Goal: Task Accomplishment & Management: Complete application form

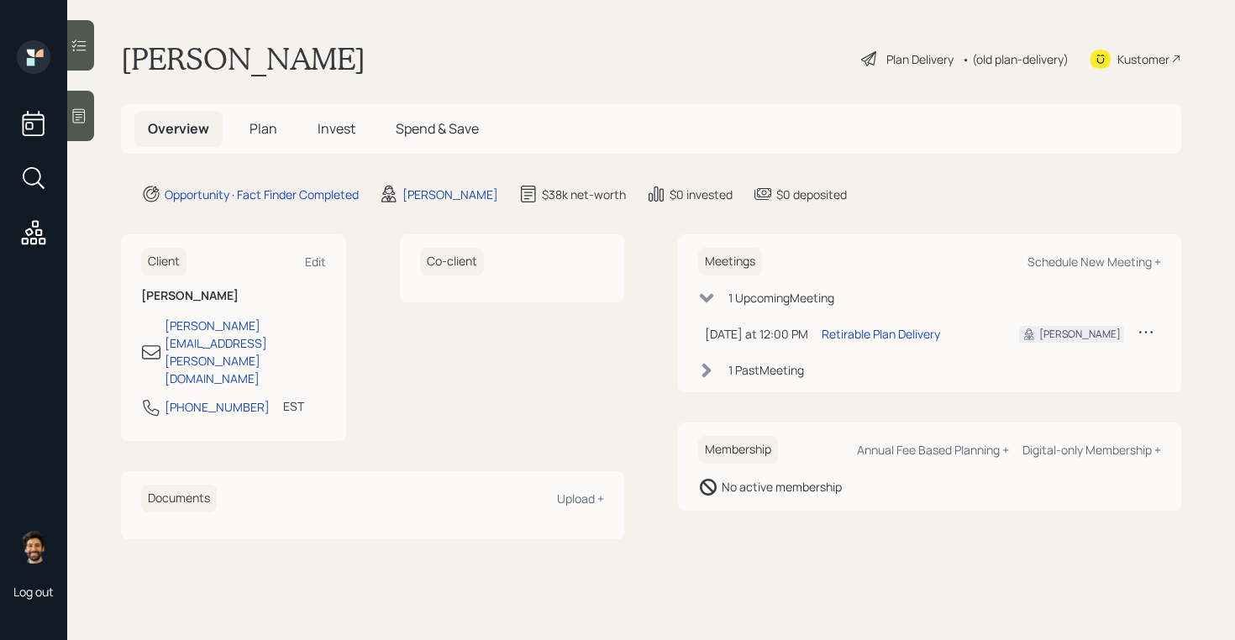
click at [254, 129] on span "Plan" at bounding box center [264, 128] width 28 height 18
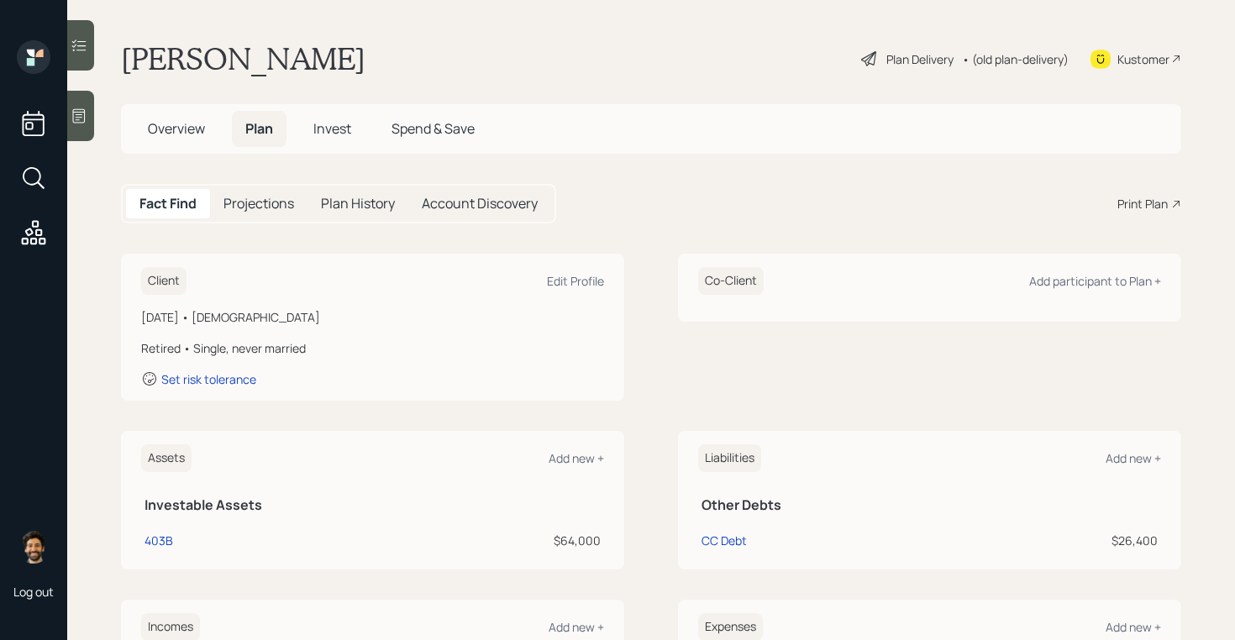
click at [1004, 60] on div "• (old plan-delivery)" at bounding box center [1015, 59] width 107 height 18
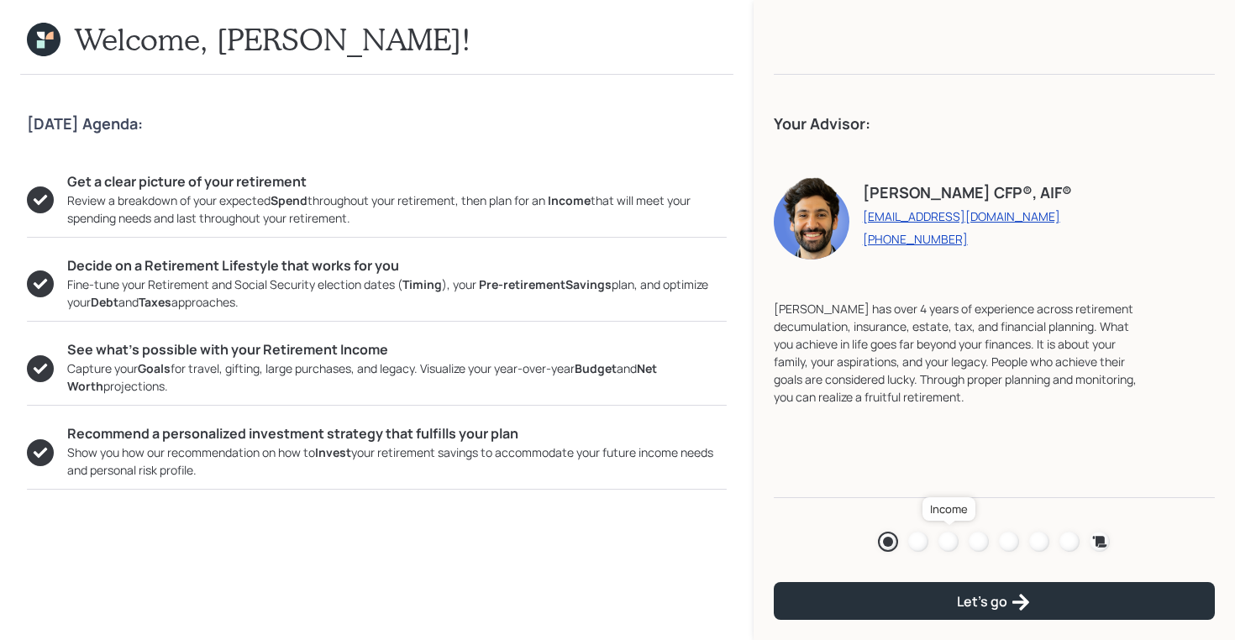
click at [943, 544] on div at bounding box center [948, 542] width 20 height 20
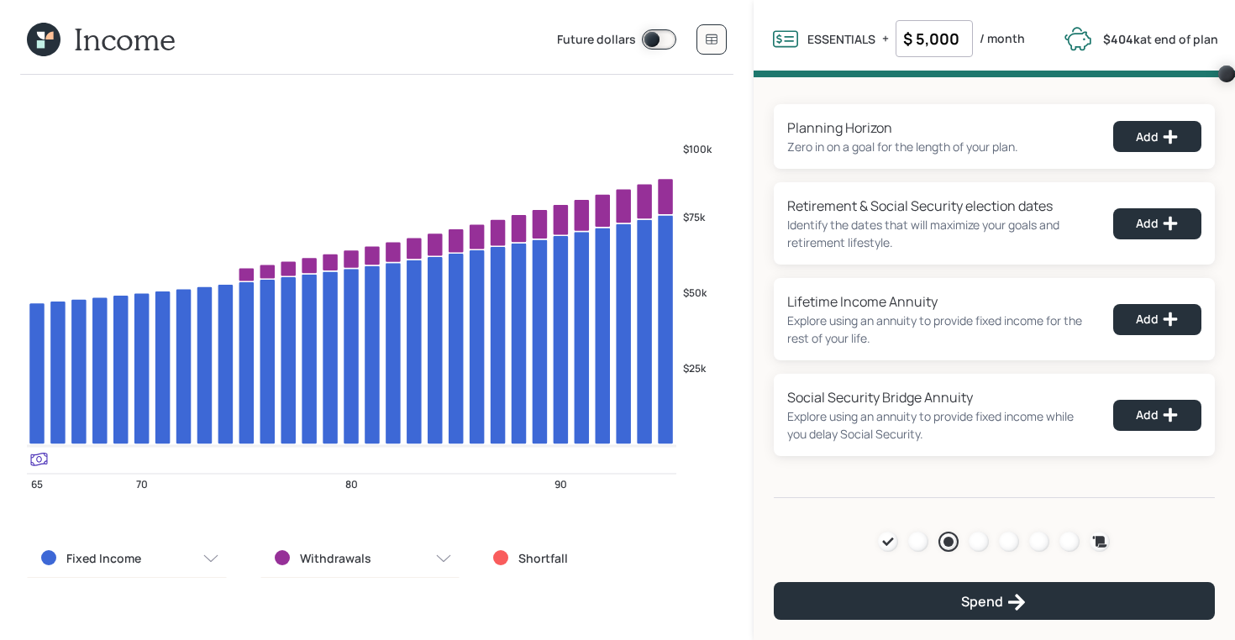
click at [37, 48] on icon at bounding box center [41, 44] width 8 height 8
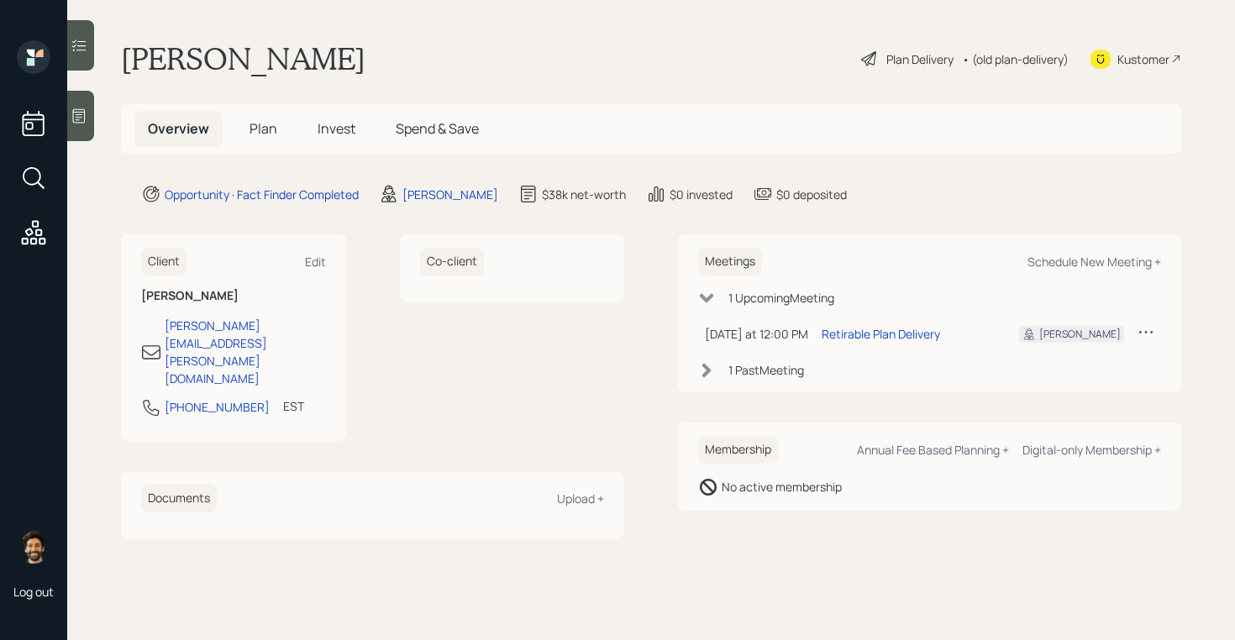
click at [266, 122] on span "Plan" at bounding box center [264, 128] width 28 height 18
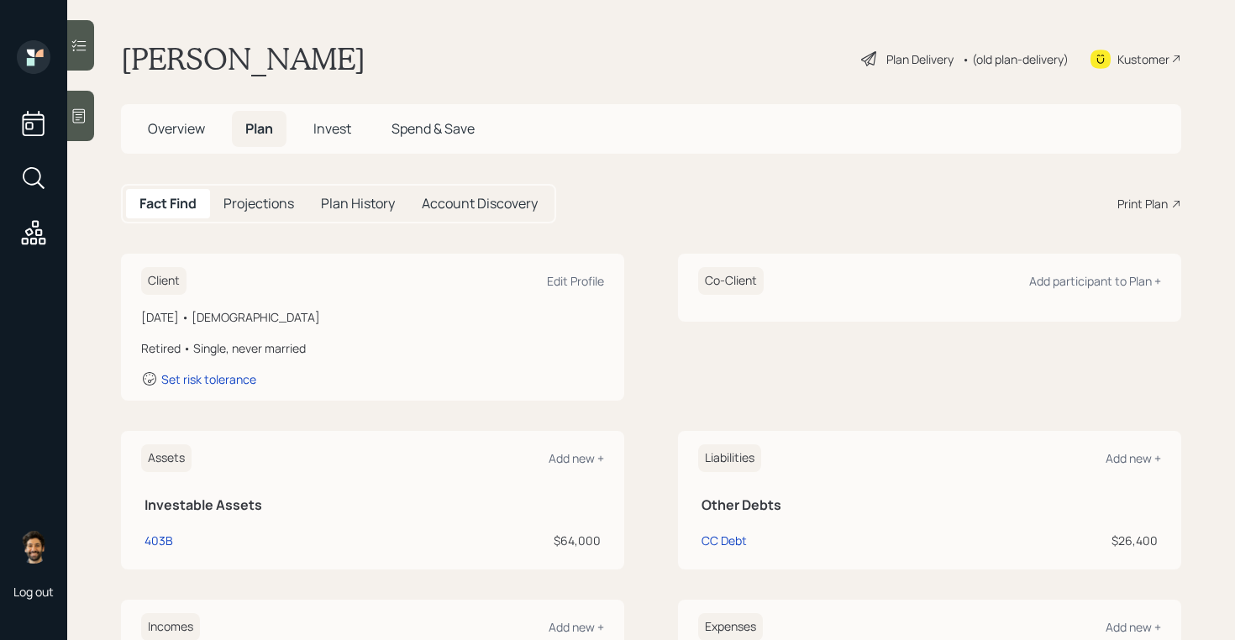
click at [979, 58] on div "• (old plan-delivery)" at bounding box center [1015, 59] width 107 height 18
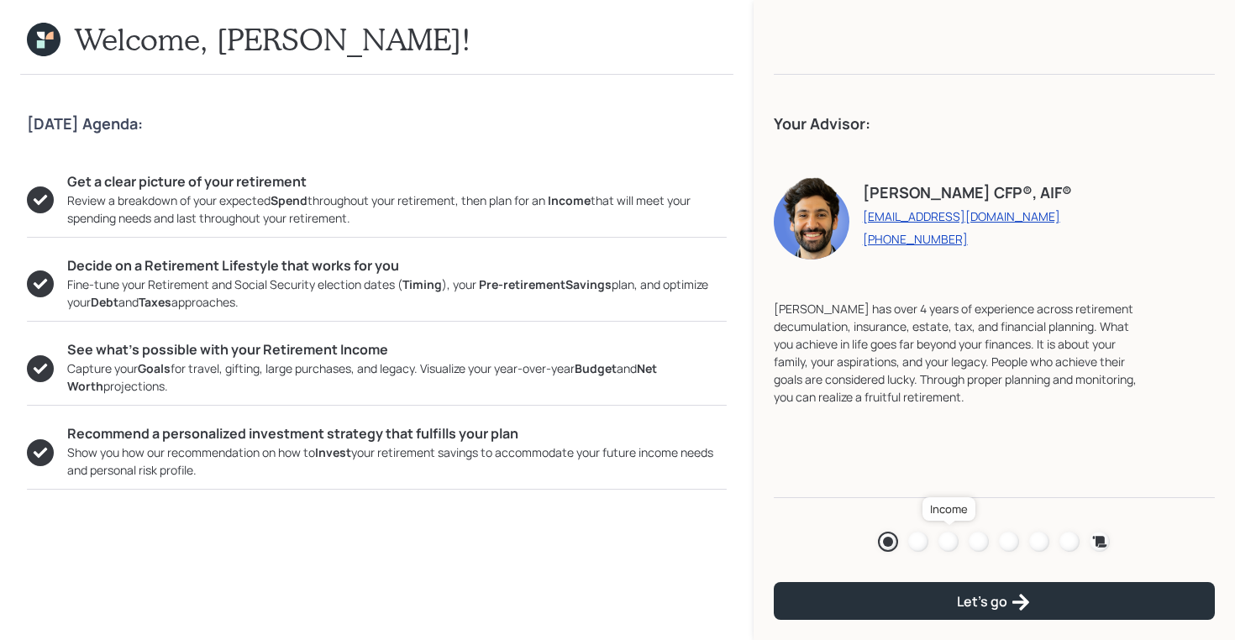
click at [950, 544] on div at bounding box center [948, 542] width 20 height 20
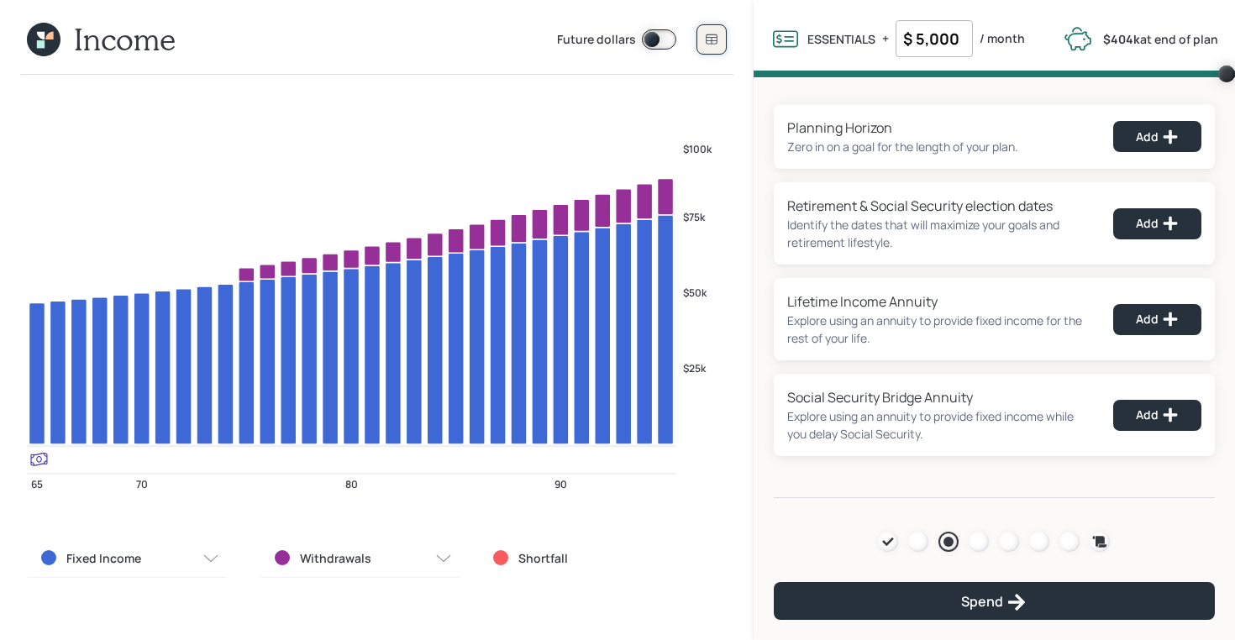
click at [717, 39] on icon at bounding box center [711, 39] width 13 height 13
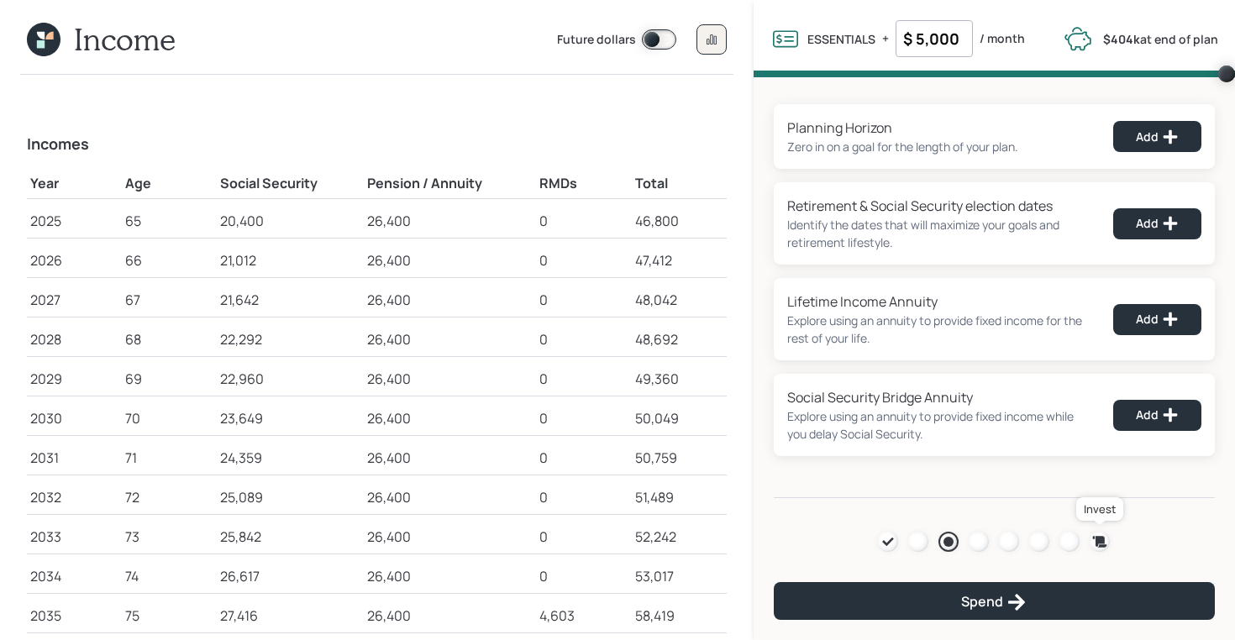
click at [1091, 547] on icon at bounding box center [1099, 541] width 17 height 17
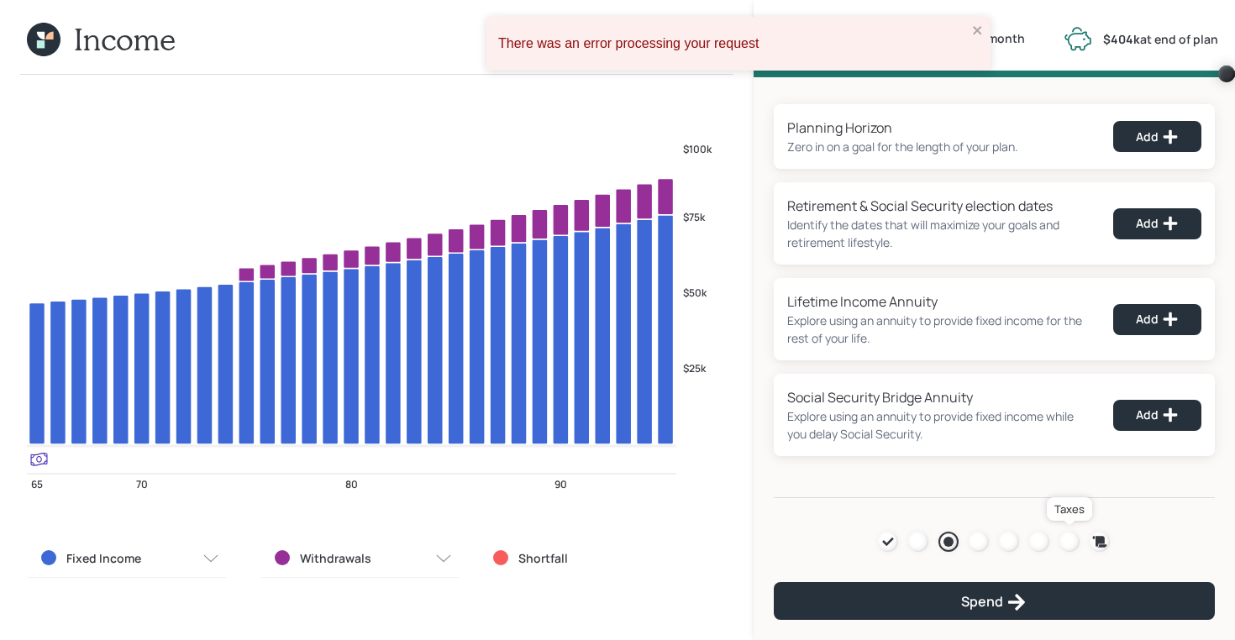
click at [1067, 538] on div at bounding box center [1069, 542] width 20 height 20
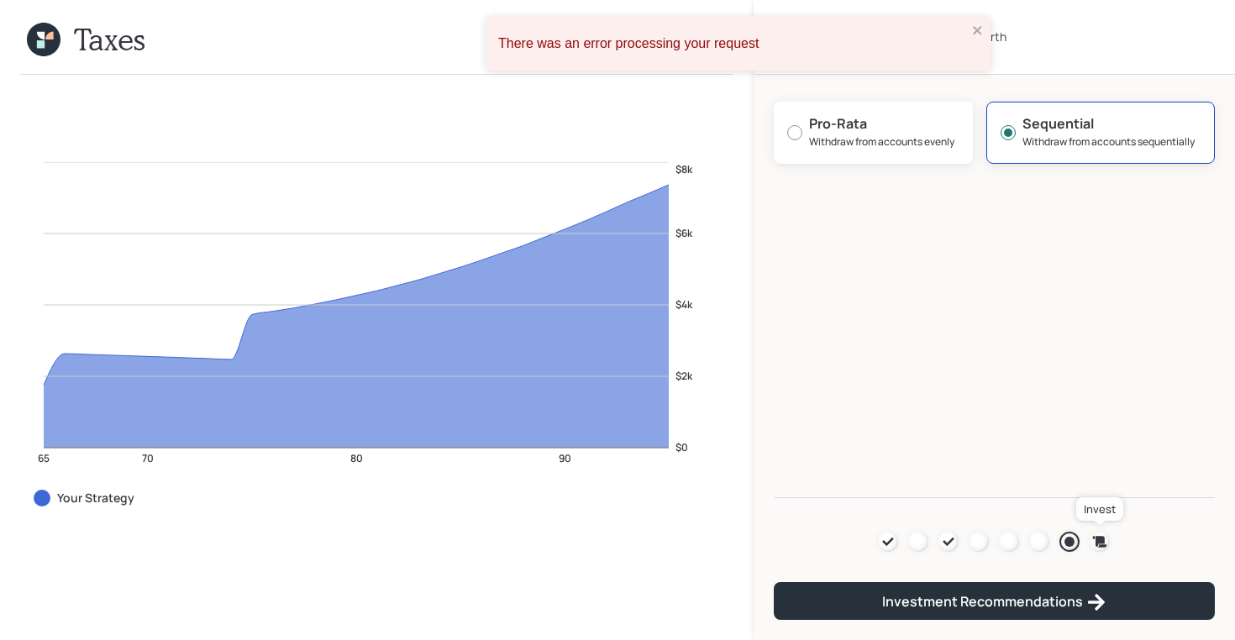
click at [1102, 539] on icon at bounding box center [1100, 541] width 14 height 11
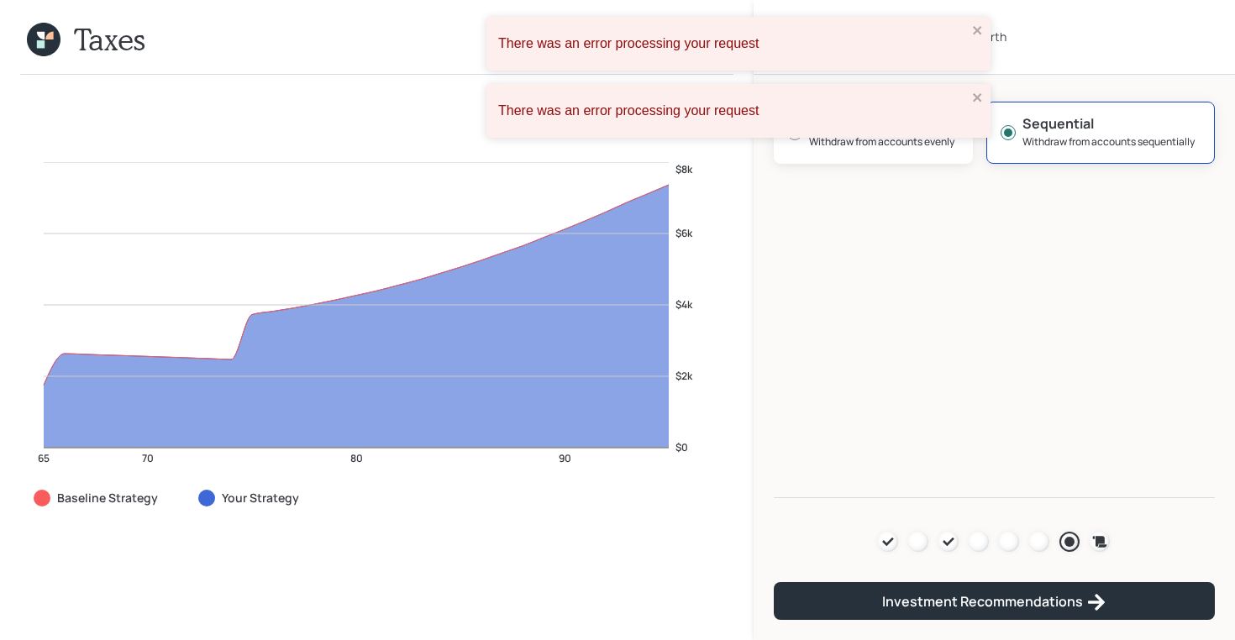
click at [31, 32] on icon at bounding box center [44, 40] width 34 height 34
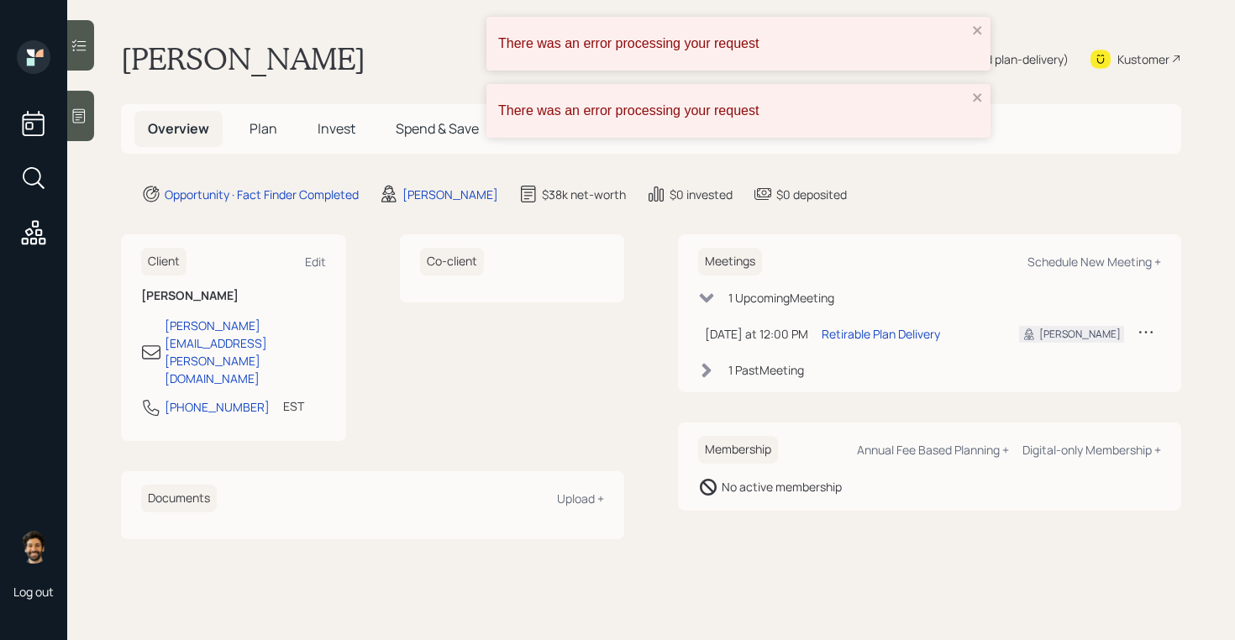
click at [261, 135] on span "Plan" at bounding box center [264, 128] width 28 height 18
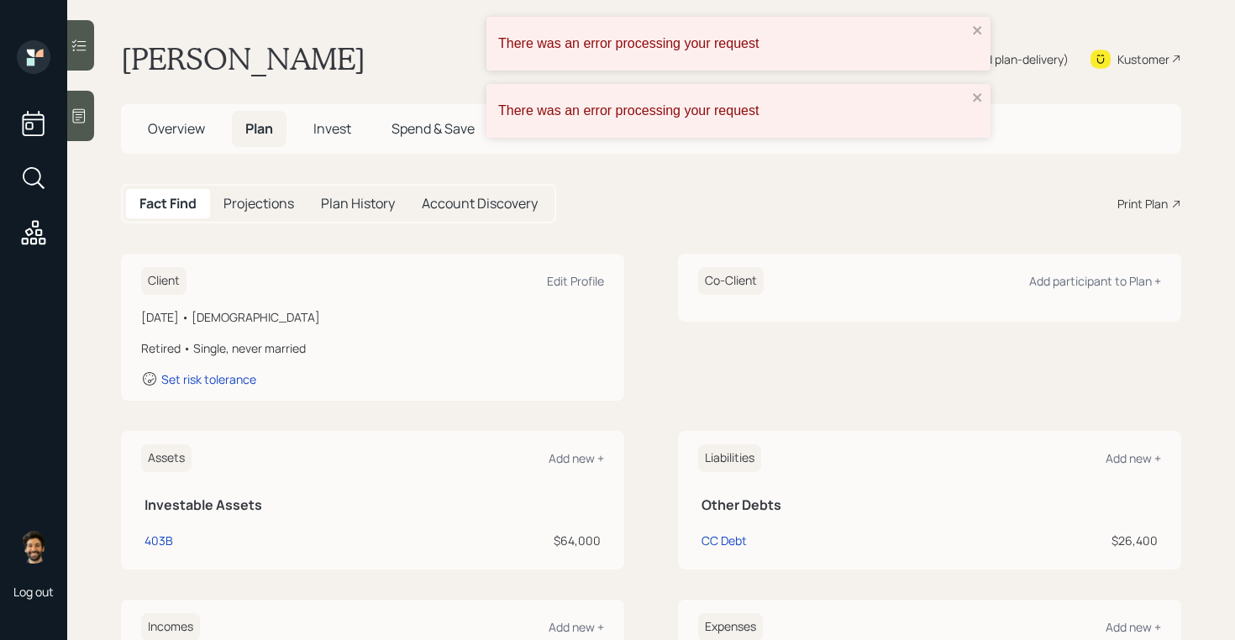
click at [967, 34] on div "There was an error processing your request" at bounding box center [732, 43] width 479 height 25
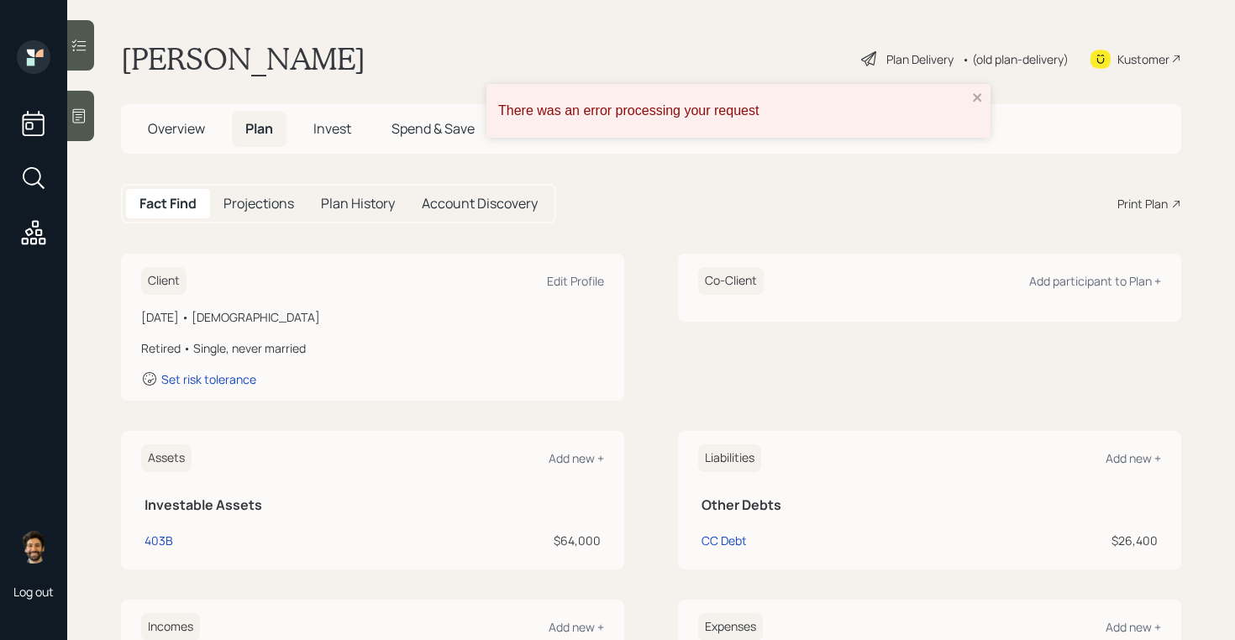
click at [966, 93] on div "There was an error processing your request There was an error processing your r…" at bounding box center [617, 320] width 1235 height 640
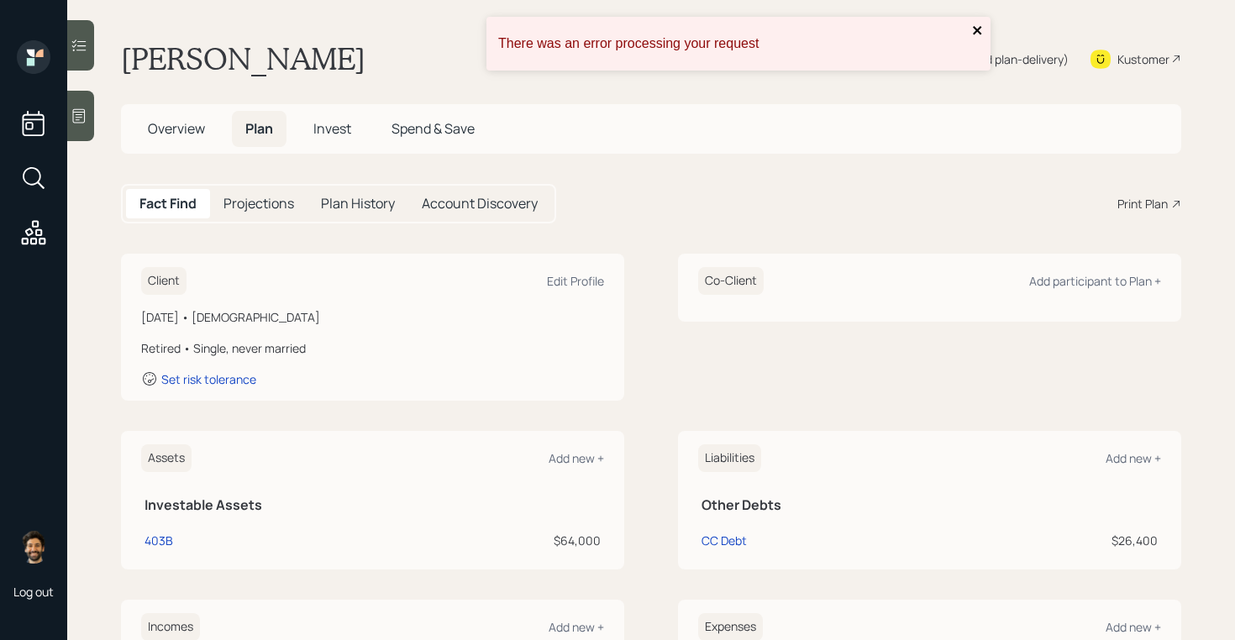
click at [979, 32] on icon "close" at bounding box center [977, 30] width 8 height 8
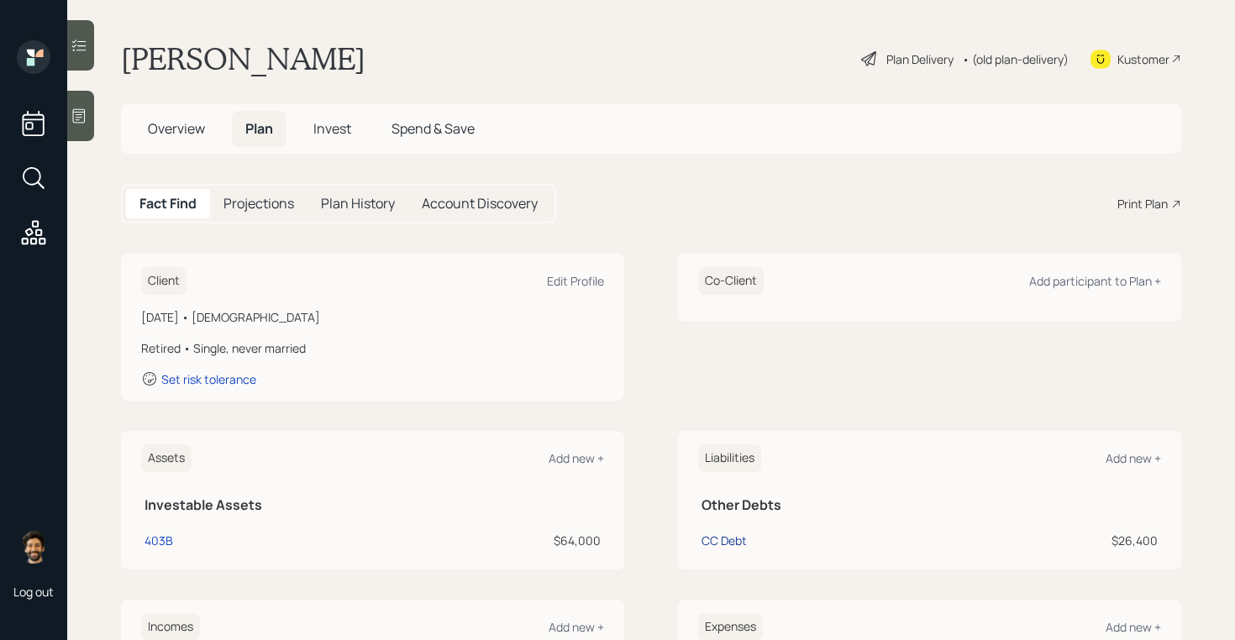
click at [725, 538] on div "CC Debt" at bounding box center [723, 541] width 45 height 18
select select "credit_card"
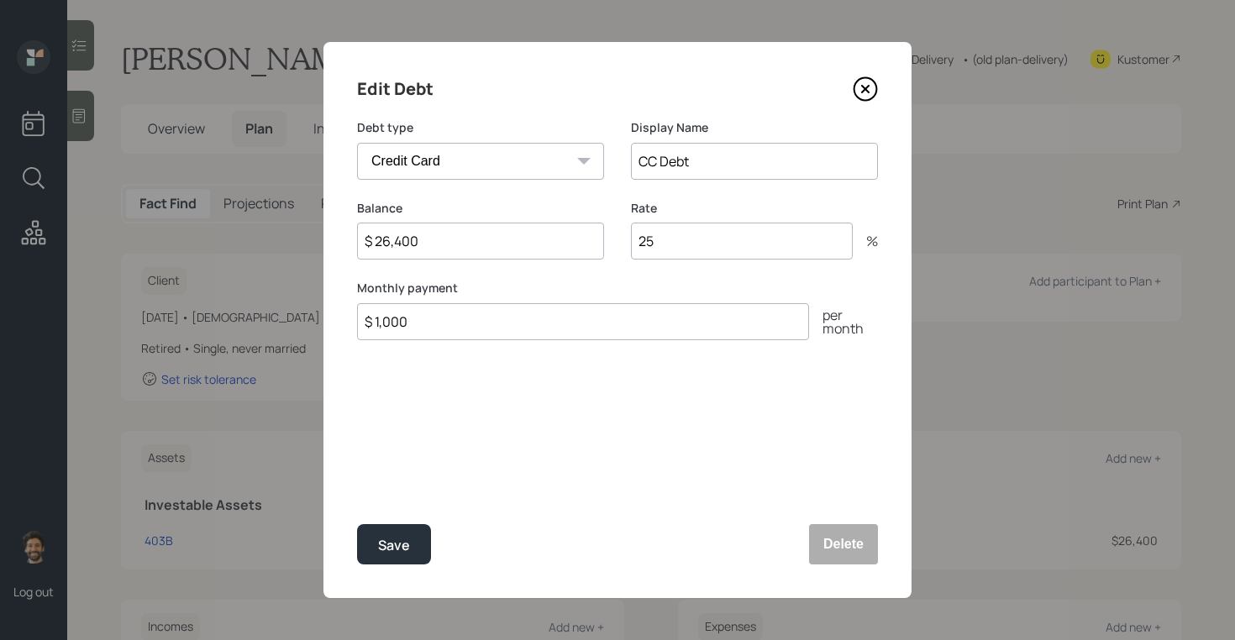
click at [871, 89] on icon at bounding box center [865, 88] width 25 height 25
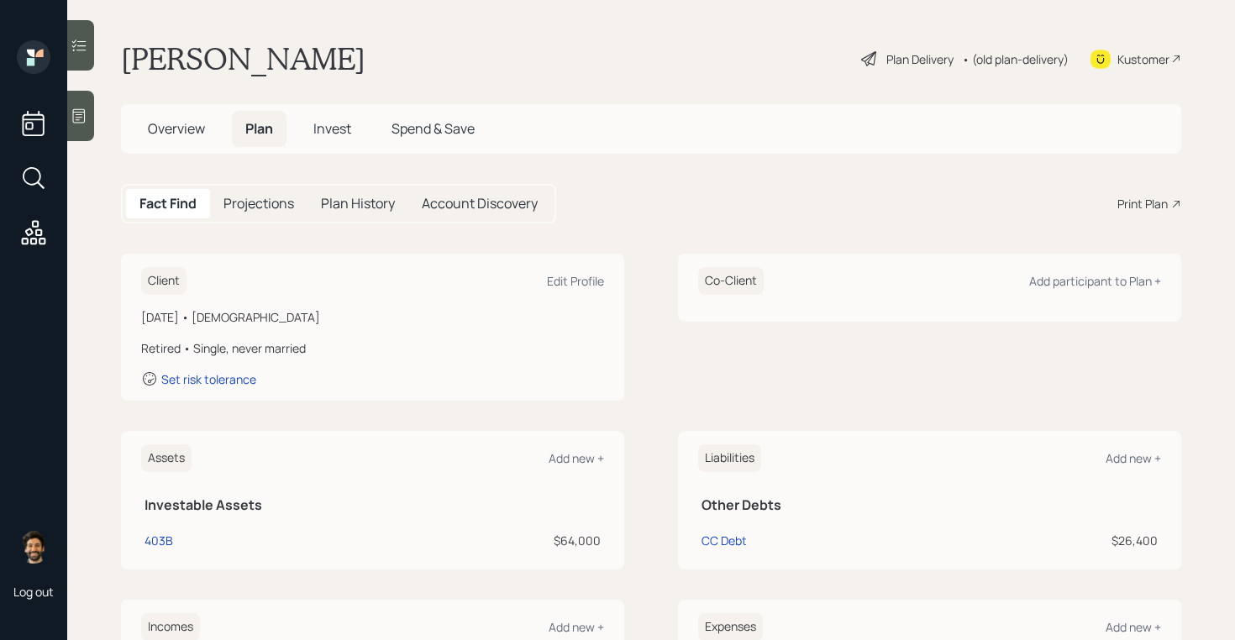
click at [1004, 65] on div "• (old plan-delivery)" at bounding box center [1015, 59] width 107 height 18
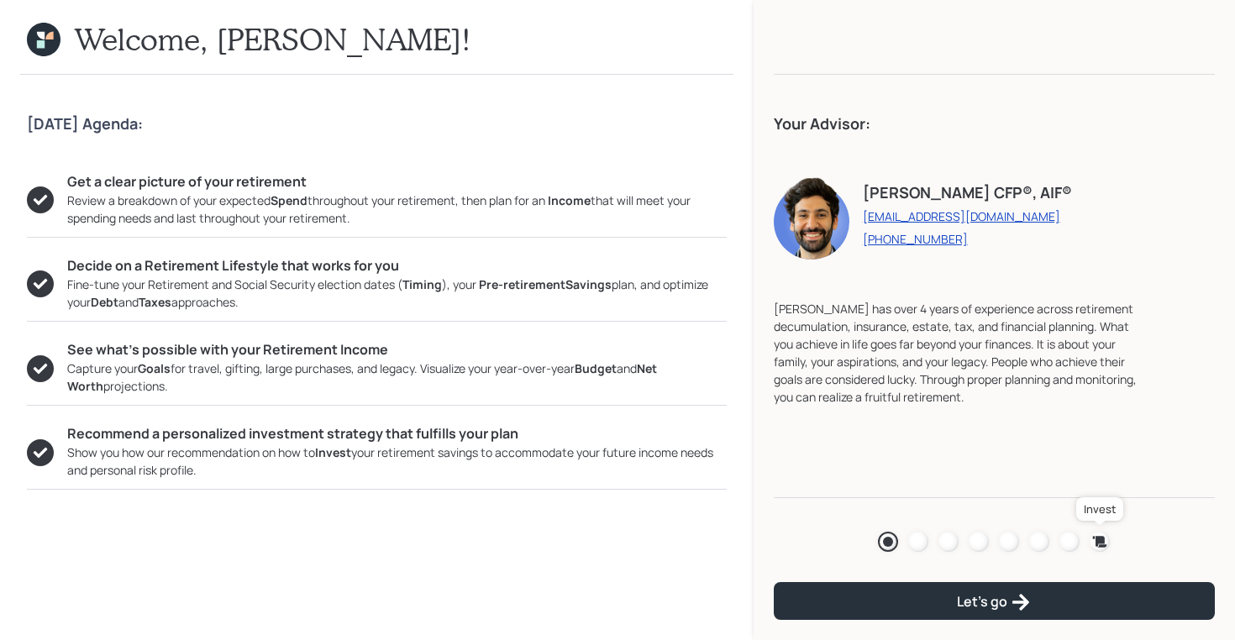
click at [1100, 538] on icon at bounding box center [1100, 541] width 14 height 11
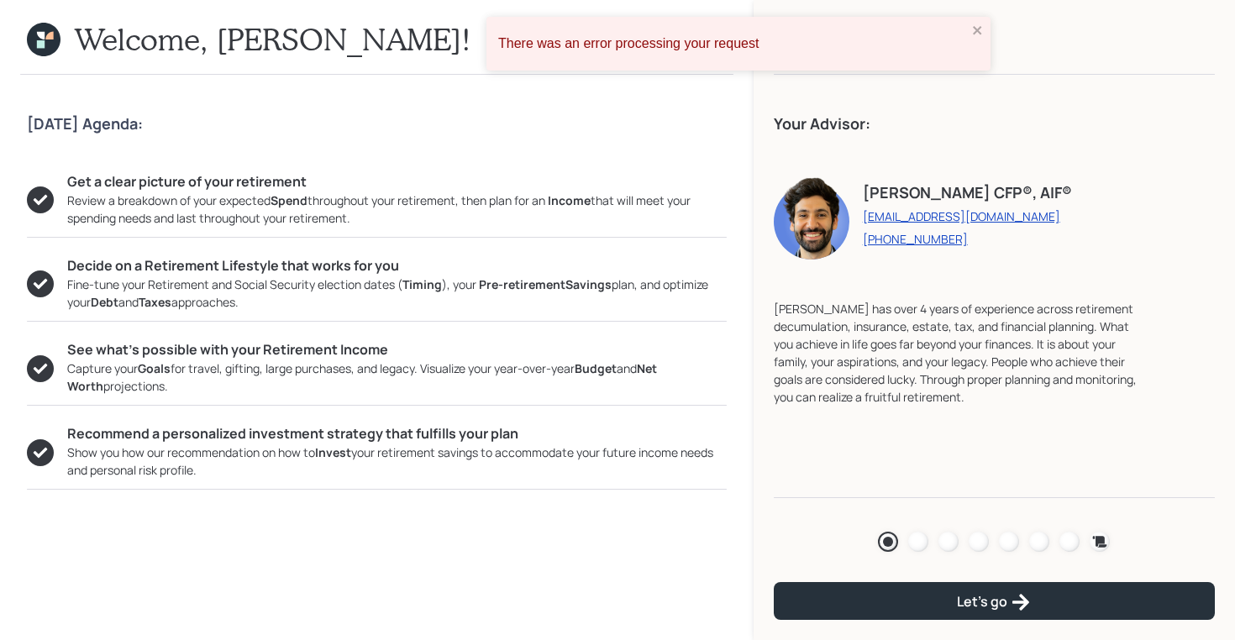
click at [53, 43] on icon at bounding box center [44, 40] width 34 height 34
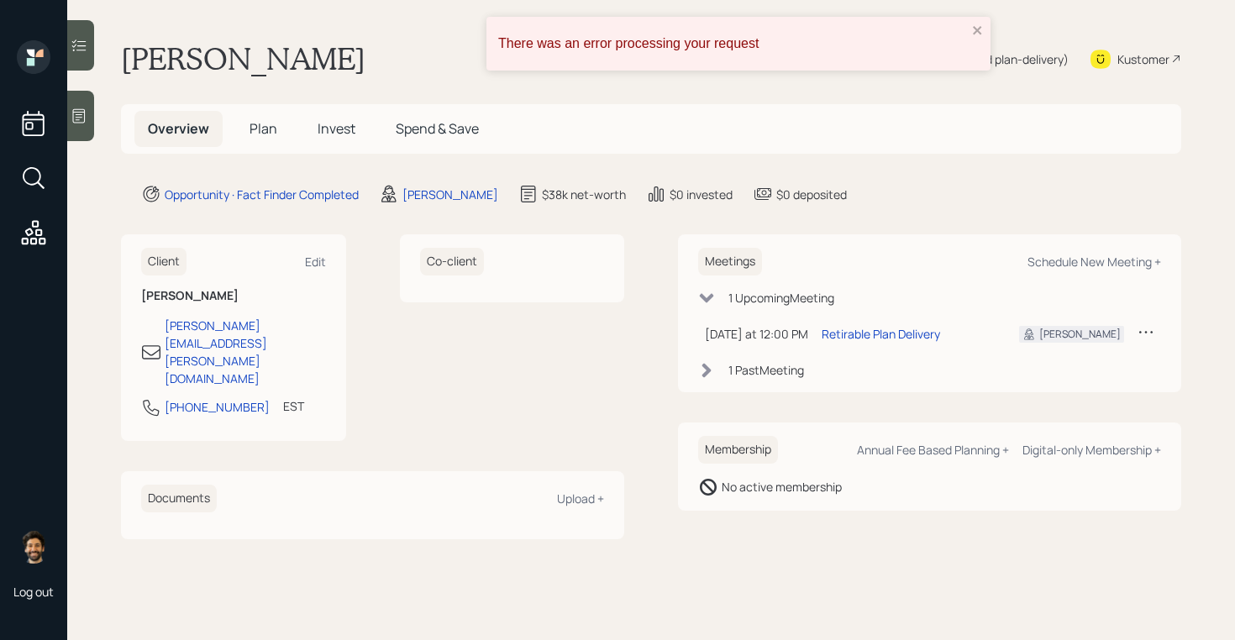
click at [251, 121] on span "Plan" at bounding box center [264, 128] width 28 height 18
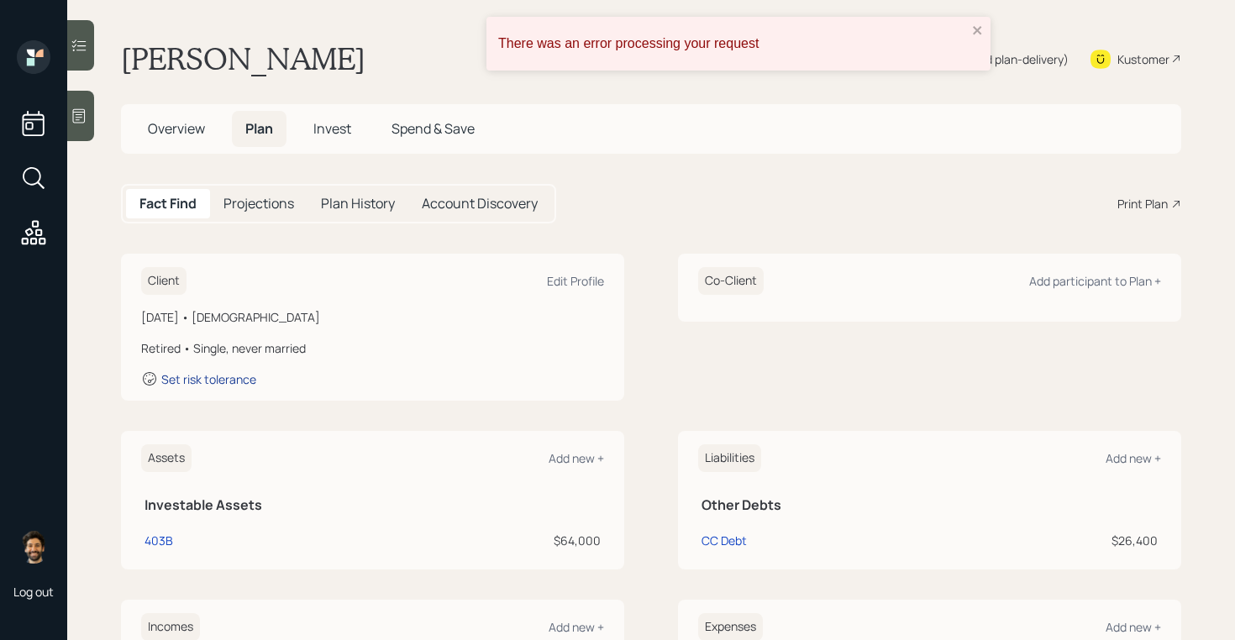
click at [187, 382] on div "Set risk tolerance" at bounding box center [208, 379] width 95 height 16
click at [985, 34] on div "There was an error processing your request" at bounding box center [738, 44] width 504 height 54
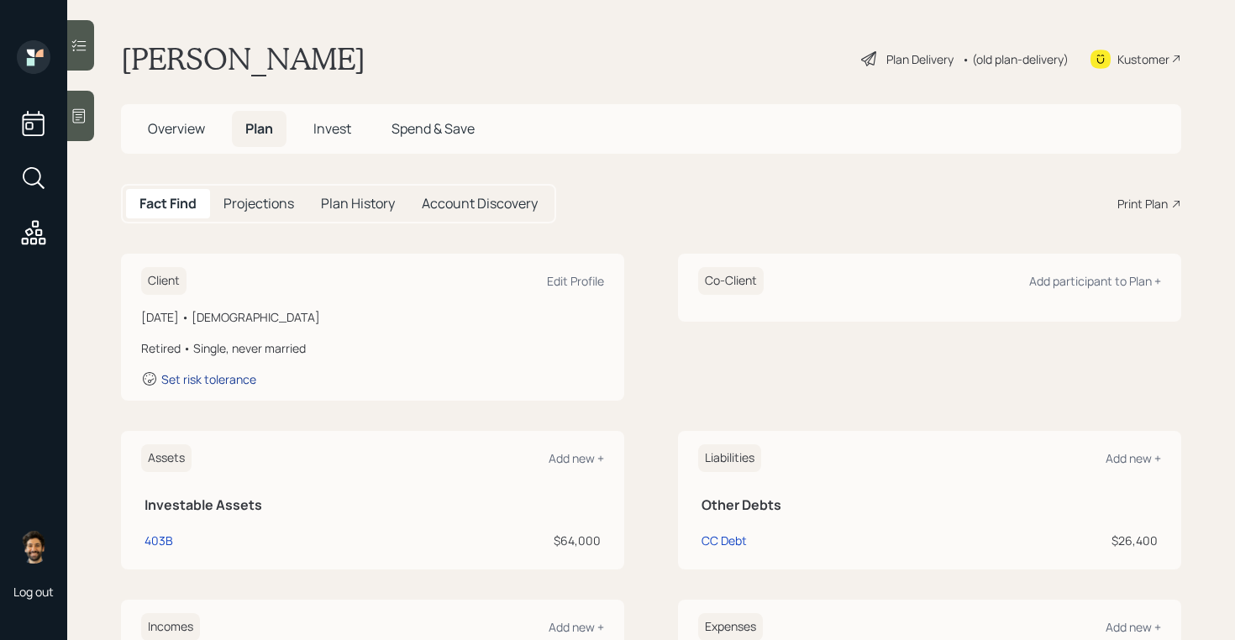
click at [198, 381] on div "Set risk tolerance" at bounding box center [208, 379] width 95 height 16
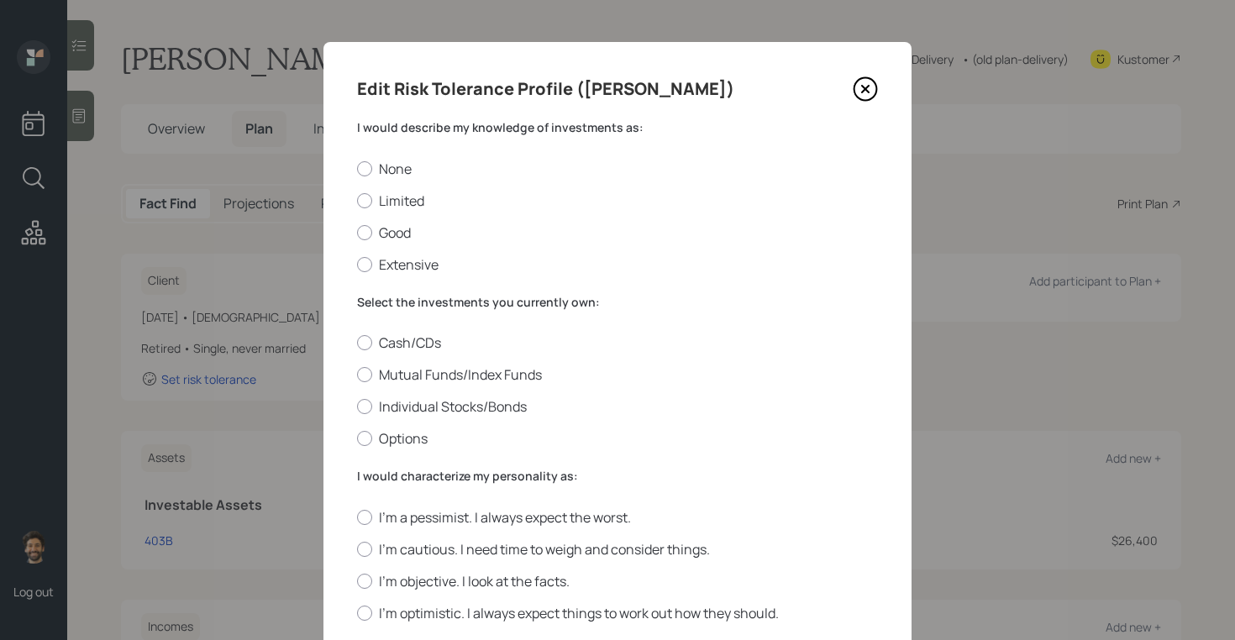
click at [404, 130] on label "I would describe my knowledge of investments as:" at bounding box center [617, 127] width 521 height 17
click at [381, 160] on label "None" at bounding box center [617, 169] width 521 height 18
click at [357, 168] on input "None" at bounding box center [356, 168] width 1 height 1
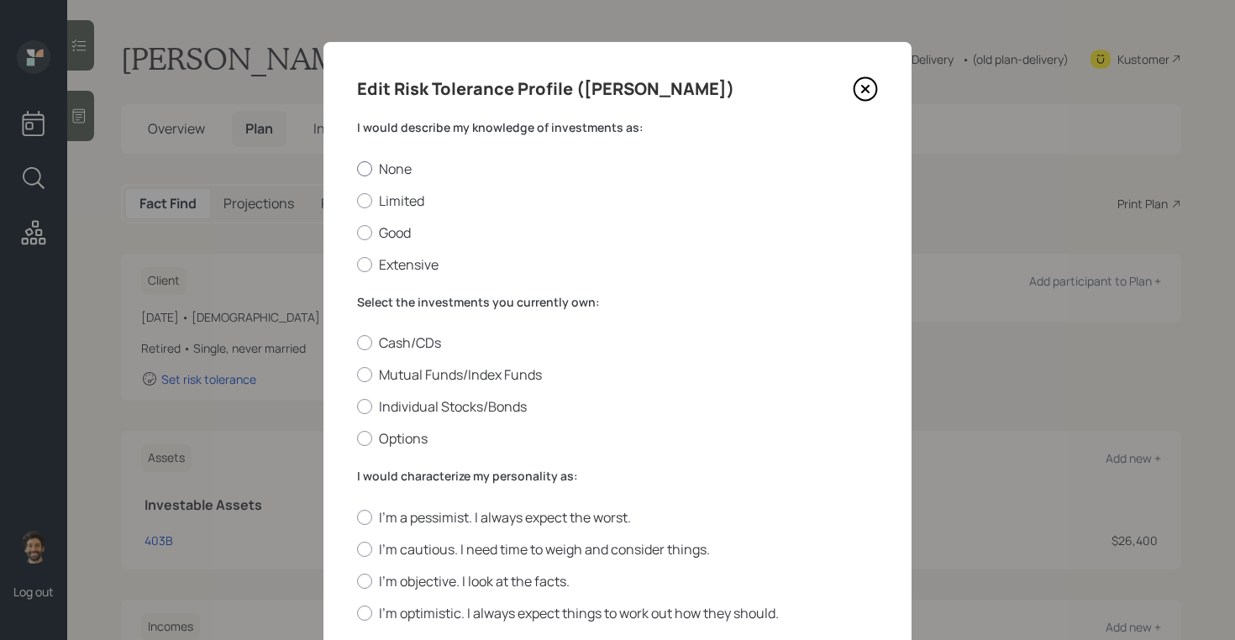
radio input "true"
click at [405, 365] on label "Mutual Funds/Index Funds" at bounding box center [617, 374] width 521 height 18
click at [357, 375] on input "Mutual Funds/Index Funds" at bounding box center [356, 375] width 1 height 1
radio input "true"
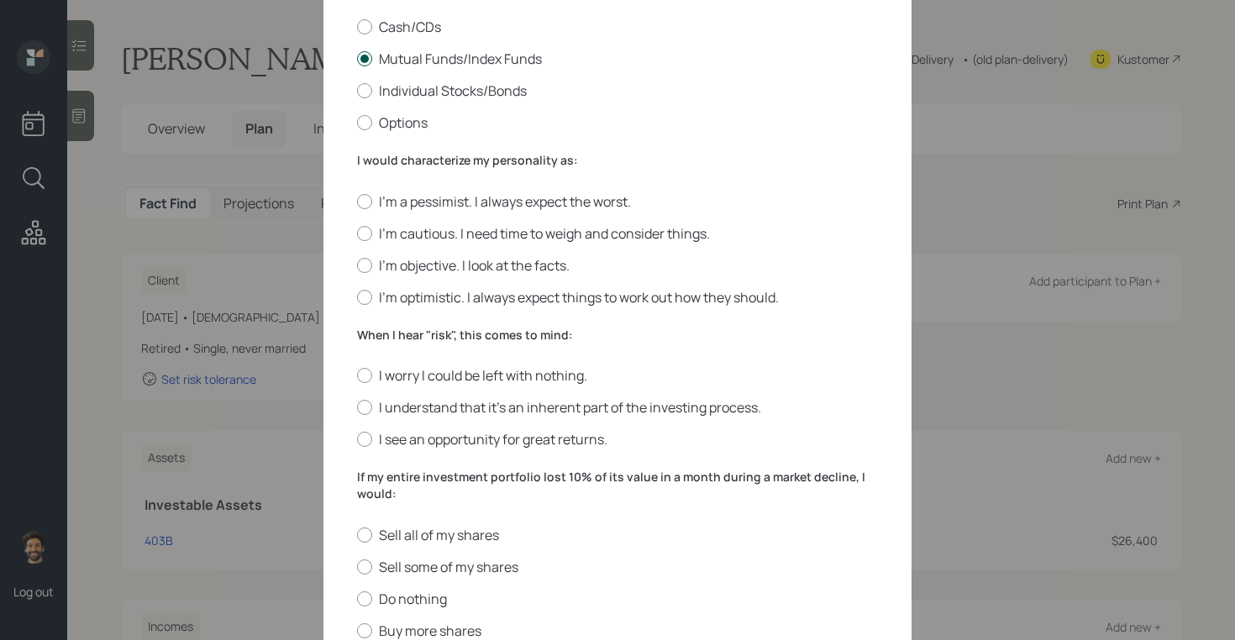
scroll to position [320, 0]
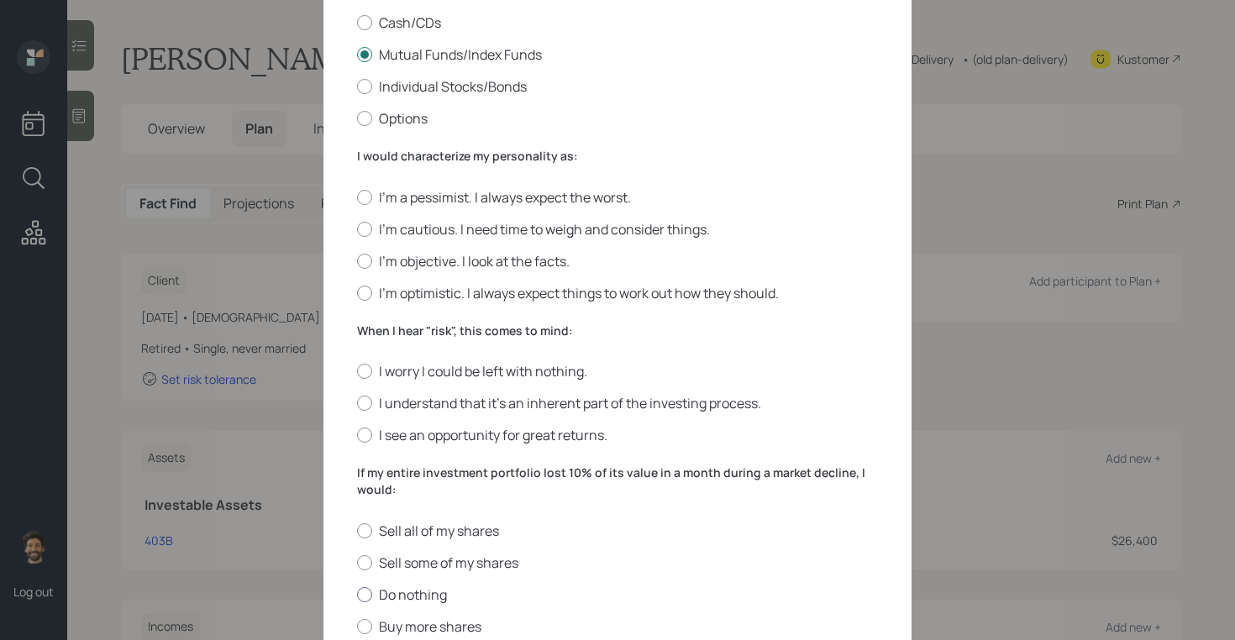
click at [386, 593] on label "Do nothing" at bounding box center [617, 595] width 521 height 18
click at [357, 594] on input "Do nothing" at bounding box center [356, 594] width 1 height 1
radio input "true"
click at [397, 194] on label "I'm a pessimist. I always expect the worst." at bounding box center [617, 197] width 521 height 18
click at [357, 197] on input "I'm a pessimist. I always expect the worst." at bounding box center [356, 197] width 1 height 1
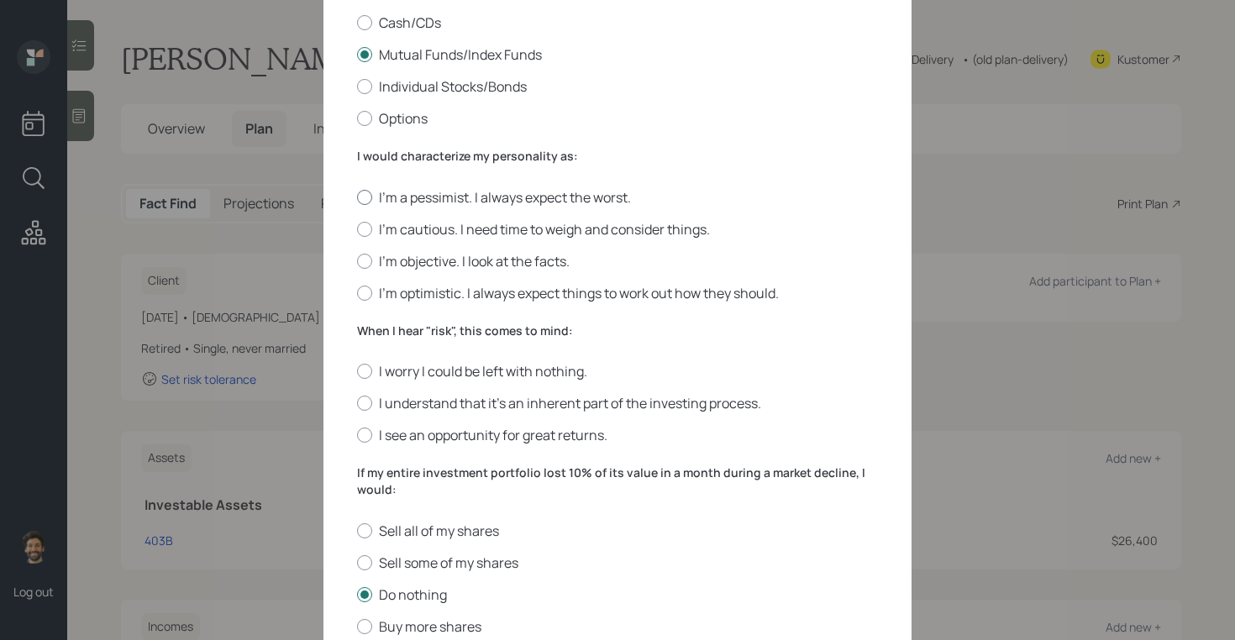
radio input "true"
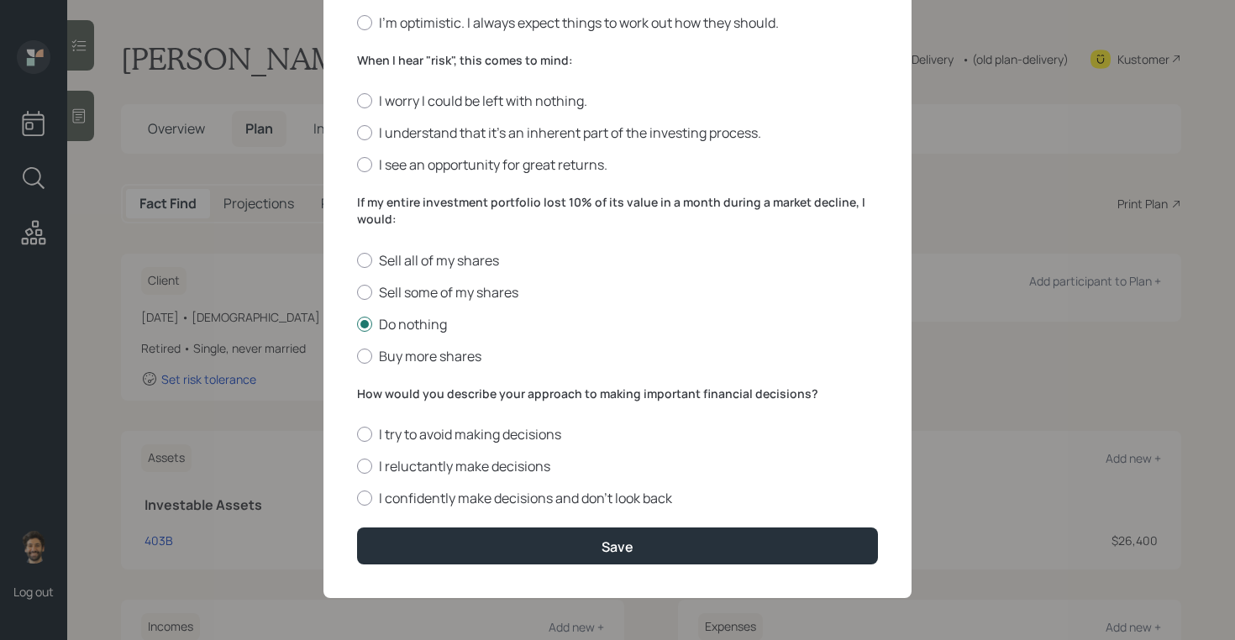
scroll to position [548, 0]
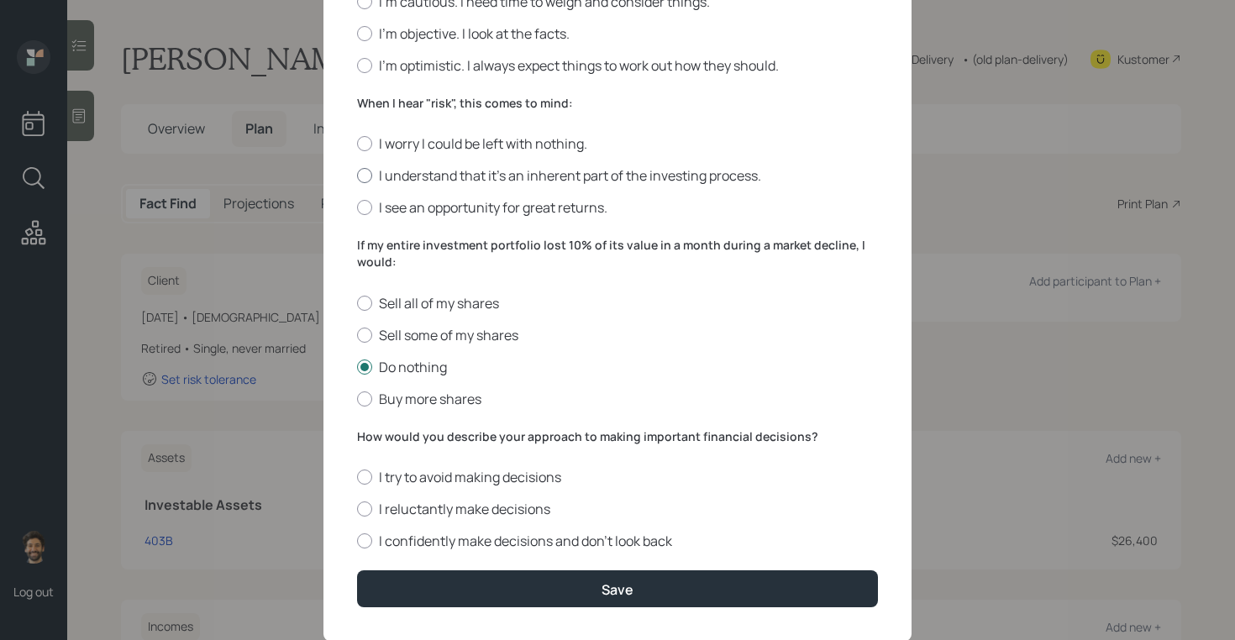
click at [375, 174] on label "I understand that it’s an inherent part of the investing process." at bounding box center [617, 175] width 521 height 18
click at [357, 176] on input "I understand that it’s an inherent part of the investing process." at bounding box center [356, 176] width 1 height 1
radio input "true"
click at [371, 141] on label "I worry I could be left with nothing." at bounding box center [617, 143] width 521 height 18
click at [357, 144] on input "I worry I could be left with nothing." at bounding box center [356, 144] width 1 height 1
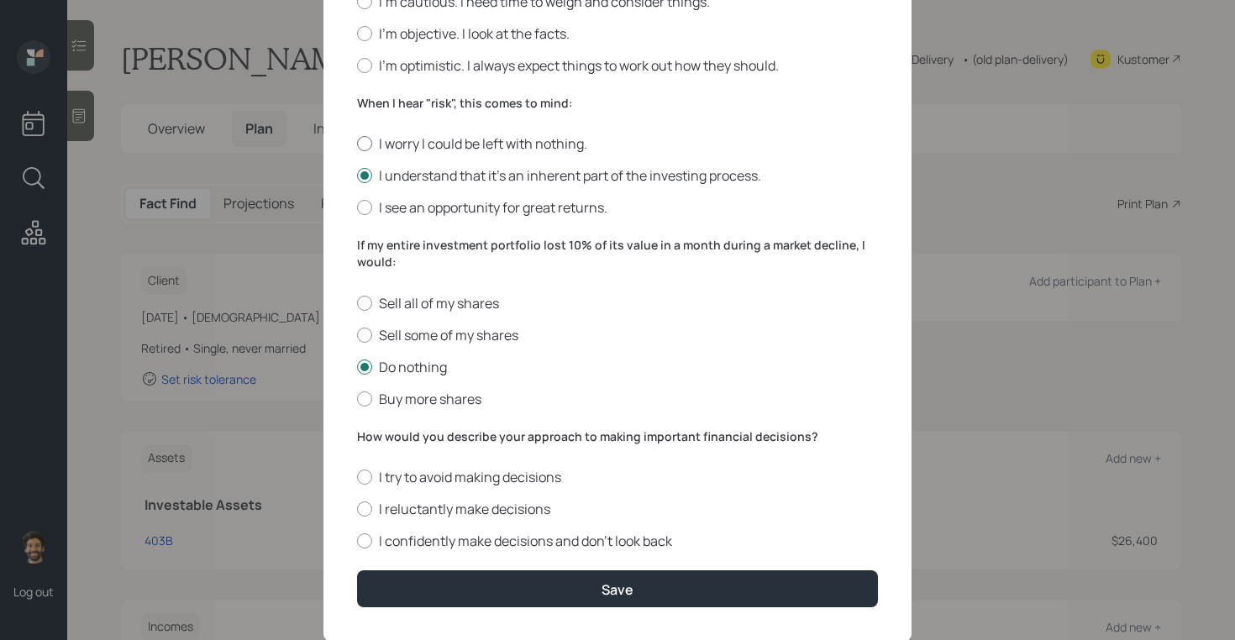
radio input "true"
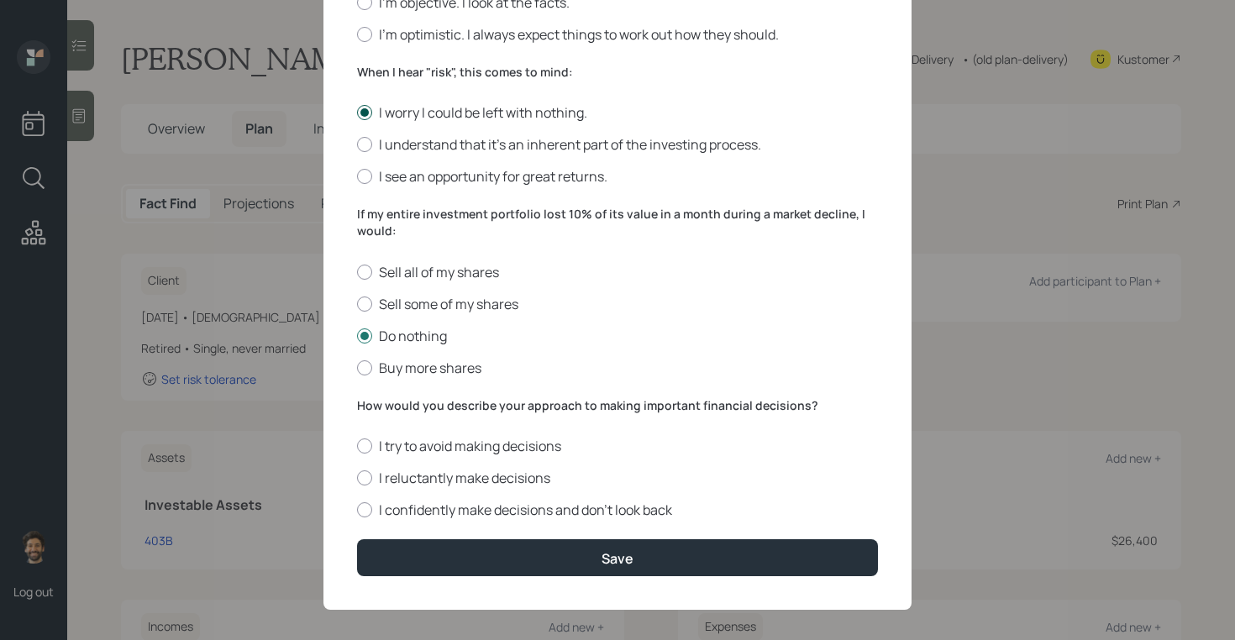
scroll to position [591, 0]
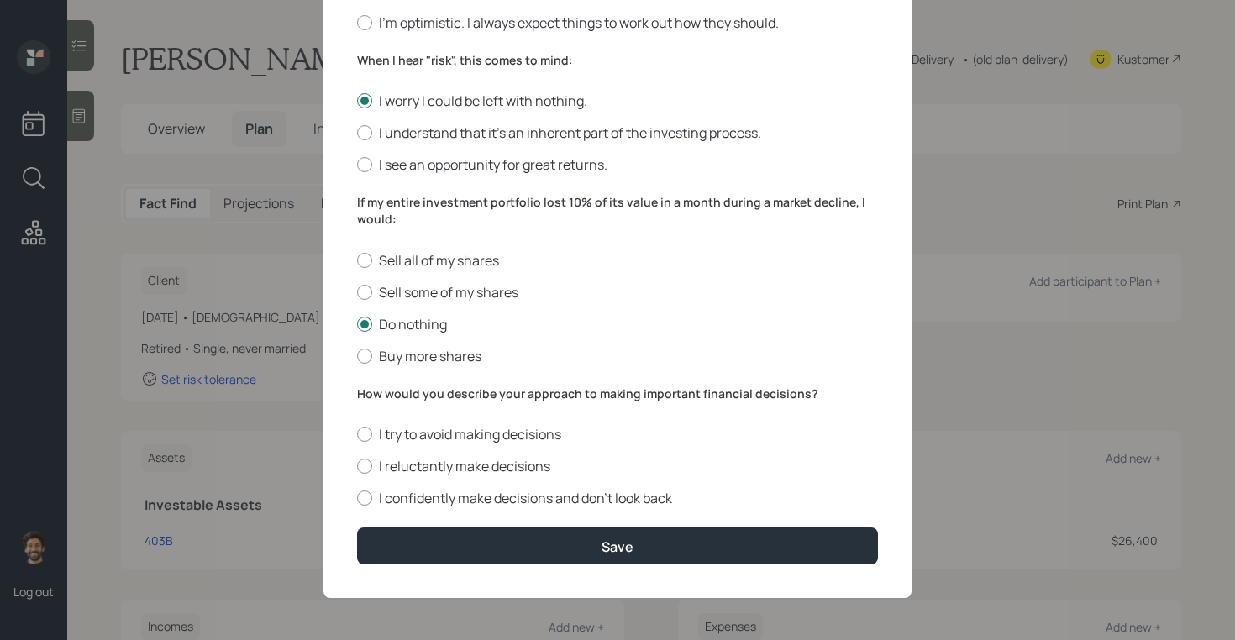
click at [356, 385] on div "Edit Risk Tolerance Profile ([PERSON_NAME]) I would describe my knowledge of in…" at bounding box center [617, 24] width 588 height 1147
click at [360, 376] on form "I would describe my knowledge of investments as: None Limited Good Extensive Se…" at bounding box center [617, 47] width 521 height 1036
click at [382, 397] on label "How would you describe your approach to making important financial decisions?" at bounding box center [617, 394] width 521 height 17
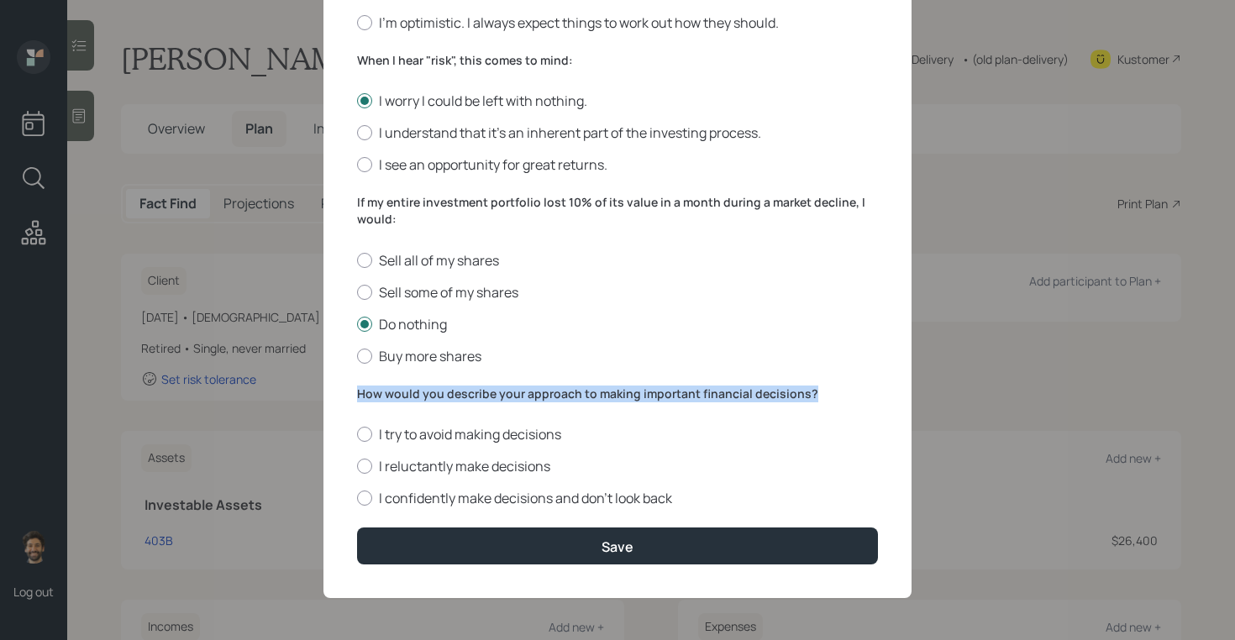
click at [382, 397] on label "How would you describe your approach to making important financial decisions?" at bounding box center [617, 394] width 521 height 17
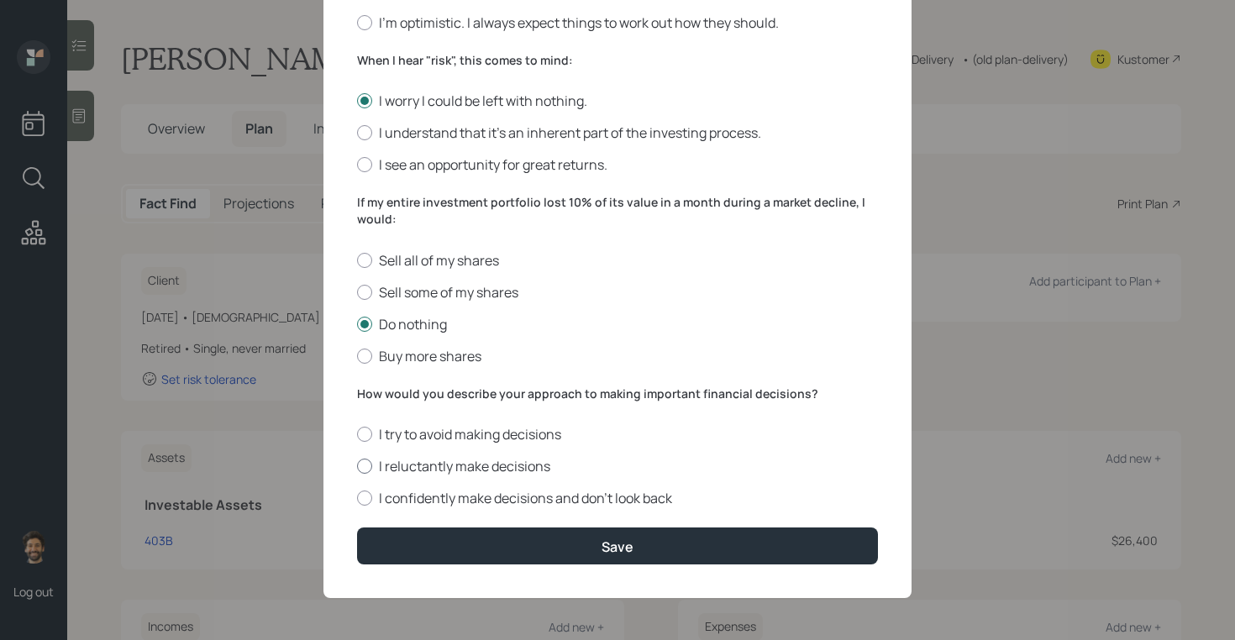
click at [370, 472] on label "I reluctantly make decisions" at bounding box center [617, 466] width 521 height 18
click at [357, 467] on input "I reluctantly make decisions" at bounding box center [356, 466] width 1 height 1
radio input "true"
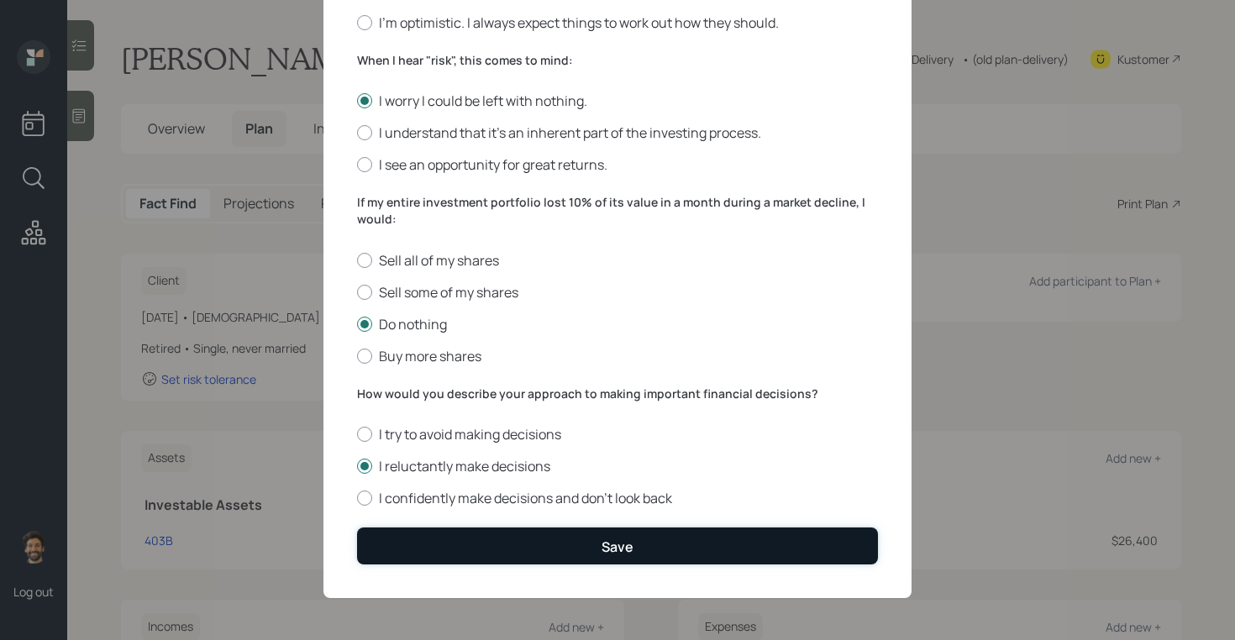
click at [397, 528] on button "Save" at bounding box center [617, 546] width 521 height 36
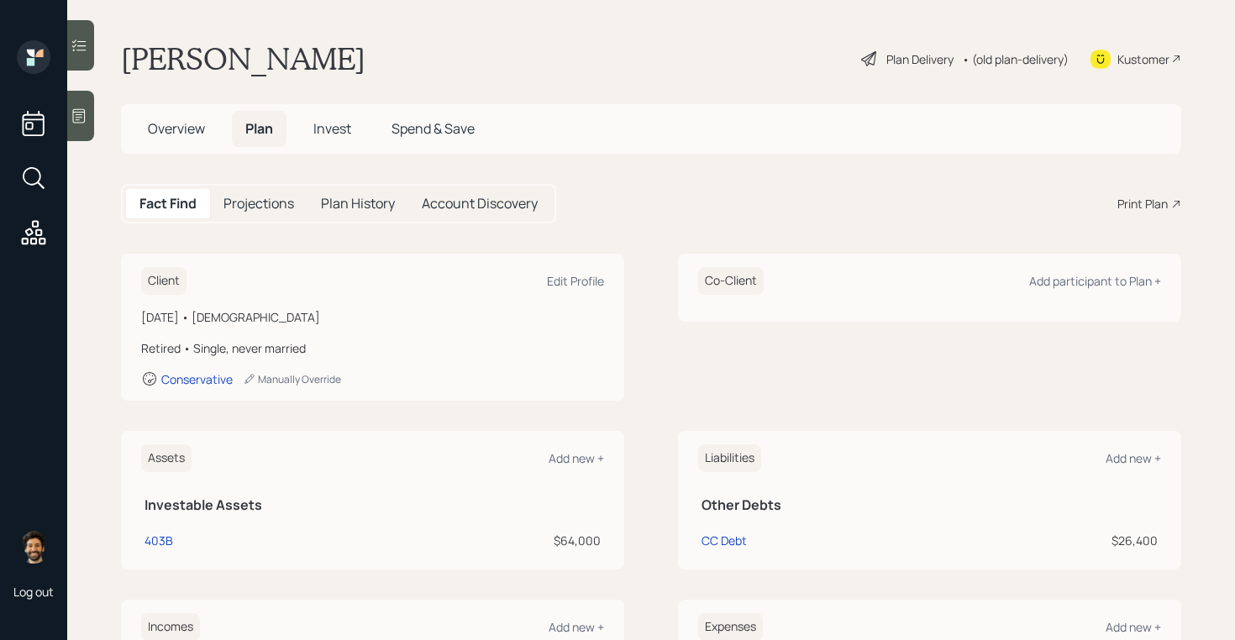
click at [341, 130] on span "Invest" at bounding box center [332, 128] width 38 height 18
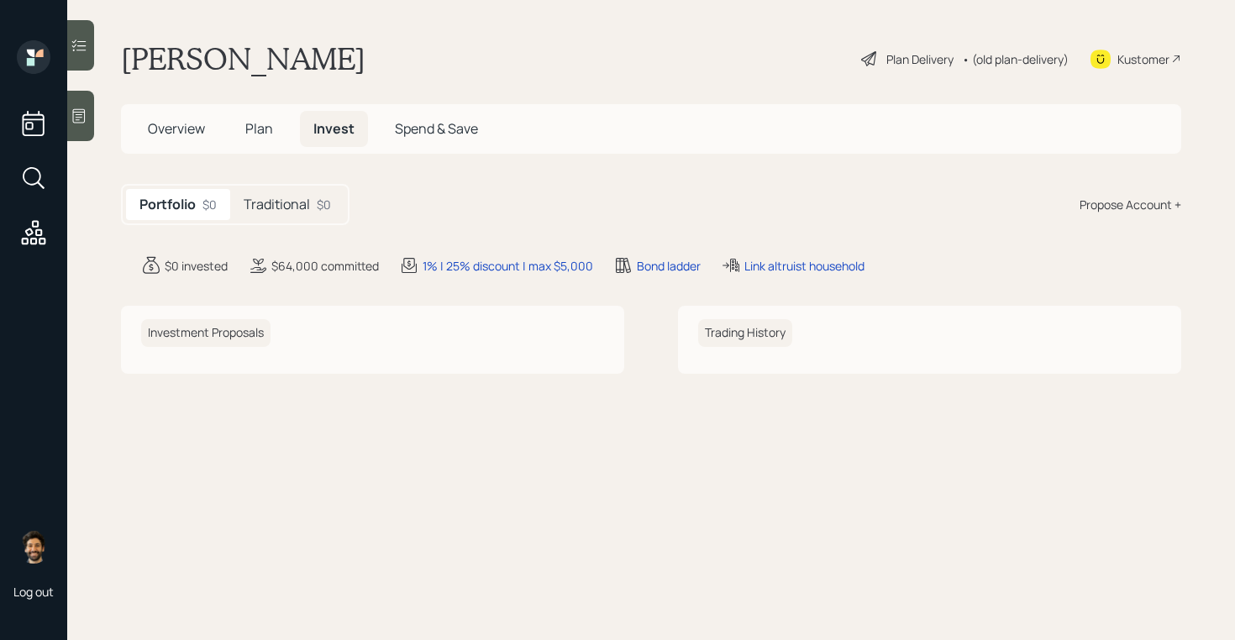
click at [1109, 192] on div "Portfolio $0 Traditional $0 Propose Account +" at bounding box center [651, 204] width 1060 height 41
click at [1111, 213] on div "Propose Account +" at bounding box center [1131, 205] width 102 height 18
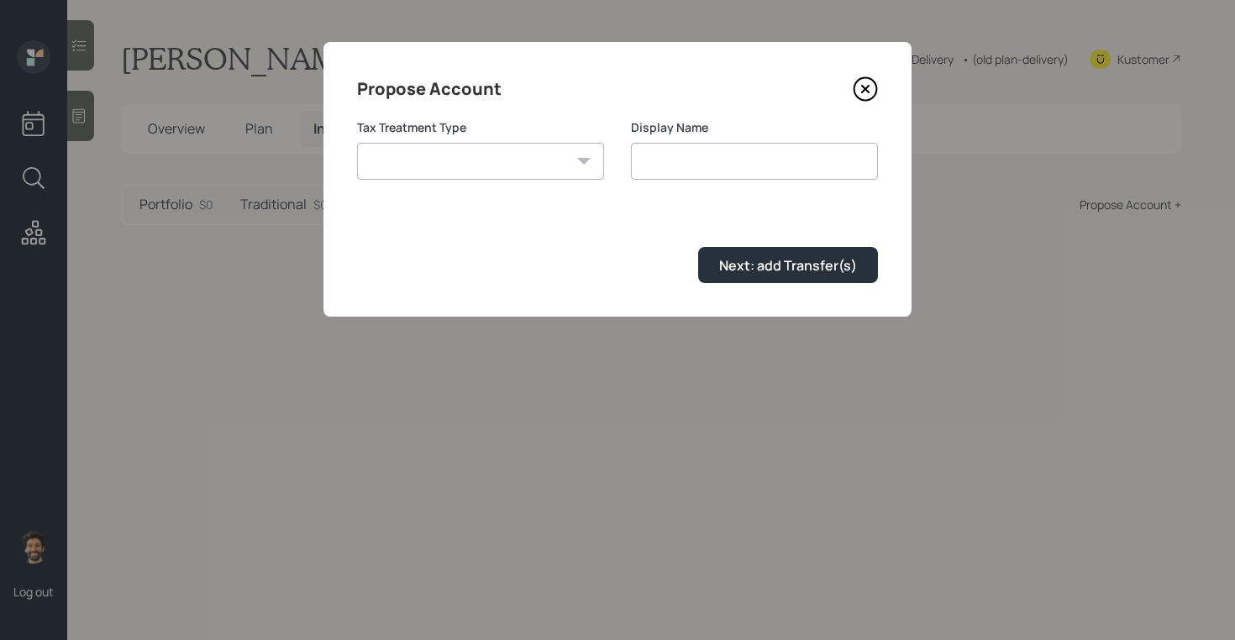
click at [485, 161] on select "[PERSON_NAME] Taxable Traditional" at bounding box center [480, 161] width 247 height 37
select select "traditional"
click at [357, 143] on select "[PERSON_NAME] Taxable Traditional" at bounding box center [480, 161] width 247 height 37
type input "Traditional"
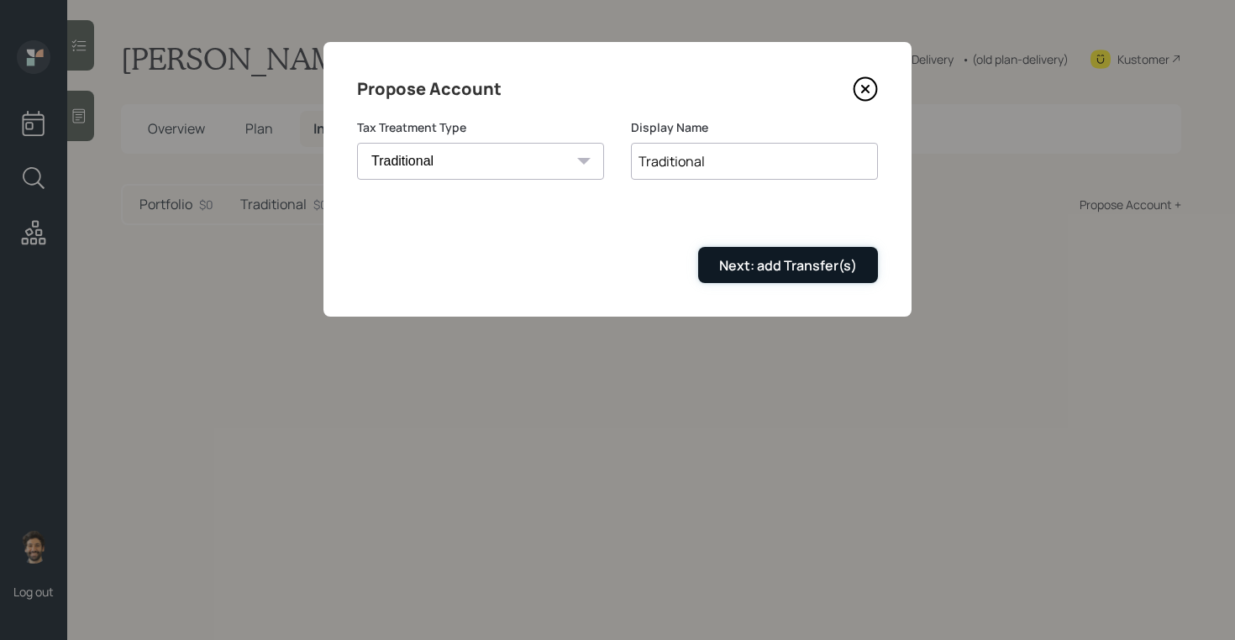
click at [735, 268] on div "Next: add Transfer(s)" at bounding box center [788, 265] width 138 height 18
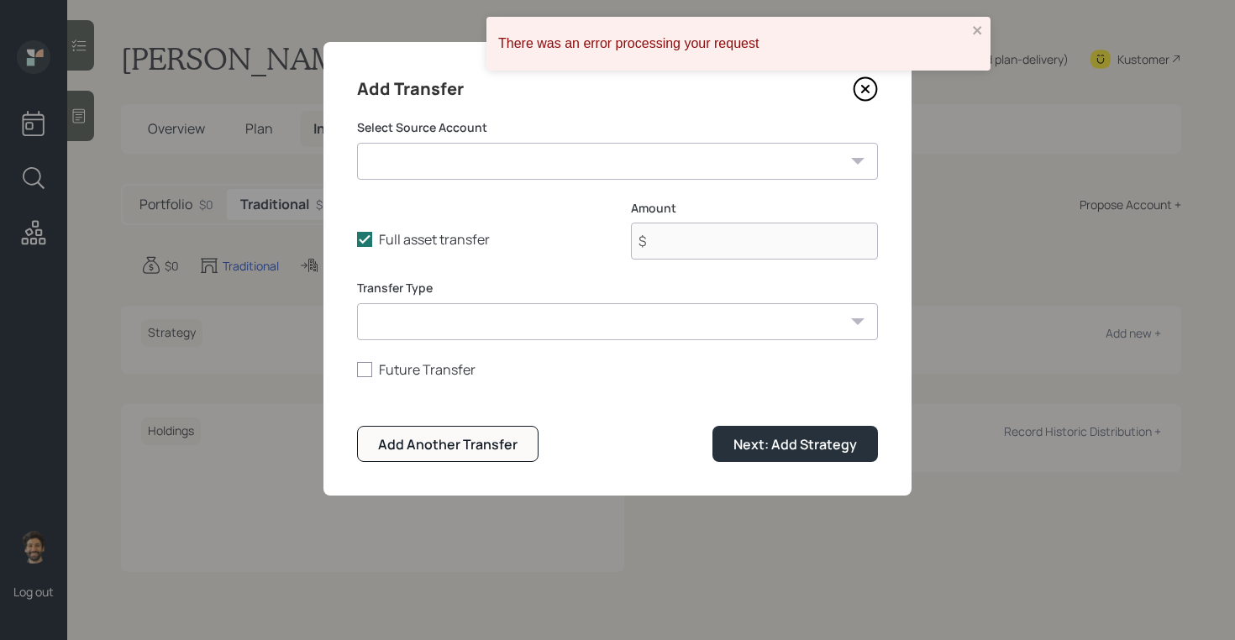
click at [428, 174] on select "403B ($64,000 | 403(b))" at bounding box center [617, 161] width 521 height 37
select select "de146359-ce68-4ccc-8692-1db1298b8fb7"
click at [357, 143] on select "403B ($64,000 | 403(b))" at bounding box center [617, 161] width 521 height 37
type input "$ 64,000"
click at [418, 326] on select "ACAT Transfer Non ACAT Transfer Capitalize Rollover Rollover Deposit" at bounding box center [617, 321] width 521 height 37
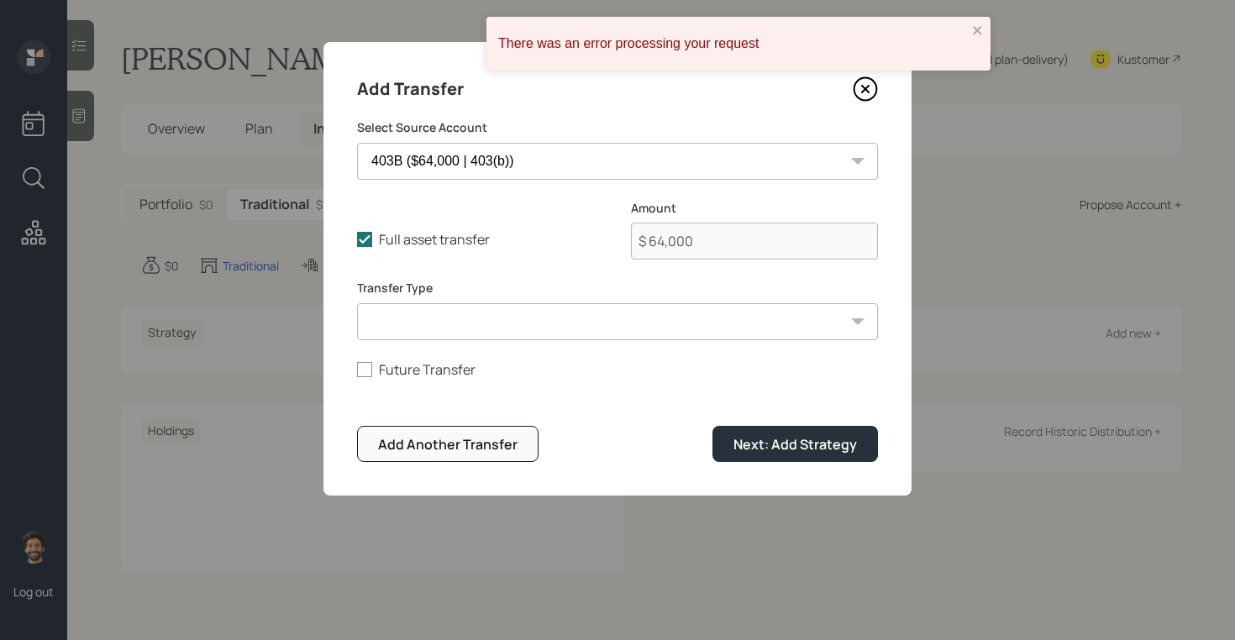
select select "acat_transfer"
click at [357, 303] on select "ACAT Transfer Non ACAT Transfer Capitalize Rollover Rollover Deposit" at bounding box center [617, 321] width 521 height 37
click at [784, 443] on div "Next: Add Strategy" at bounding box center [794, 444] width 123 height 18
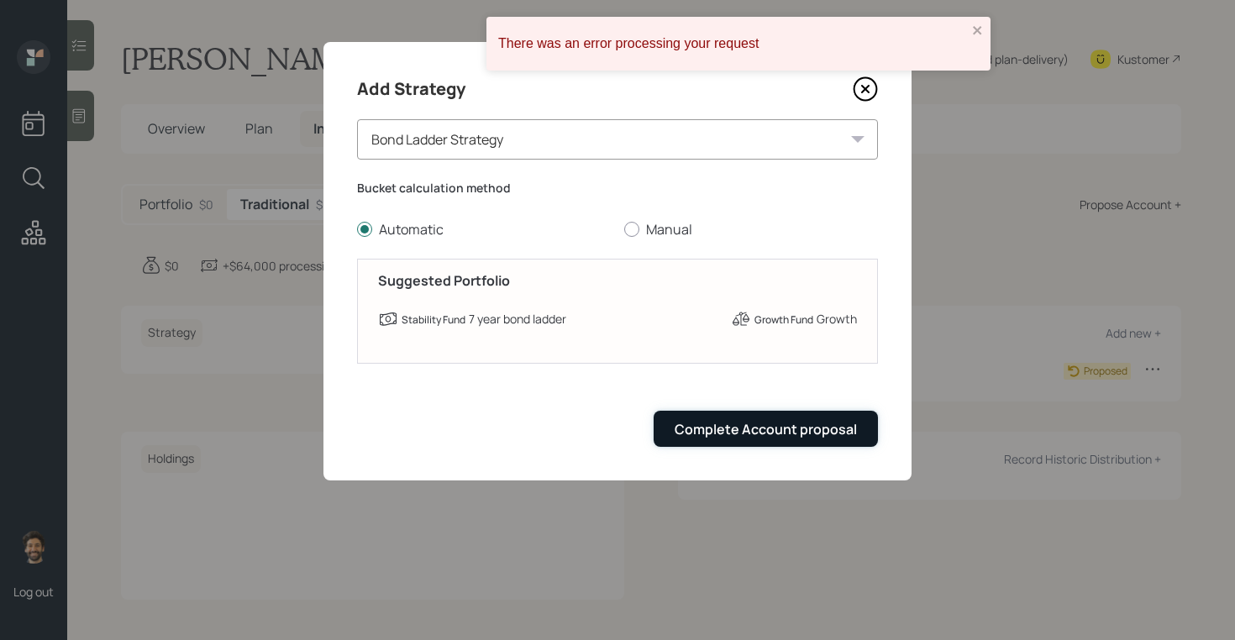
click at [690, 420] on div "Complete Account proposal" at bounding box center [766, 429] width 182 height 18
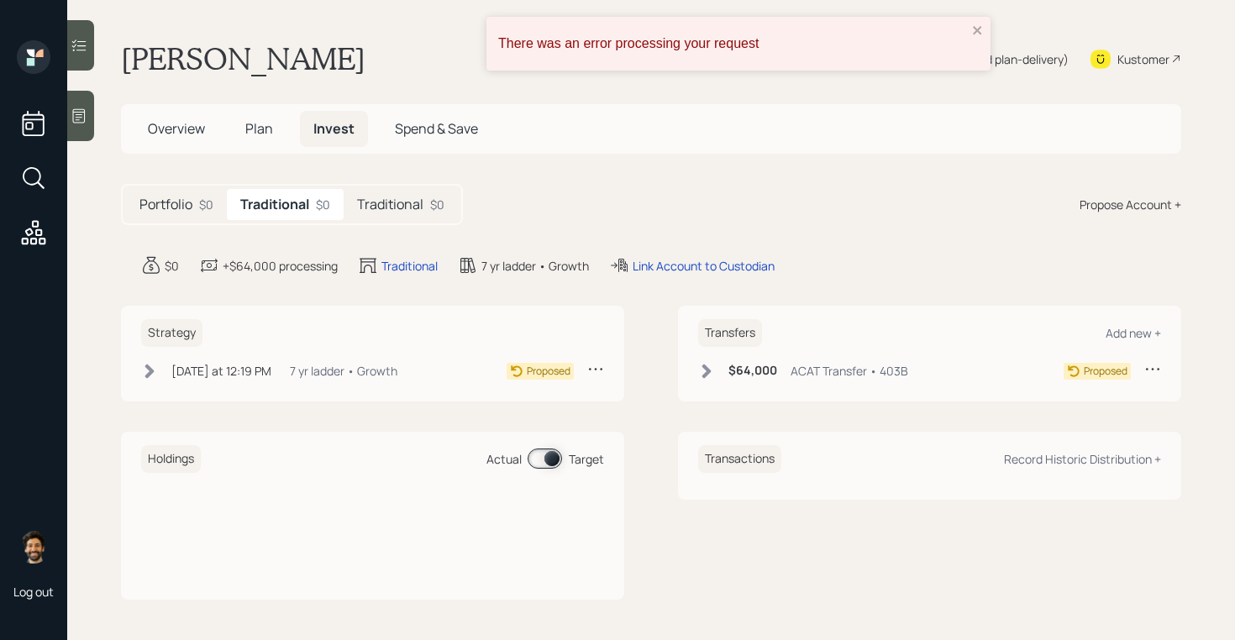
click at [1023, 53] on div "• (old plan-delivery)" at bounding box center [1015, 59] width 107 height 18
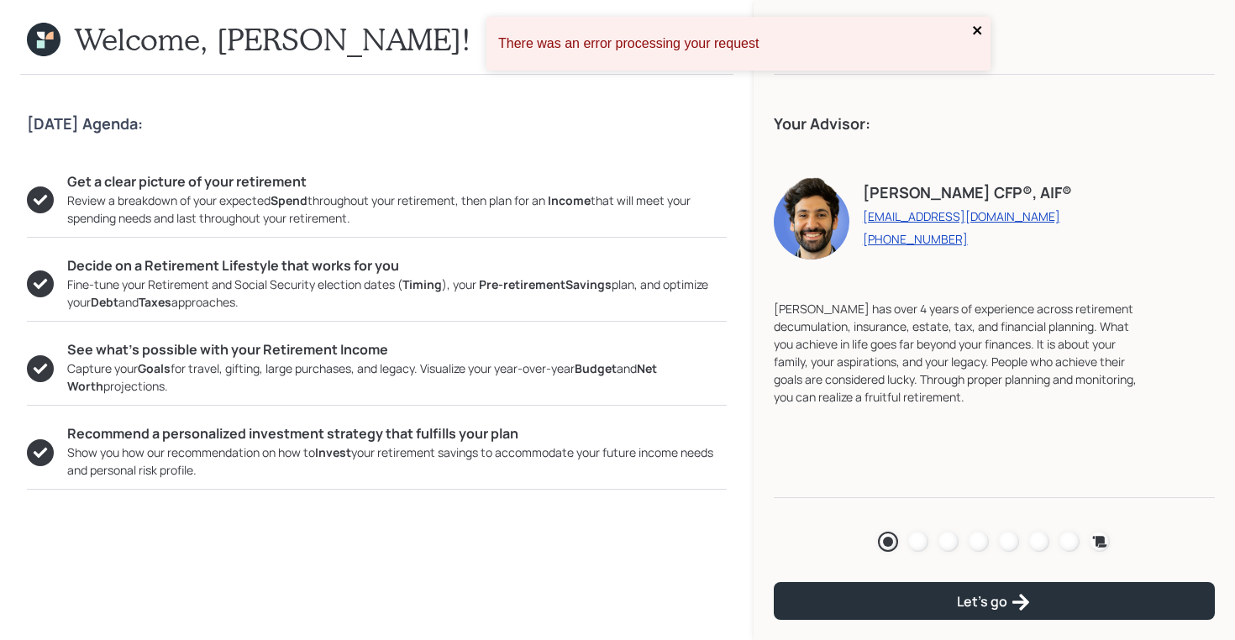
click at [978, 29] on icon "close" at bounding box center [977, 30] width 8 height 8
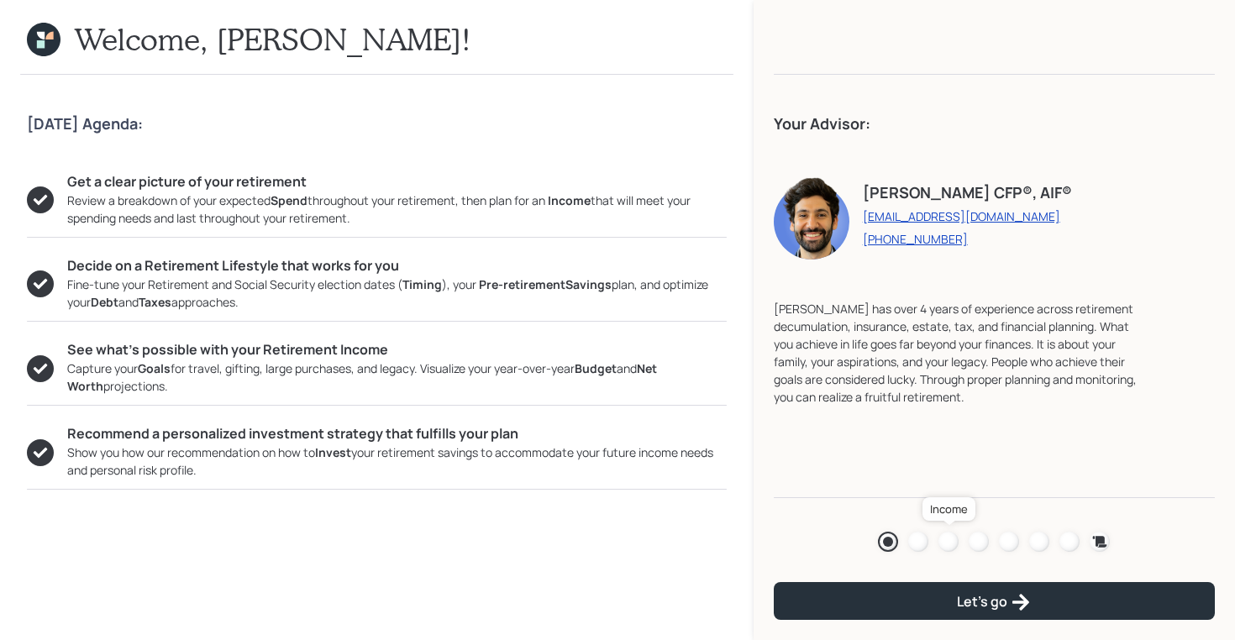
click at [948, 540] on div at bounding box center [948, 542] width 20 height 20
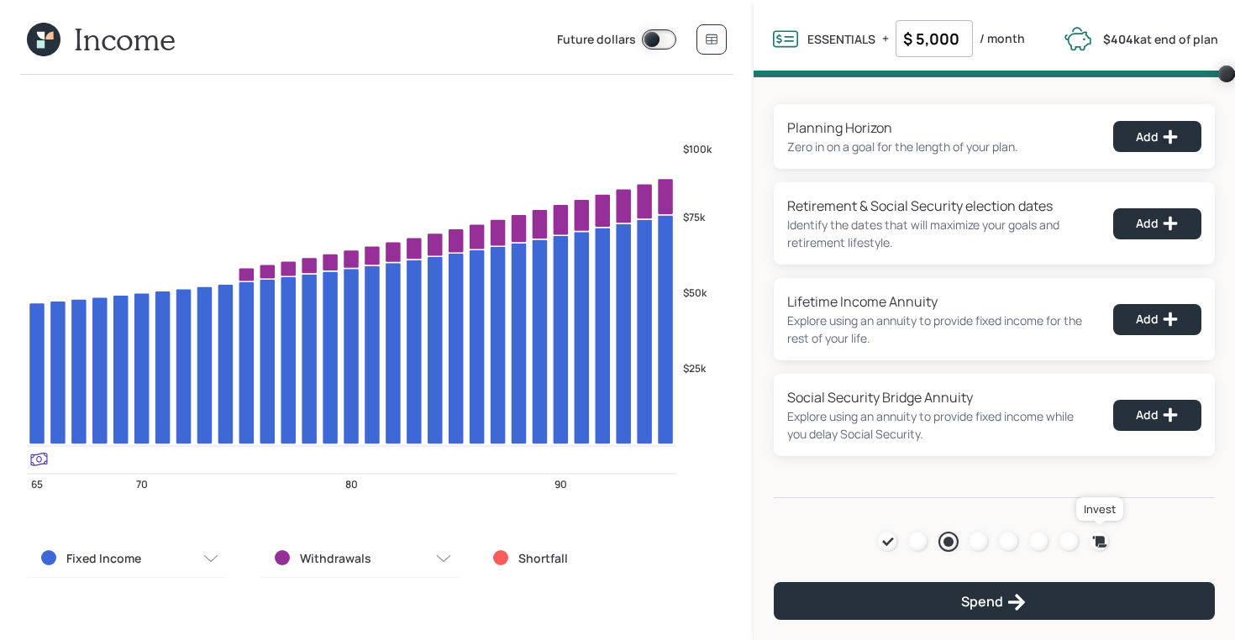
click at [1102, 538] on icon at bounding box center [1100, 541] width 14 height 11
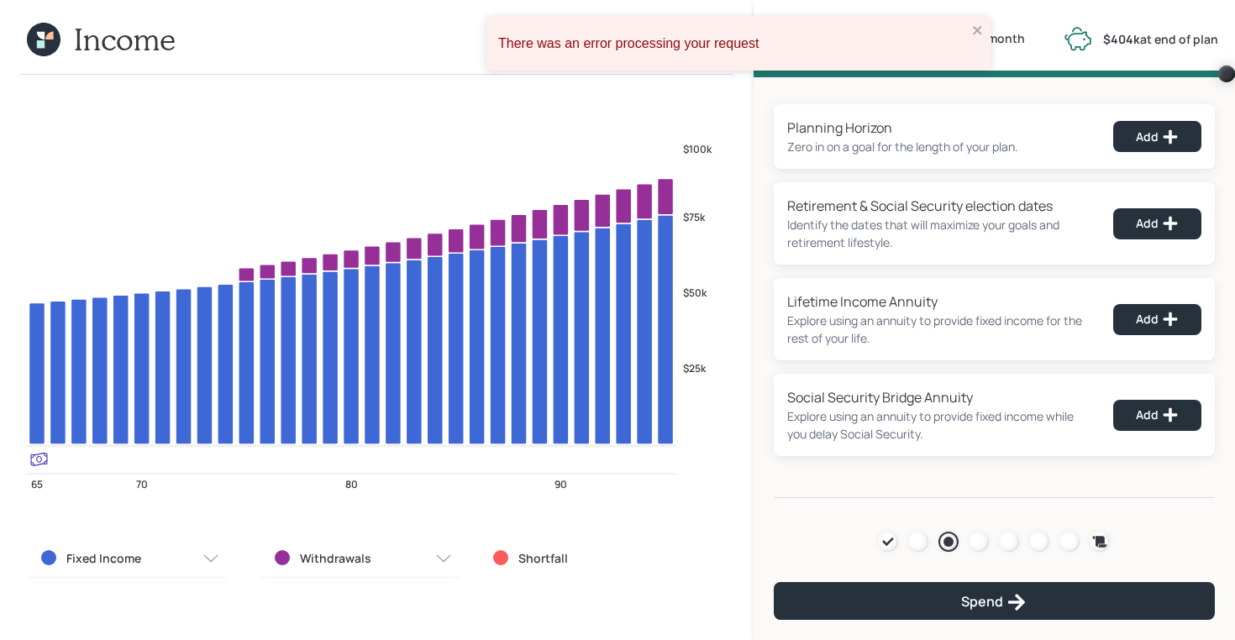
click at [41, 39] on icon at bounding box center [41, 36] width 8 height 8
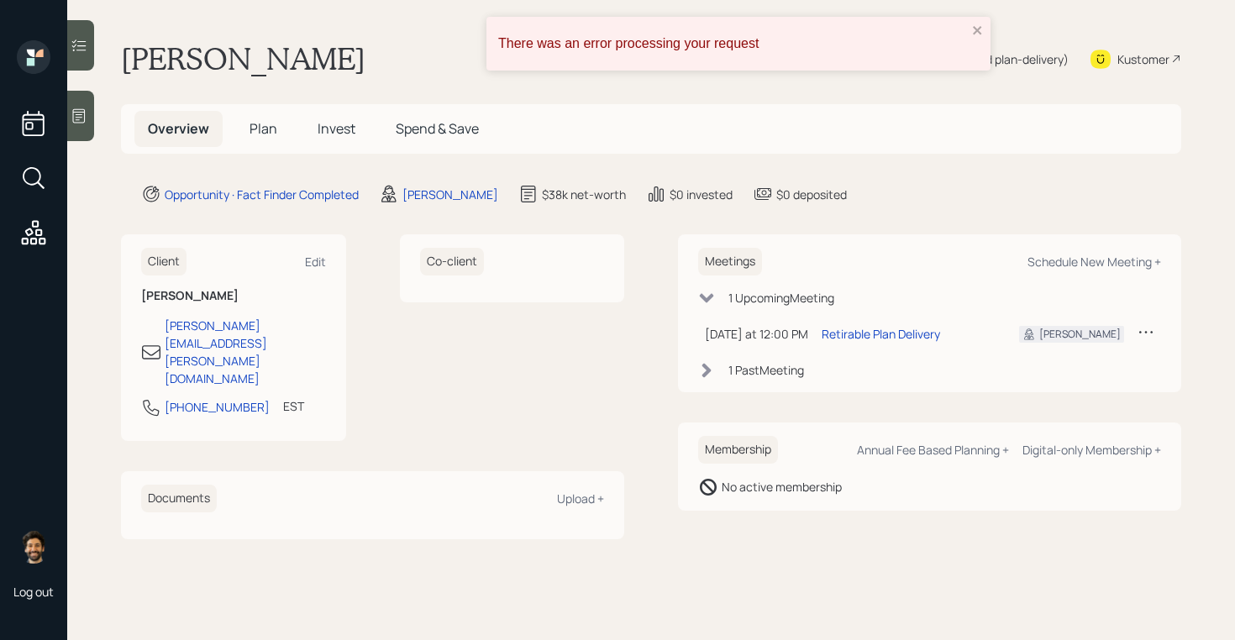
click at [354, 123] on span "Invest" at bounding box center [337, 128] width 38 height 18
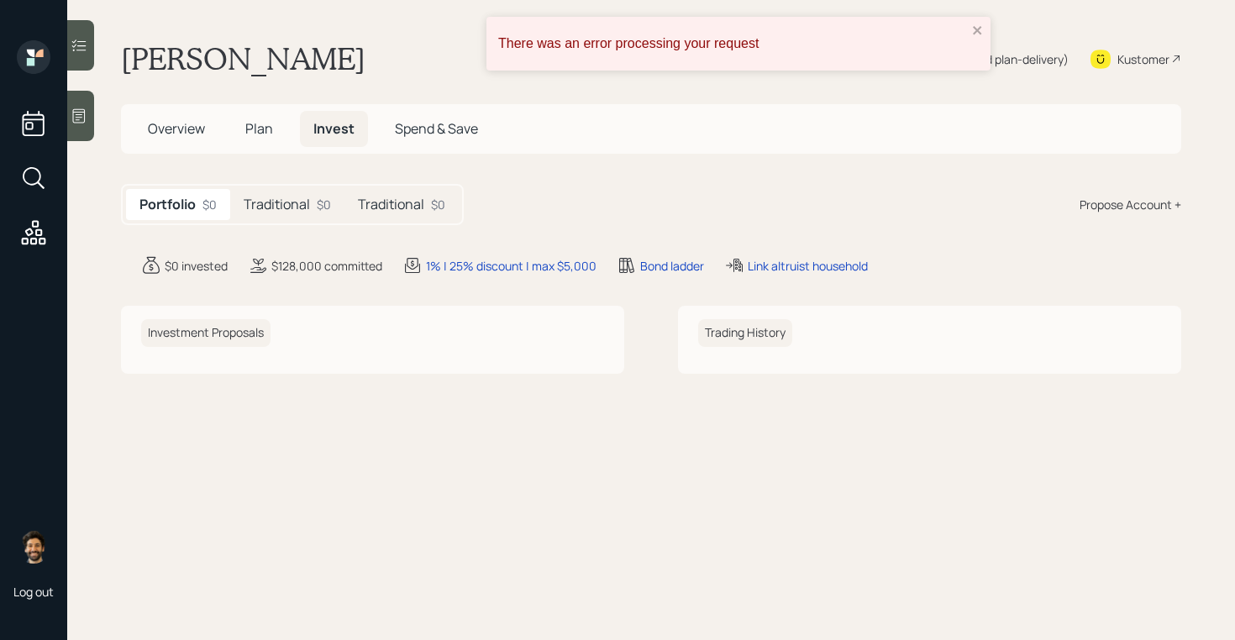
click at [310, 198] on div "Traditional $0" at bounding box center [287, 204] width 114 height 31
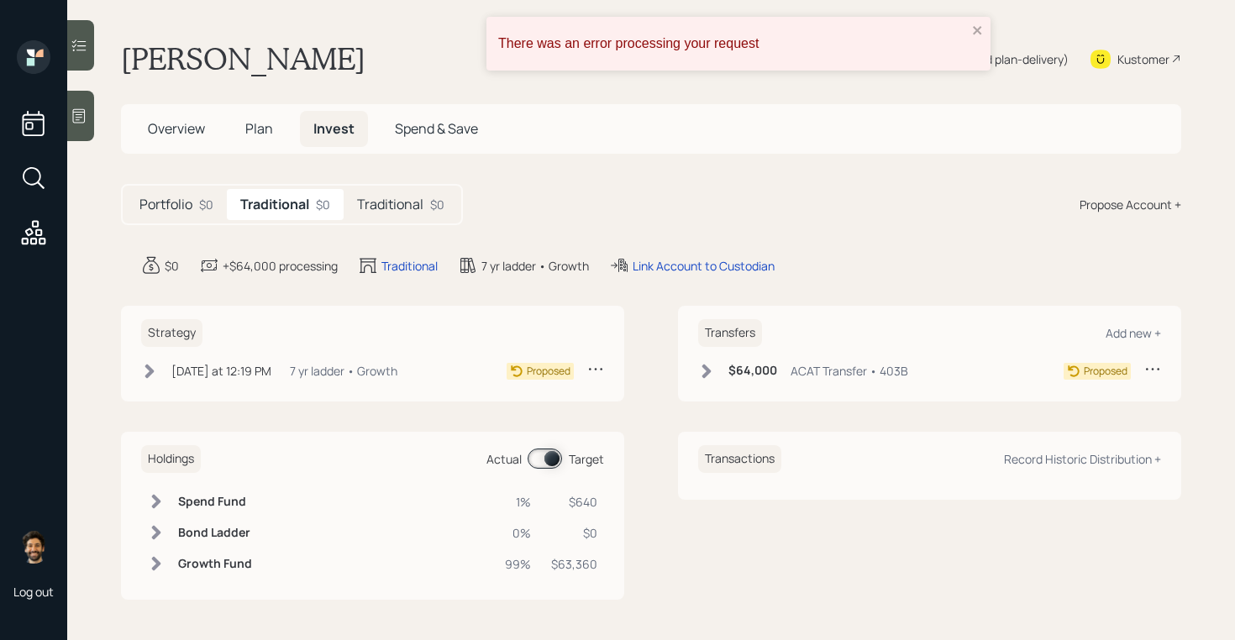
click at [400, 207] on h5 "Traditional" at bounding box center [390, 205] width 66 height 16
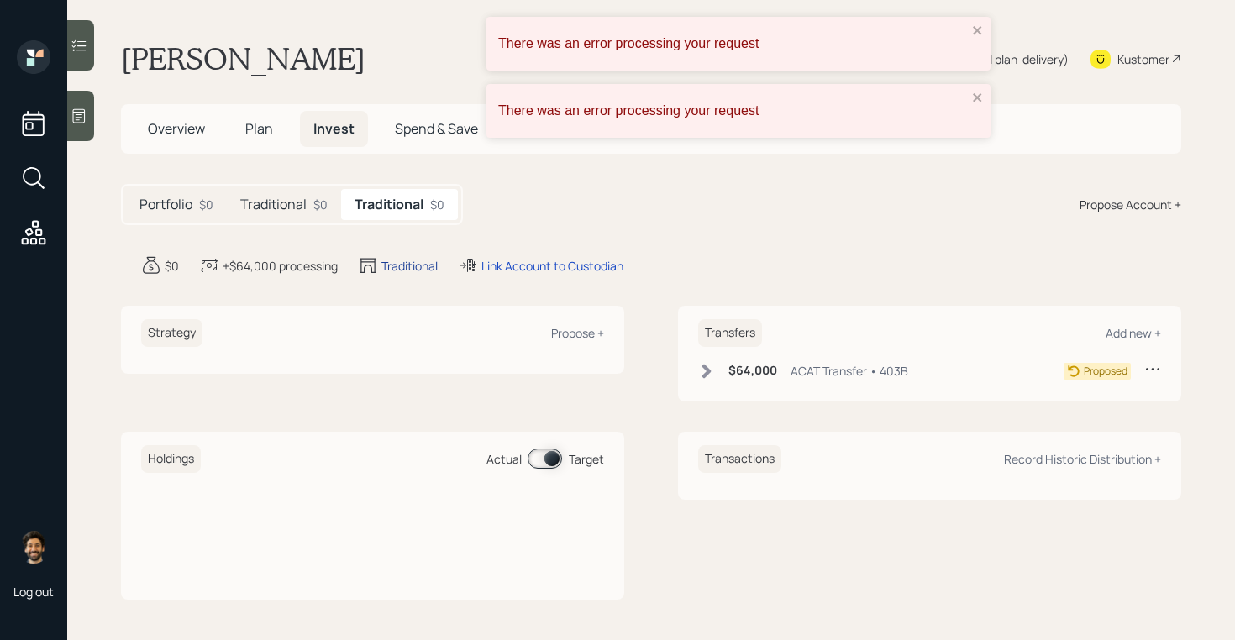
click at [393, 272] on div "Traditional" at bounding box center [409, 266] width 56 height 18
select select "traditional"
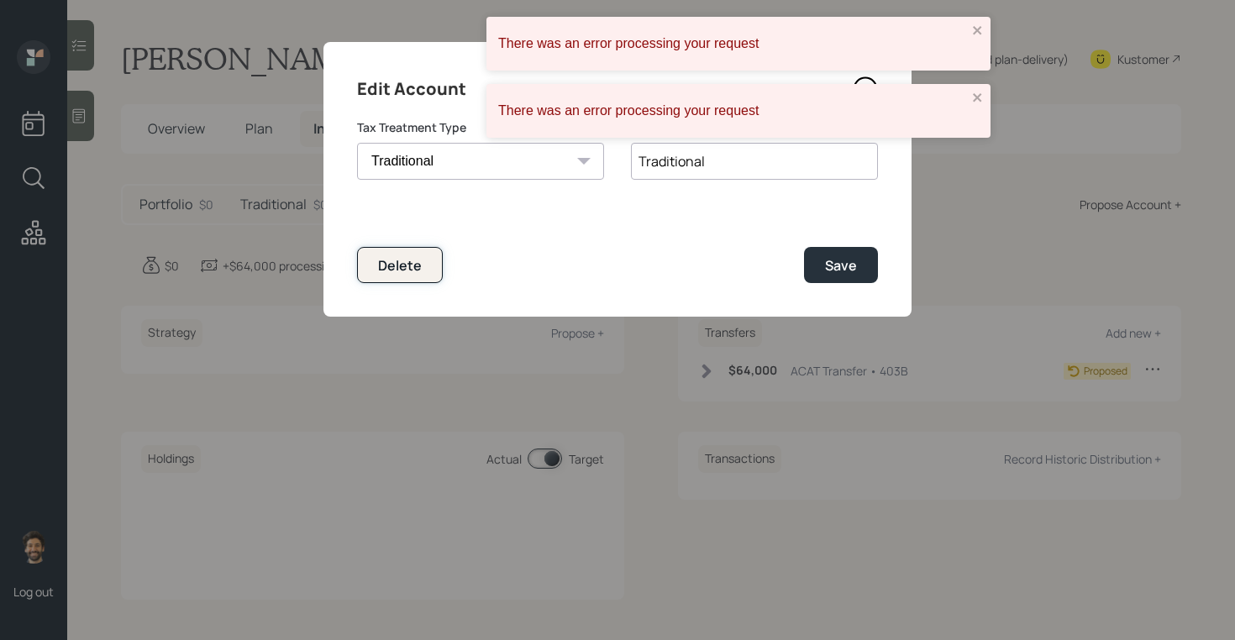
click at [397, 271] on div "Delete" at bounding box center [400, 265] width 44 height 18
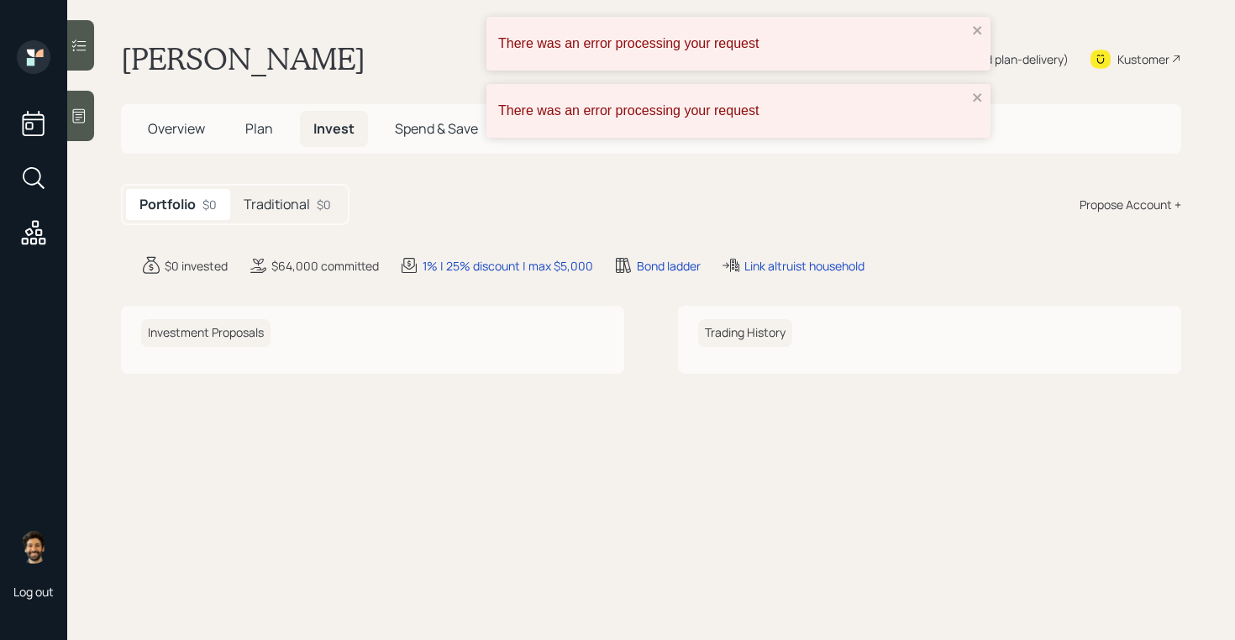
click at [992, 21] on main "[PERSON_NAME] Plan Delivery • (old plan-delivery) Kustomer Overview Plan Invest…" at bounding box center [651, 320] width 1168 height 640
click at [983, 26] on icon "close" at bounding box center [978, 30] width 12 height 13
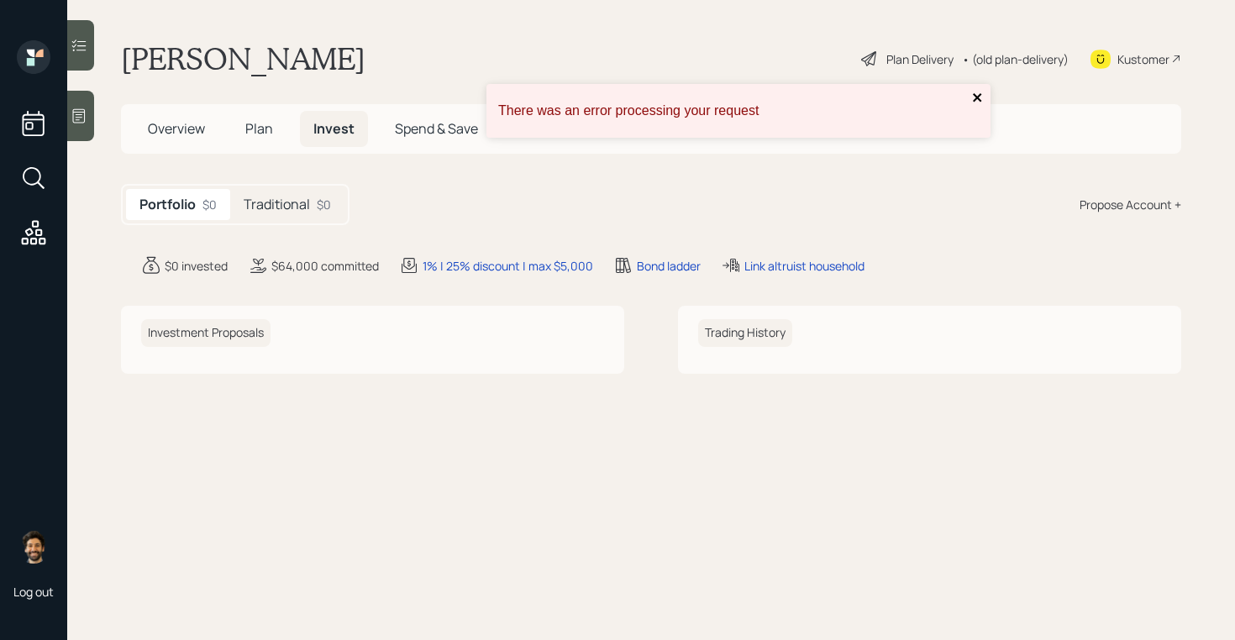
click at [976, 100] on icon "close" at bounding box center [978, 97] width 12 height 13
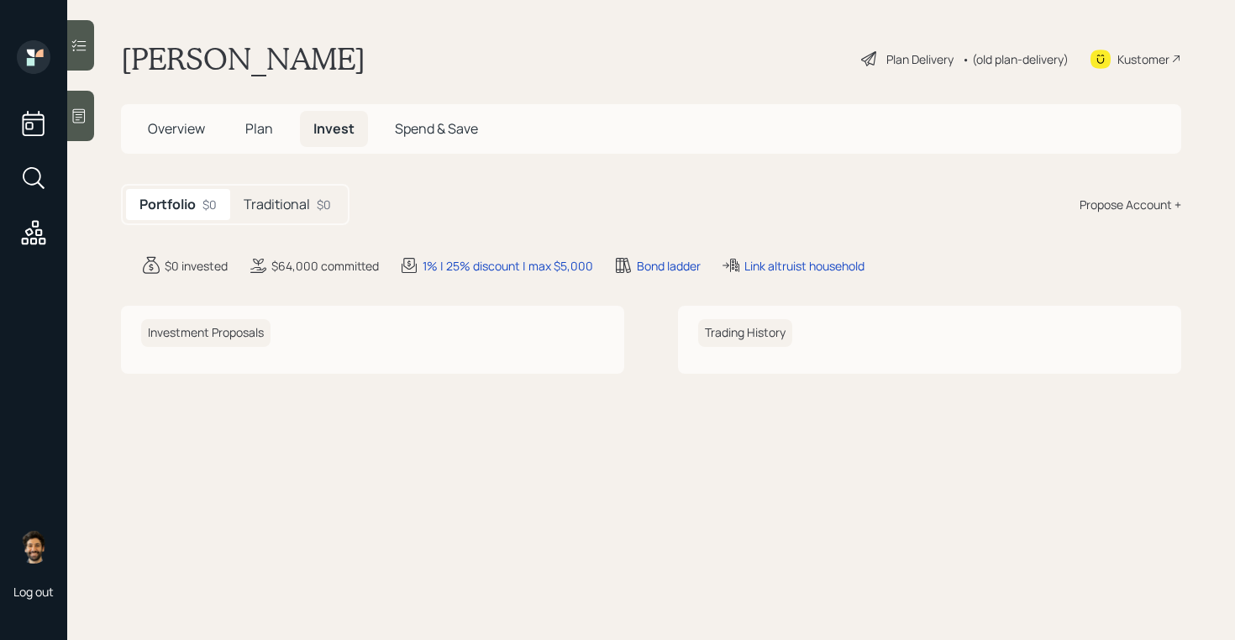
click at [1019, 51] on div "• (old plan-delivery)" at bounding box center [1015, 59] width 107 height 18
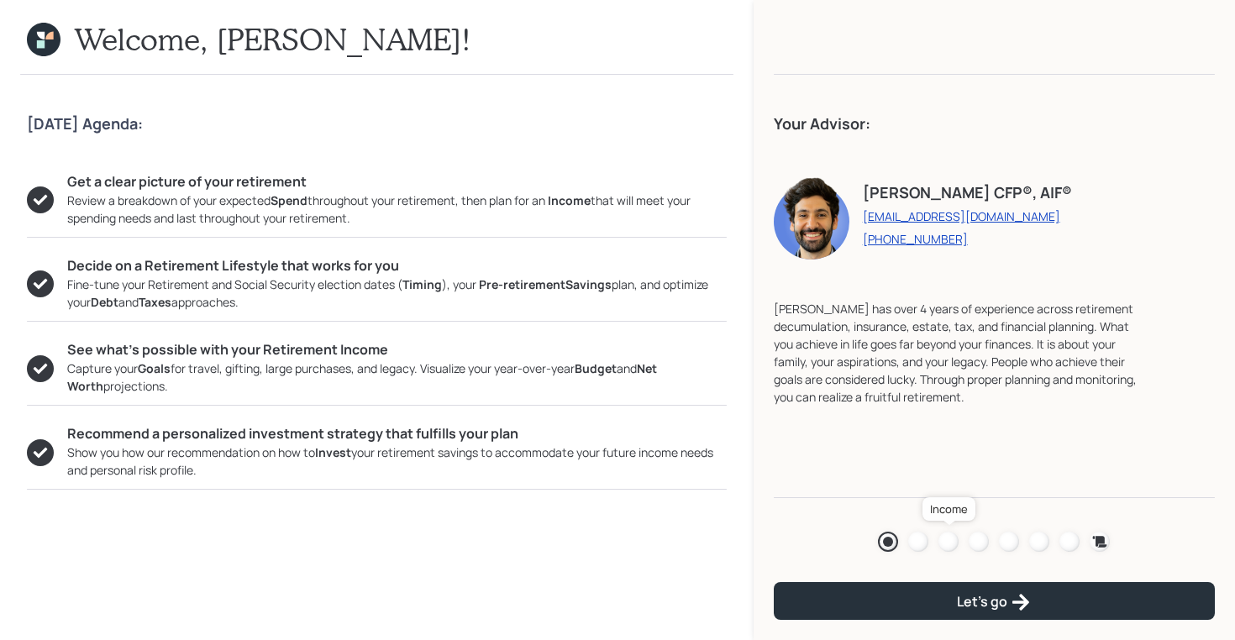
click at [953, 549] on div at bounding box center [948, 542] width 20 height 20
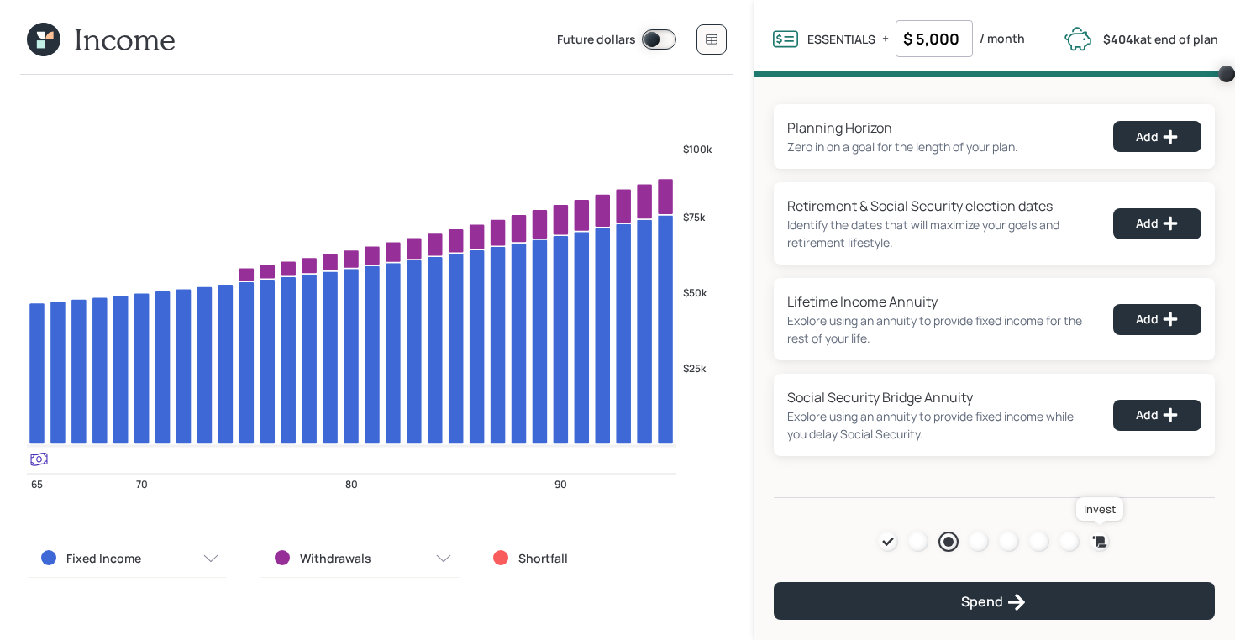
click at [1099, 540] on icon at bounding box center [1100, 541] width 14 height 11
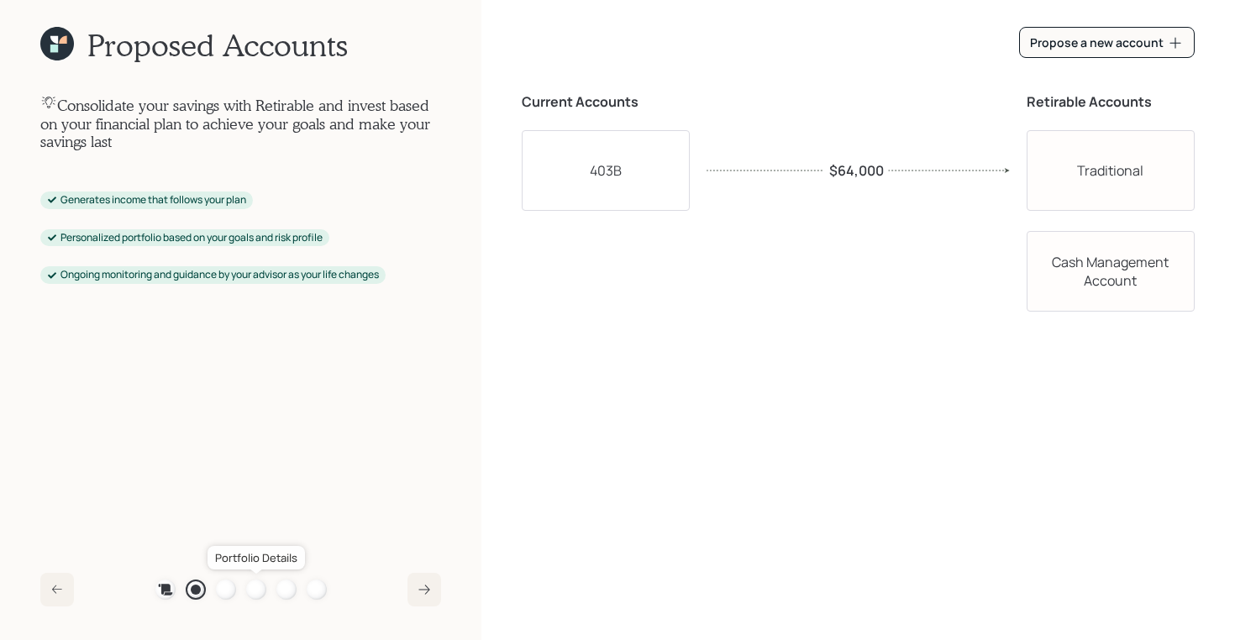
click at [259, 592] on div at bounding box center [256, 590] width 20 height 20
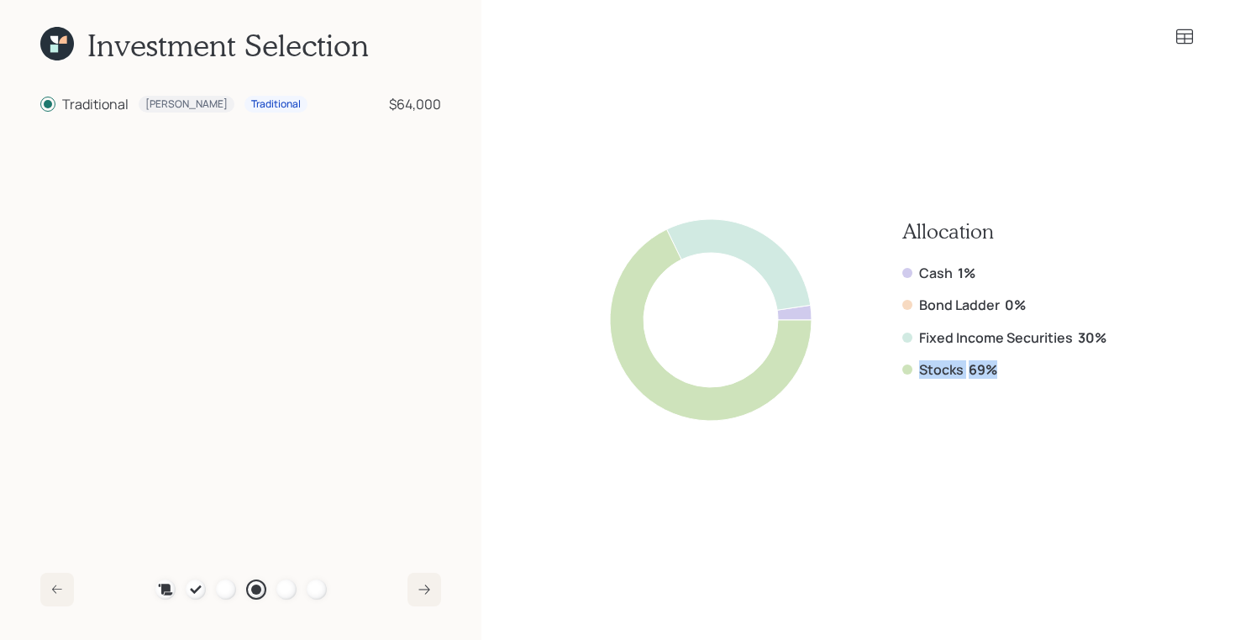
drag, startPoint x: 998, startPoint y: 371, endPoint x: 892, endPoint y: 370, distance: 105.9
click at [892, 370] on div "Allocation Cash 1% Bond Ladder 0% Fixed Income Securities 30% Stocks 69%" at bounding box center [858, 320] width 496 height 202
drag, startPoint x: 1108, startPoint y: 335, endPoint x: 908, endPoint y: 338, distance: 200.0
click at [908, 338] on div "Allocation Cash 1% Bond Ladder 0% Fixed Income Securities 30% Stocks 69%" at bounding box center [858, 320] width 673 height 452
drag, startPoint x: 1003, startPoint y: 364, endPoint x: 913, endPoint y: 365, distance: 89.9
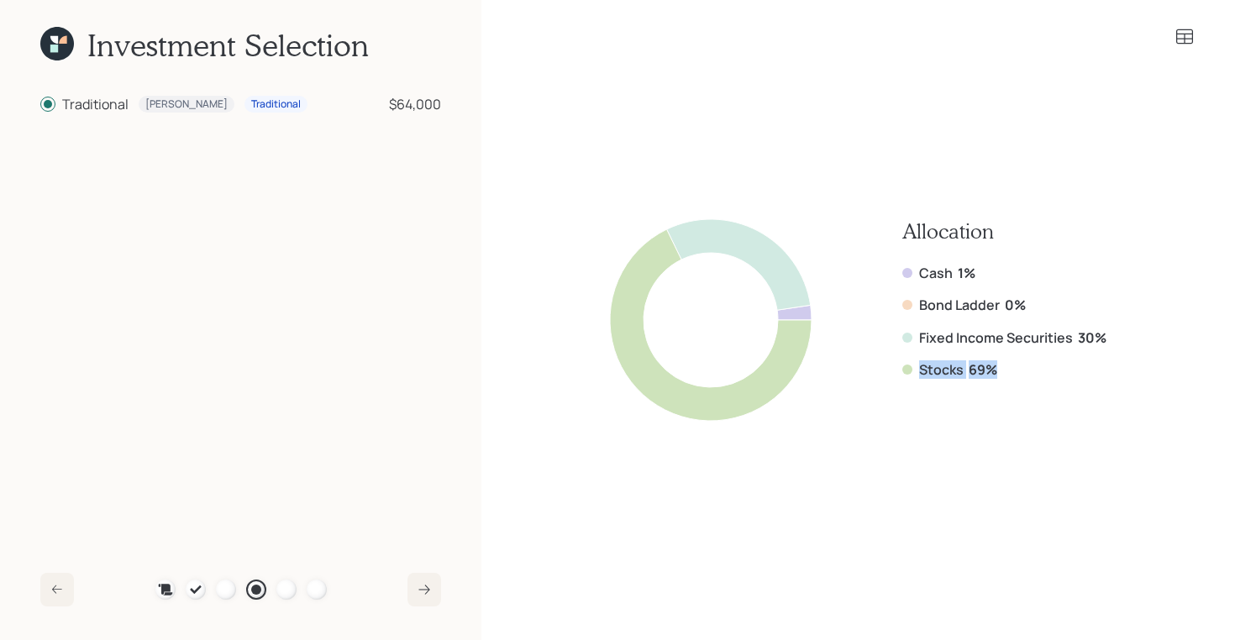
click at [913, 365] on div "Stocks 69%" at bounding box center [1004, 369] width 204 height 18
drag, startPoint x: 1110, startPoint y: 338, endPoint x: 910, endPoint y: 339, distance: 199.9
click at [910, 339] on div "Allocation Cash 1% Bond Ladder 0% Fixed Income Securities 30% Stocks 69%" at bounding box center [858, 320] width 673 height 452
click at [1195, 36] on div "Allocation Cash 1% Bond Ladder 0% Fixed Income Securities 30% Stocks 69%" at bounding box center [858, 320] width 754 height 640
click at [1185, 36] on icon at bounding box center [1184, 37] width 20 height 20
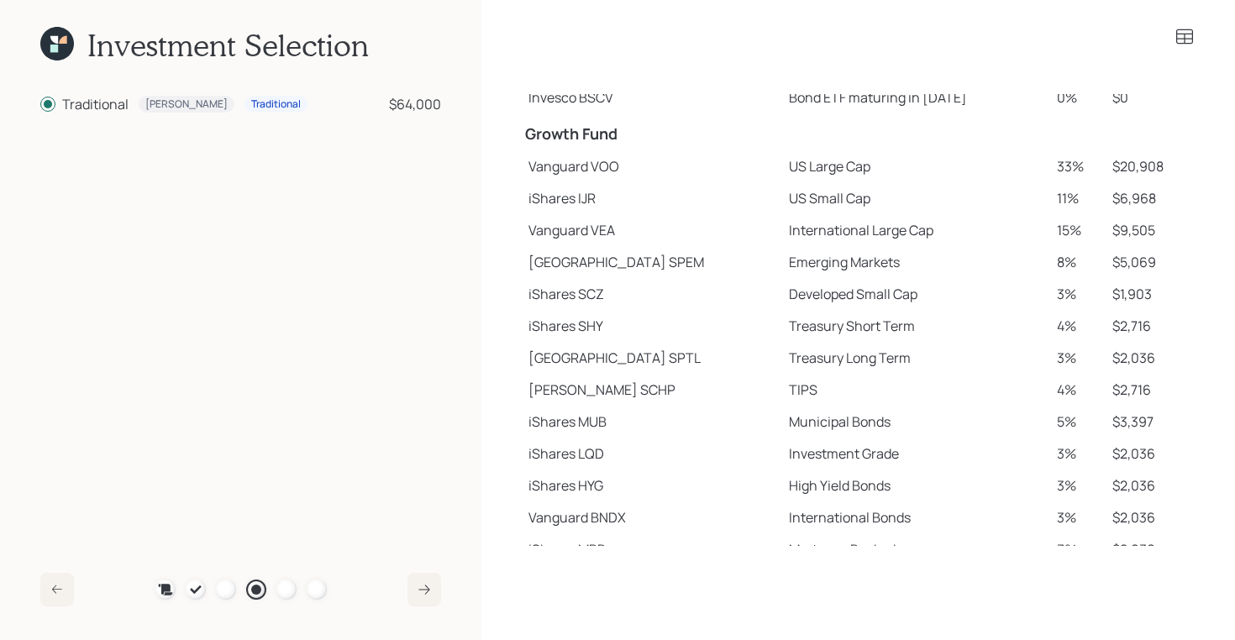
scroll to position [328, 0]
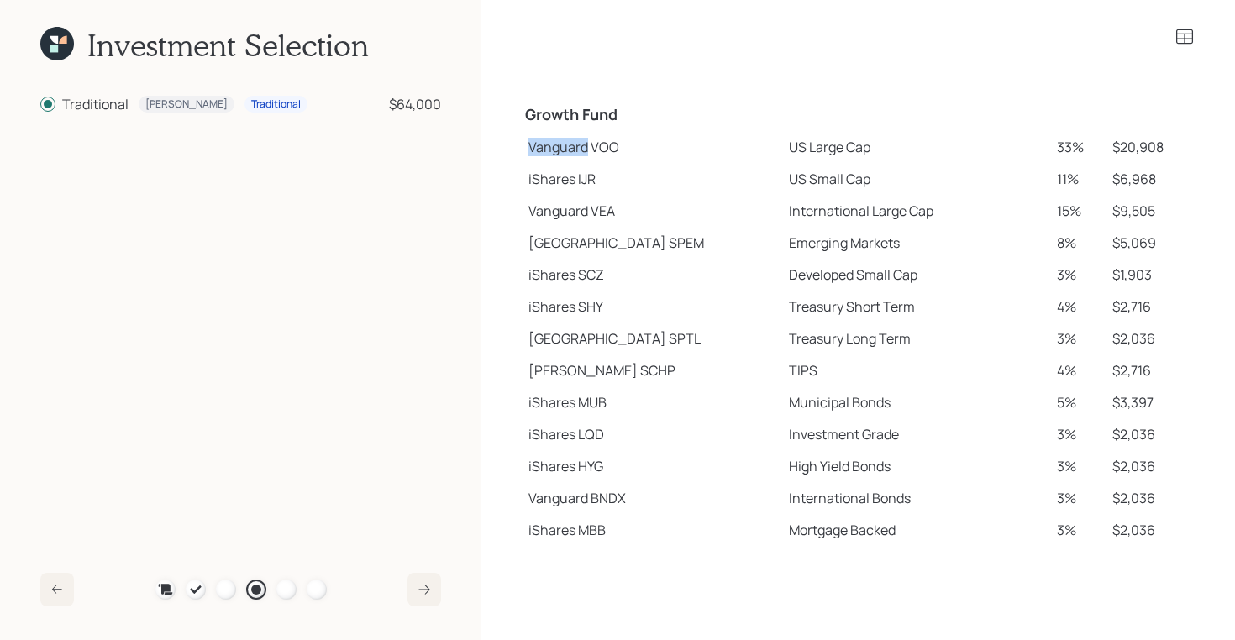
drag, startPoint x: 528, startPoint y: 145, endPoint x: 584, endPoint y: 149, distance: 55.5
click at [584, 149] on td "Vanguard VOO" at bounding box center [652, 147] width 260 height 32
drag, startPoint x: 522, startPoint y: 187, endPoint x: 571, endPoint y: 189, distance: 49.6
click at [571, 189] on td "iShares IJR" at bounding box center [652, 179] width 260 height 32
drag, startPoint x: 529, startPoint y: 241, endPoint x: 599, endPoint y: 241, distance: 69.7
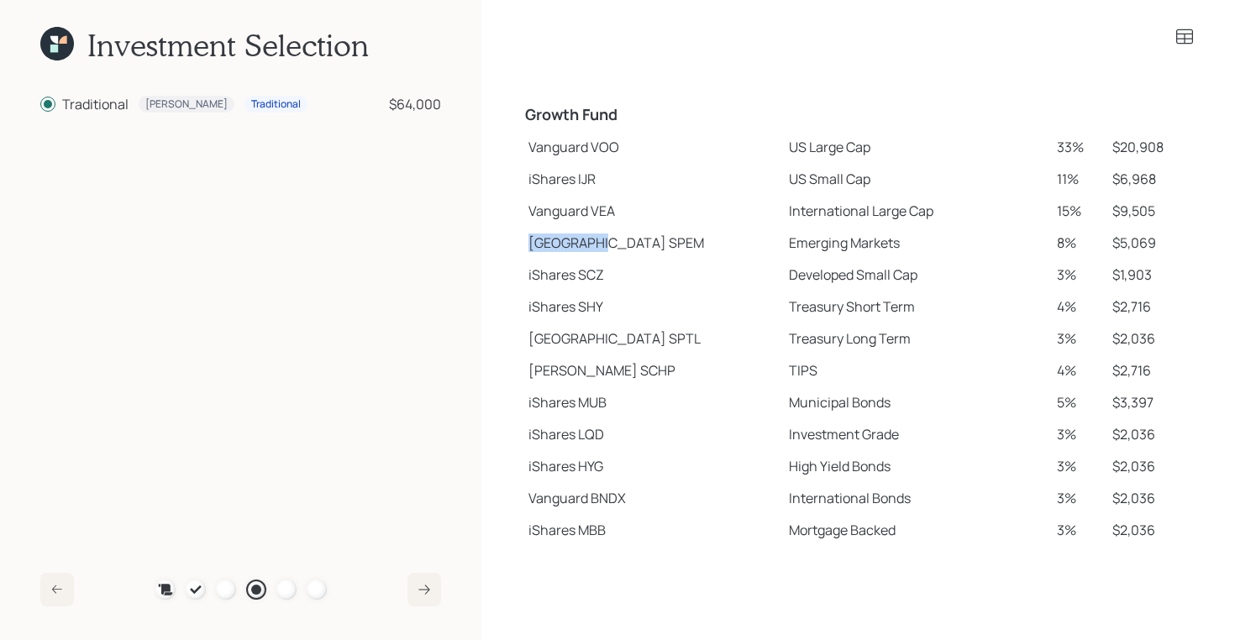
click at [599, 241] on td "[GEOGRAPHIC_DATA]" at bounding box center [652, 243] width 260 height 32
drag, startPoint x: 528, startPoint y: 372, endPoint x: 583, endPoint y: 376, distance: 54.7
click at [583, 376] on td "[PERSON_NAME] SCHP" at bounding box center [652, 371] width 260 height 32
drag, startPoint x: 529, startPoint y: 145, endPoint x: 806, endPoint y: 153, distance: 277.3
click at [806, 153] on tr "Vanguard VOO US Large Cap 33% $20,908" at bounding box center [858, 147] width 673 height 32
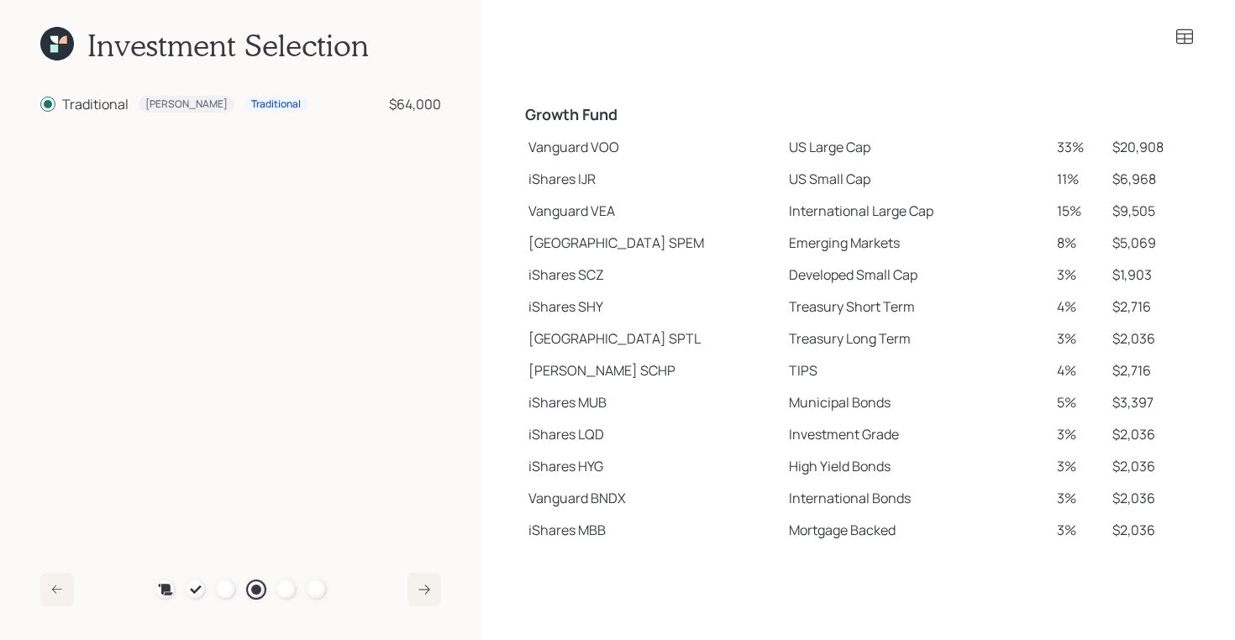
click at [644, 164] on td "iShares IJR" at bounding box center [652, 179] width 260 height 32
drag, startPoint x: 591, startPoint y: 149, endPoint x: 623, endPoint y: 149, distance: 31.9
click at [623, 149] on td "Vanguard VOO" at bounding box center [652, 147] width 260 height 32
click at [554, 172] on td "iShares IJR" at bounding box center [652, 179] width 260 height 32
drag, startPoint x: 529, startPoint y: 151, endPoint x: 625, endPoint y: 151, distance: 95.8
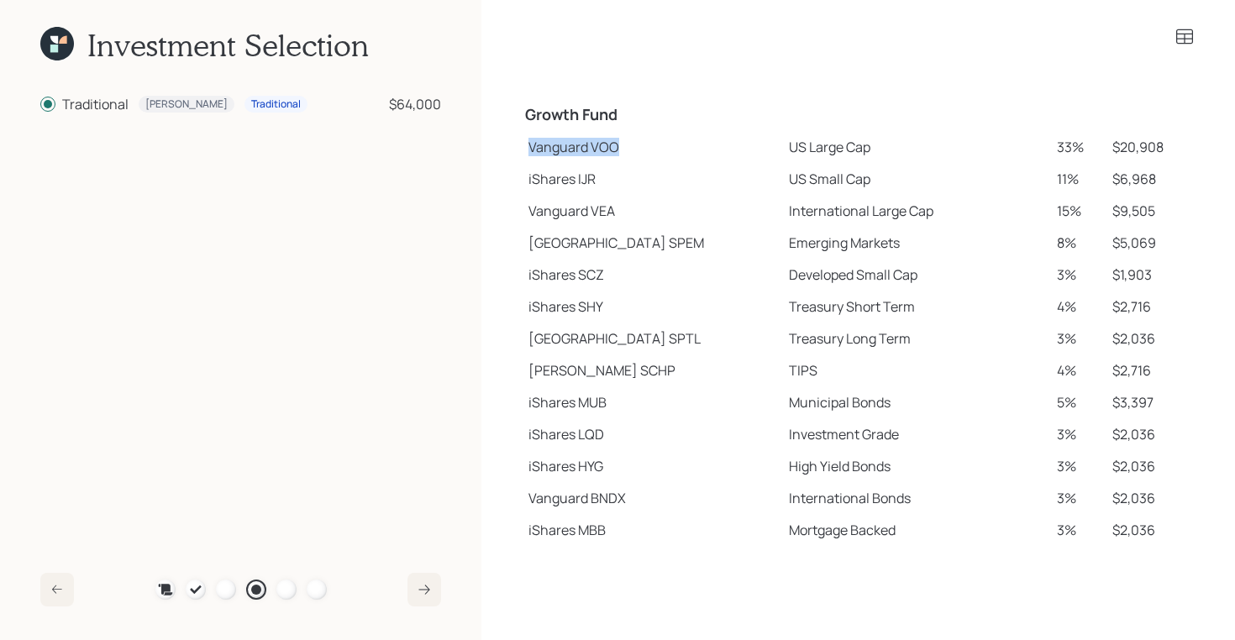
click at [625, 151] on td "Vanguard VOO" at bounding box center [652, 147] width 260 height 32
click at [1186, 37] on icon at bounding box center [1184, 37] width 20 height 20
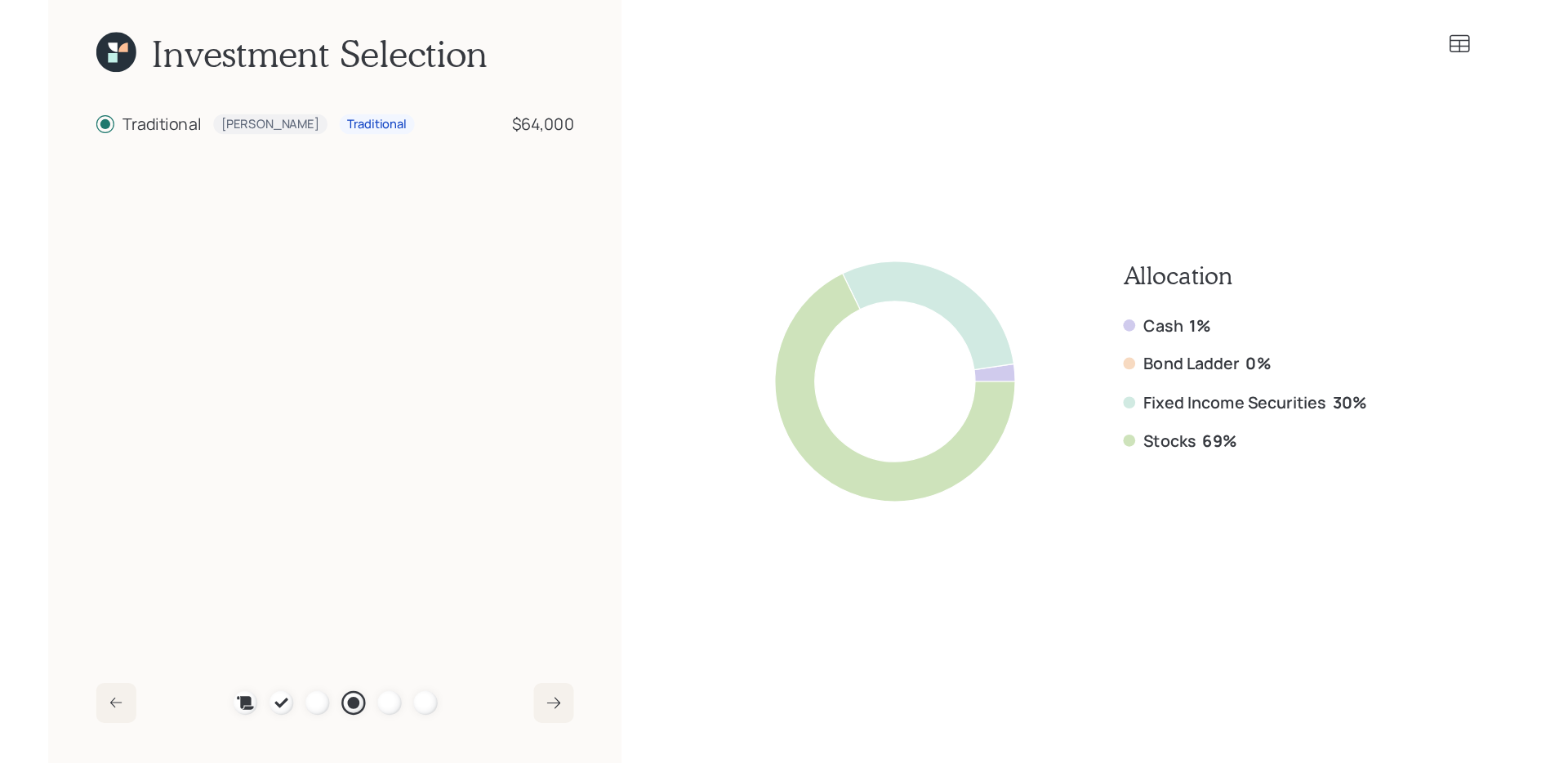
scroll to position [0, 0]
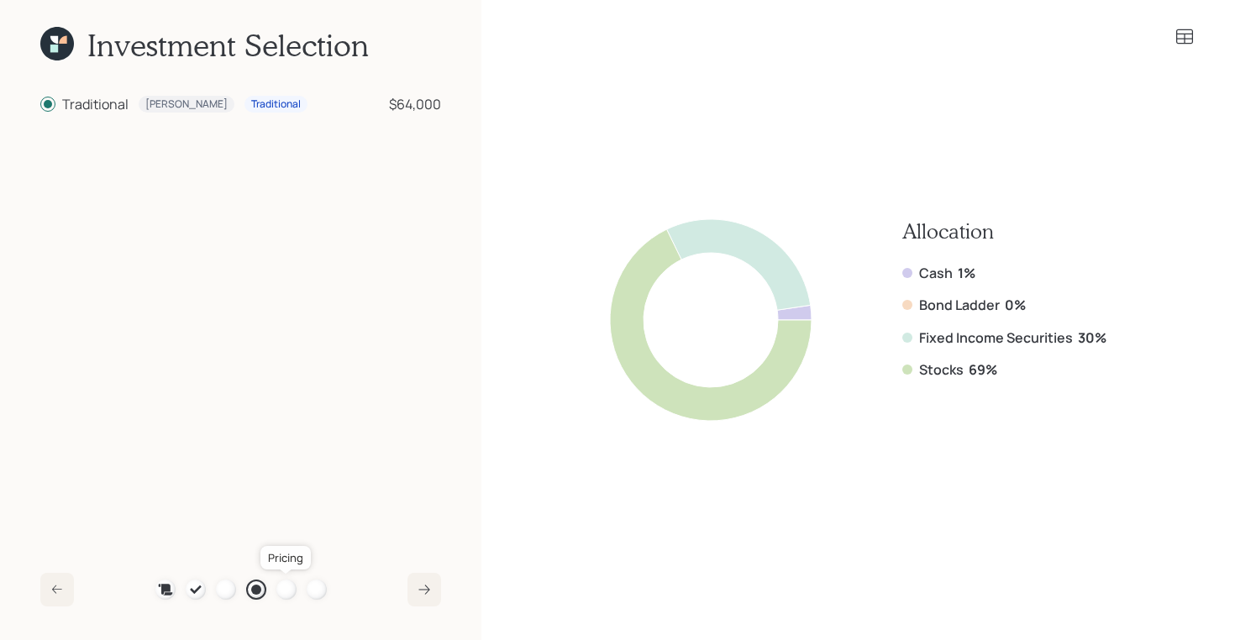
click at [284, 589] on div at bounding box center [286, 590] width 20 height 20
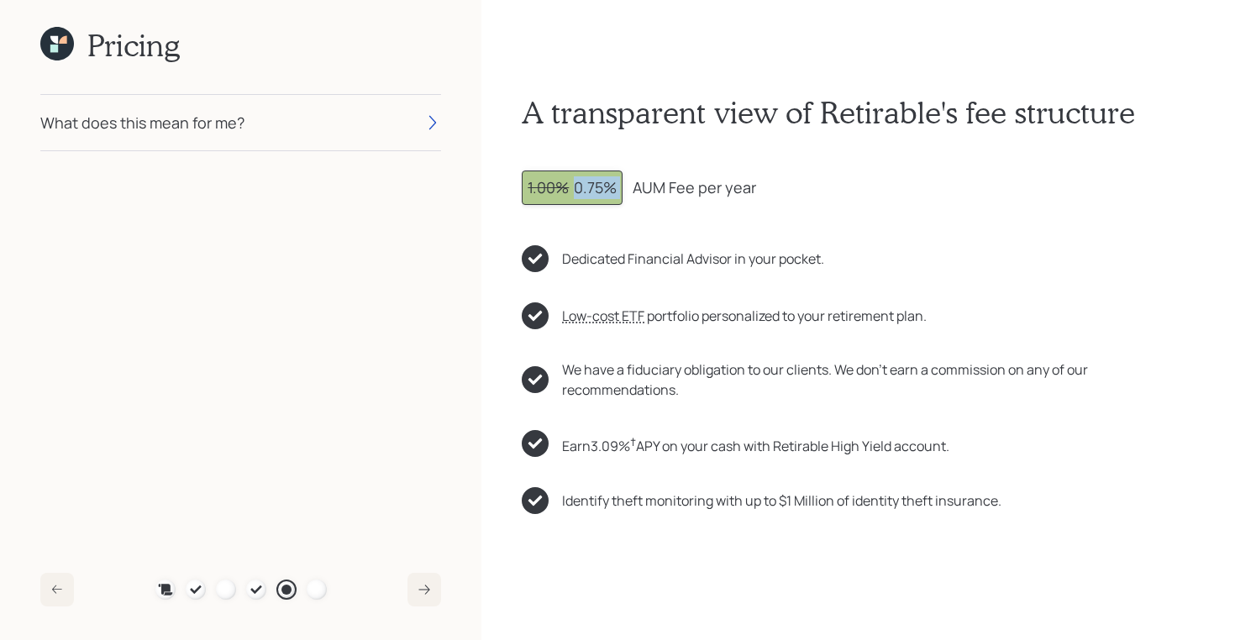
drag, startPoint x: 570, startPoint y: 183, endPoint x: 638, endPoint y: 186, distance: 67.3
click at [638, 186] on div "1.00% 0.75% AUM Fee per year" at bounding box center [858, 188] width 673 height 34
click at [56, 38] on icon at bounding box center [54, 40] width 8 height 8
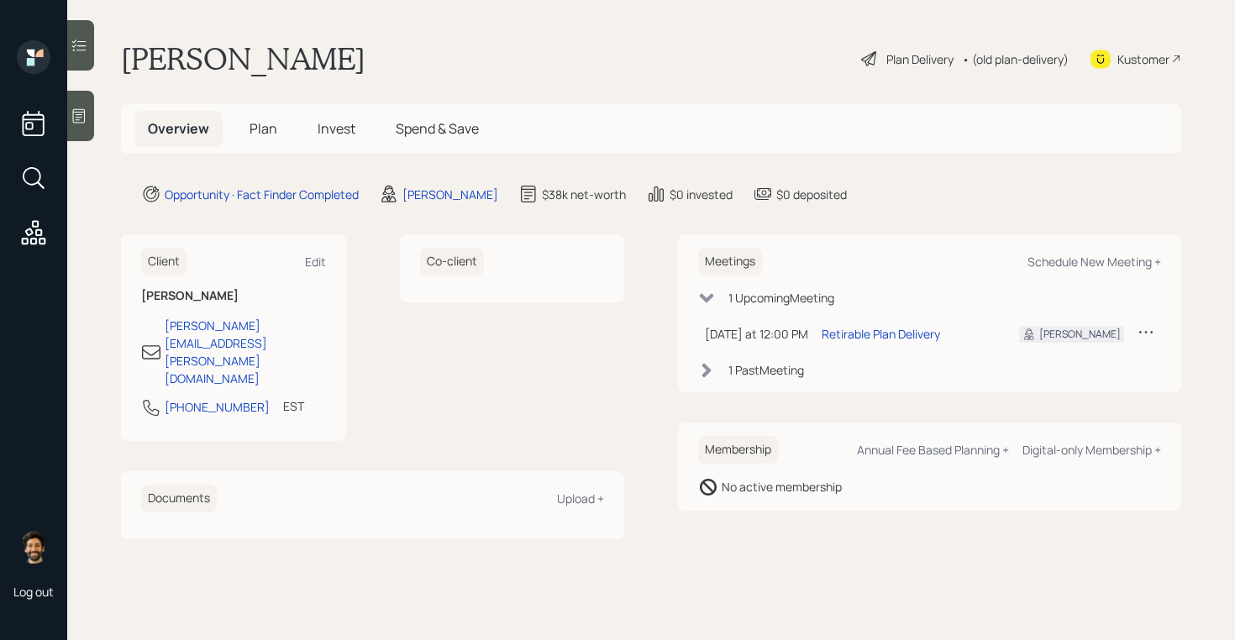
click at [997, 60] on div "• (old plan-delivery)" at bounding box center [1015, 59] width 107 height 18
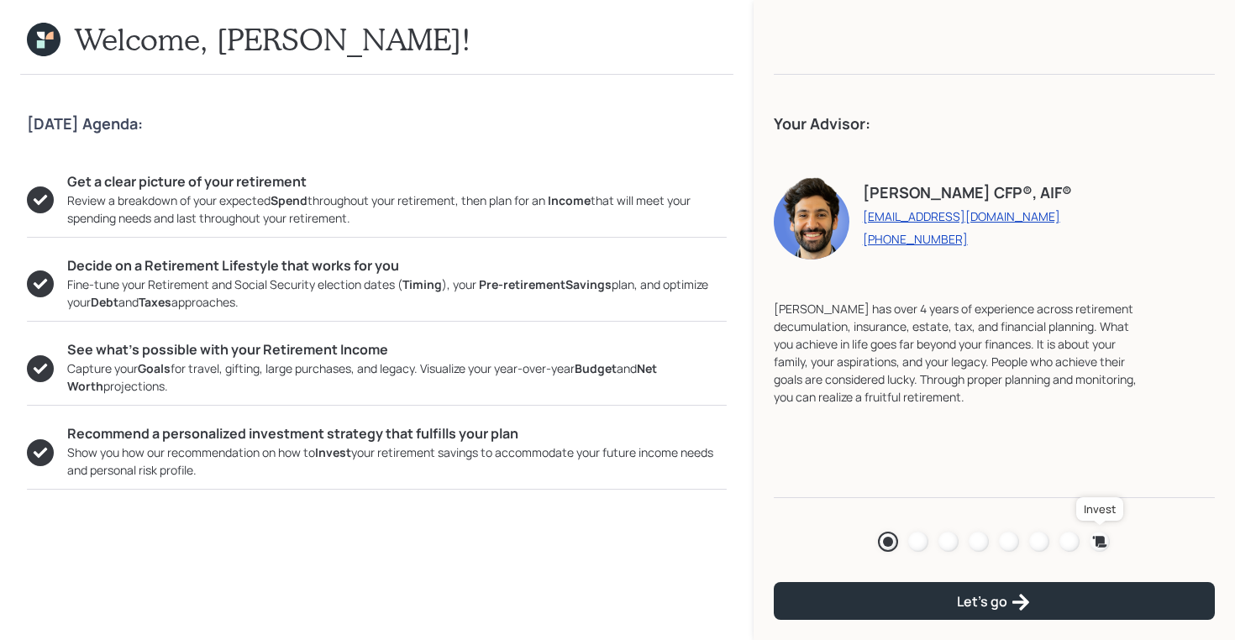
click at [1101, 542] on icon at bounding box center [1100, 541] width 14 height 11
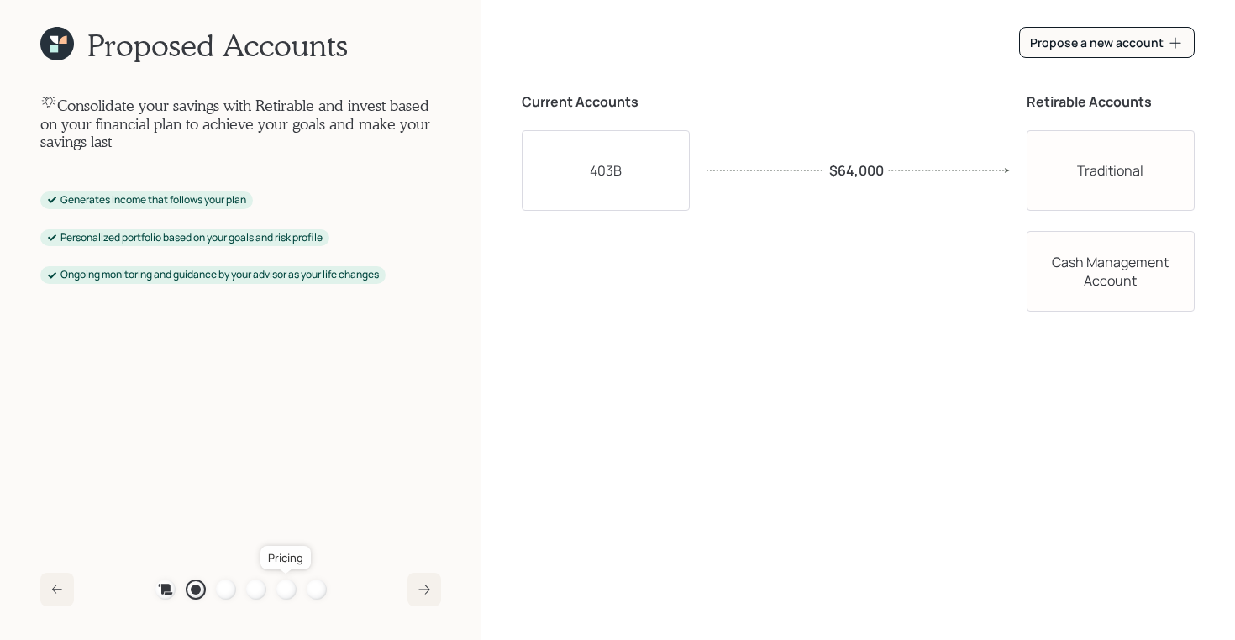
click at [292, 588] on div at bounding box center [286, 590] width 20 height 20
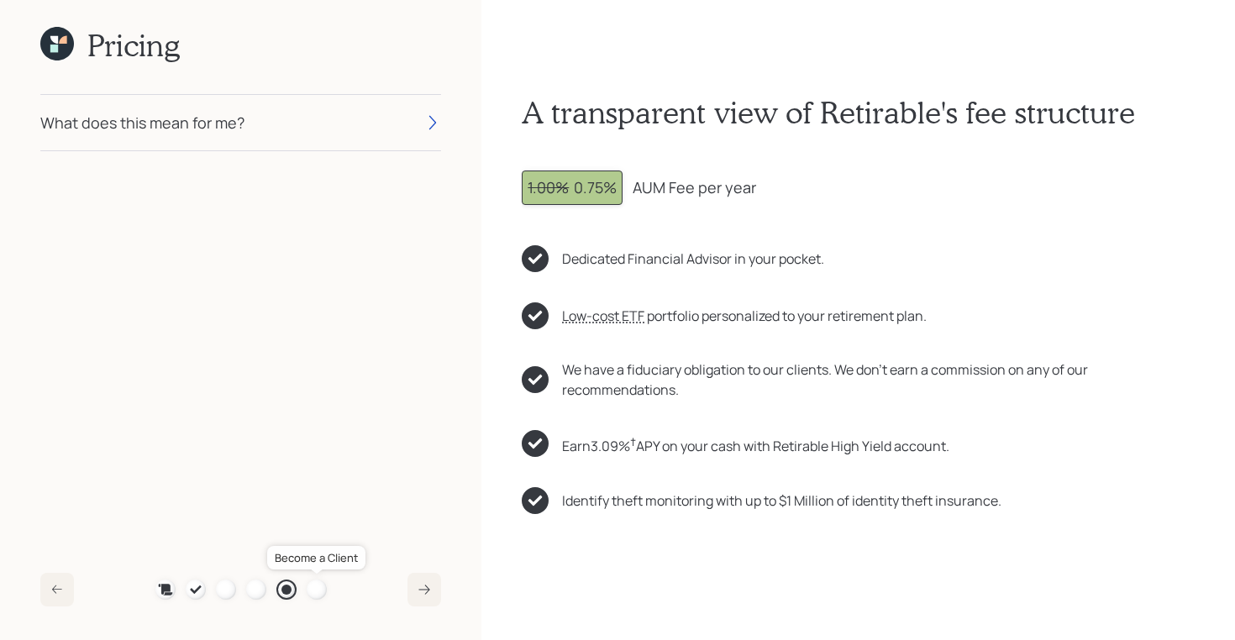
click at [315, 590] on div at bounding box center [317, 590] width 20 height 20
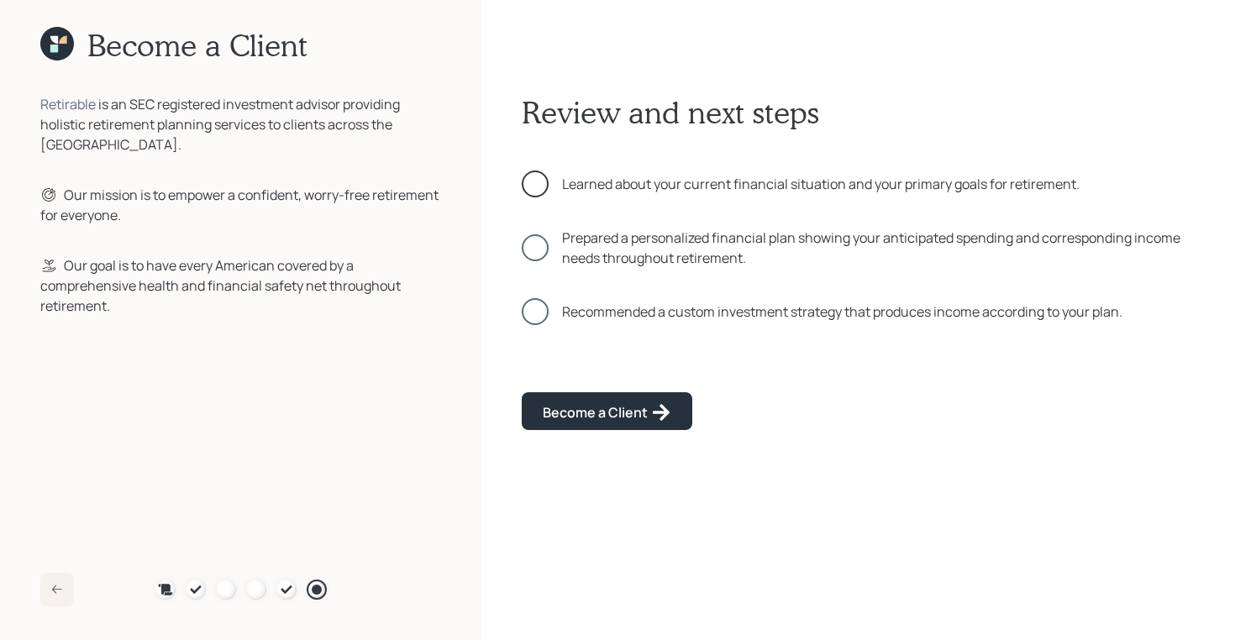
click at [530, 191] on div at bounding box center [535, 184] width 27 height 27
click at [538, 255] on div at bounding box center [535, 247] width 27 height 27
click at [544, 304] on div at bounding box center [535, 311] width 27 height 27
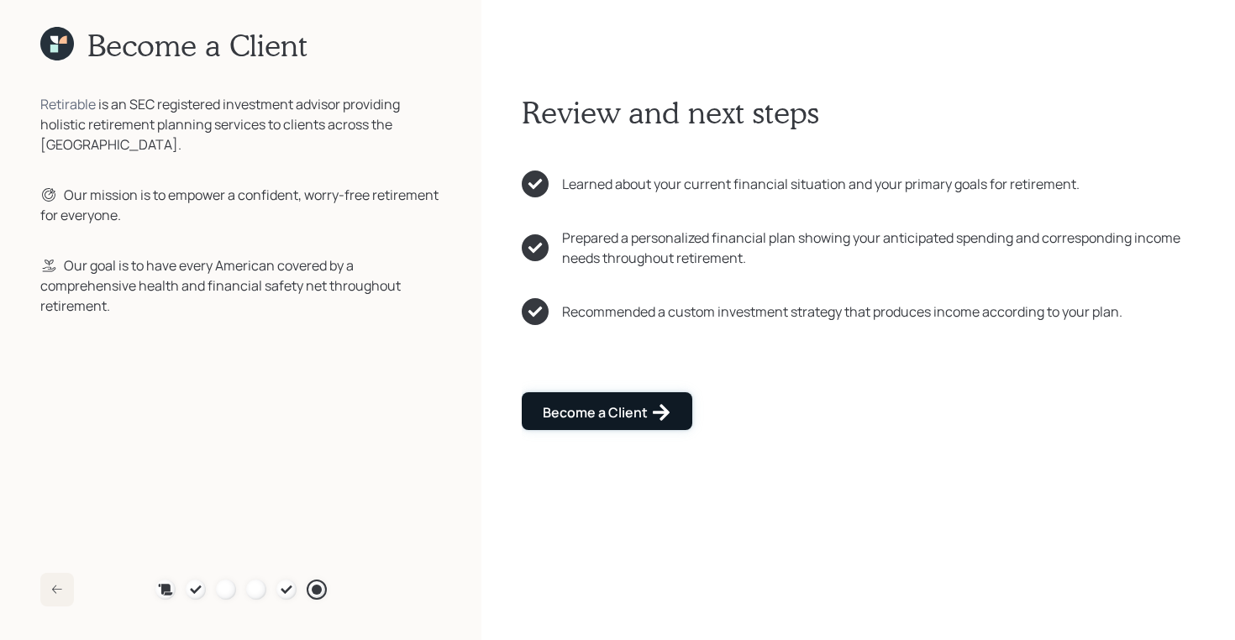
click at [570, 413] on div "Become a Client" at bounding box center [607, 412] width 129 height 20
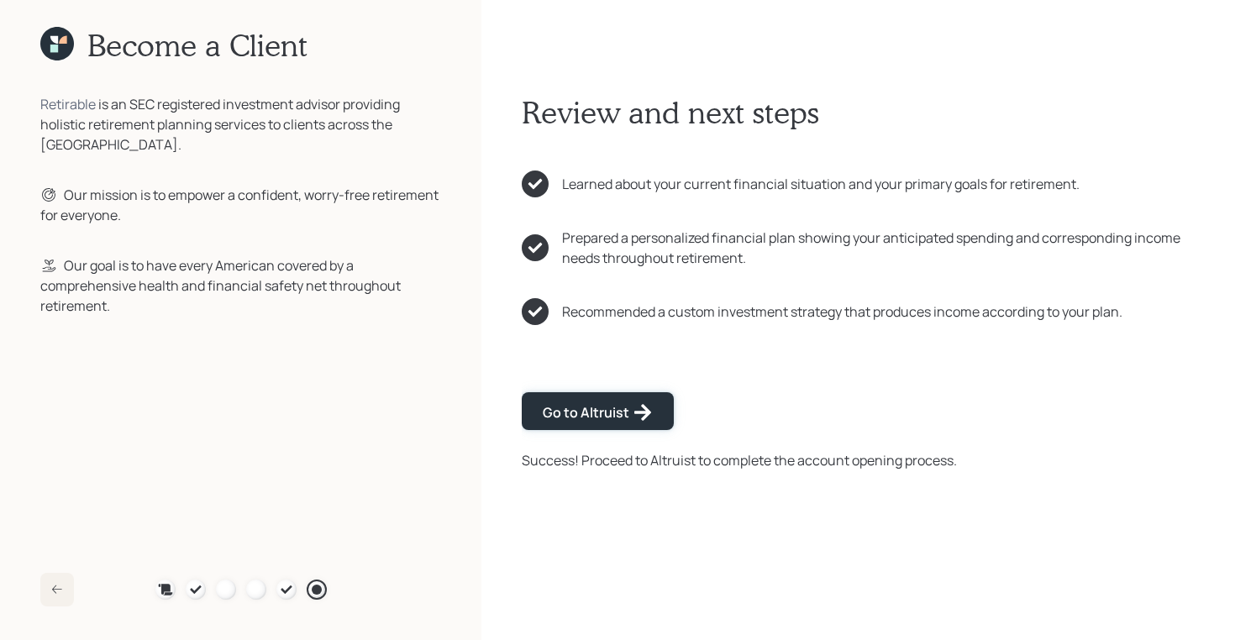
click at [570, 413] on div "Go to Altruist" at bounding box center [598, 412] width 110 height 20
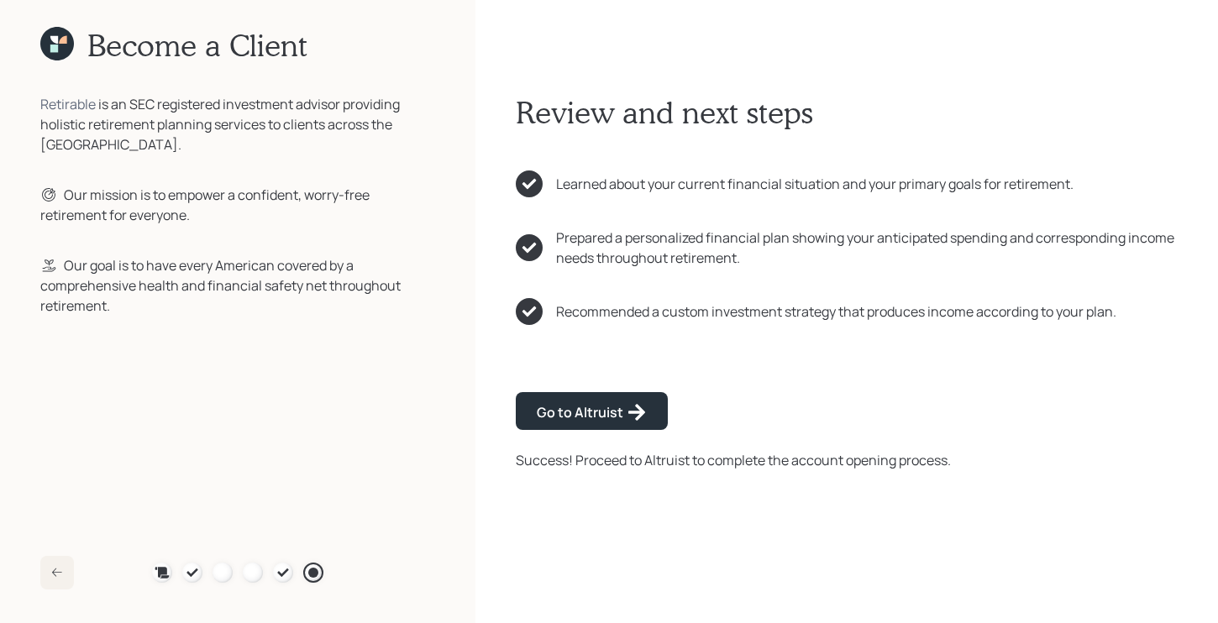
click at [60, 42] on icon at bounding box center [63, 40] width 8 height 8
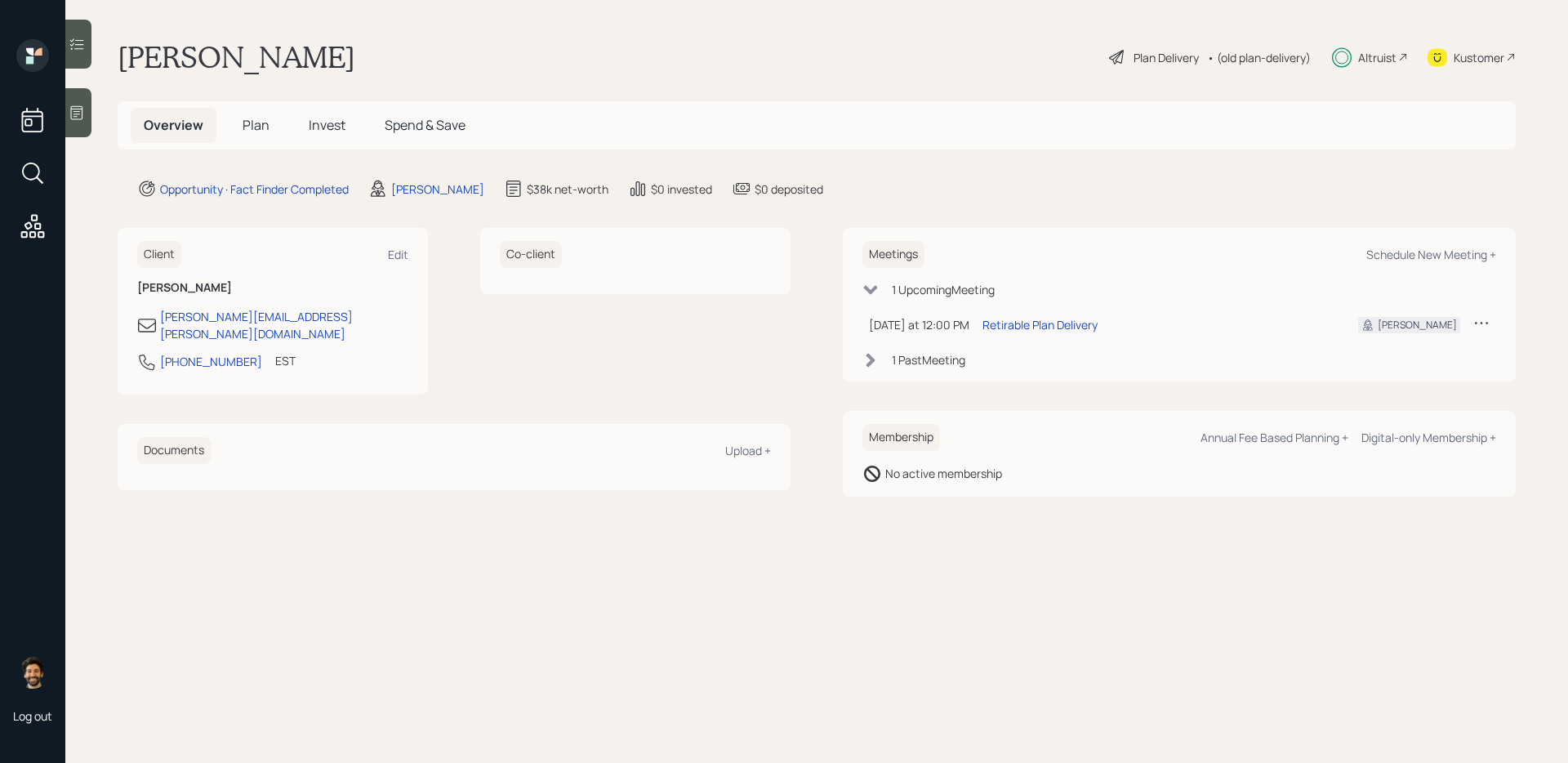
click at [249, 121] on span "Plan" at bounding box center [257, 124] width 27 height 17
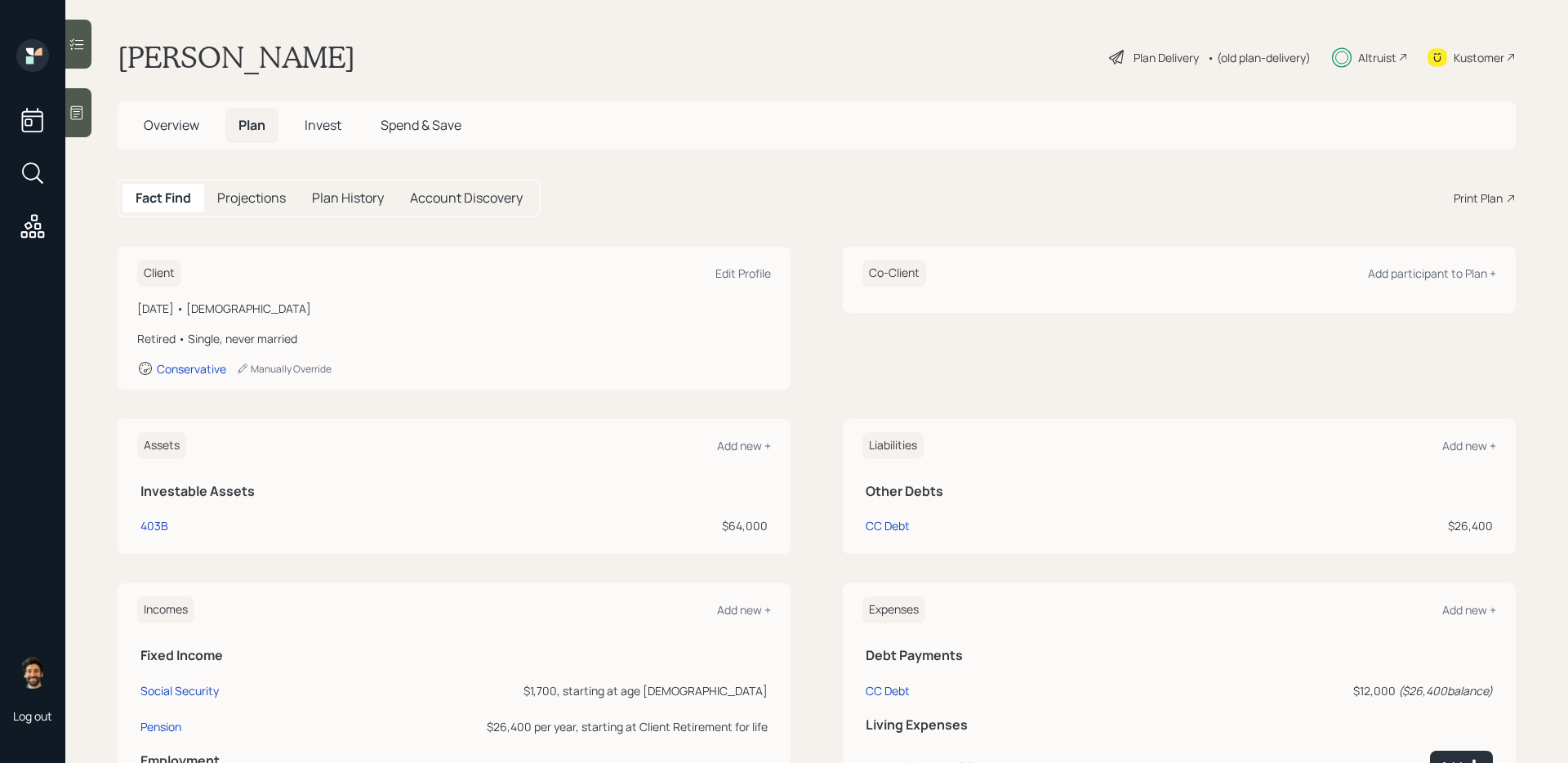
click at [174, 125] on span "Overview" at bounding box center [171, 124] width 55 height 17
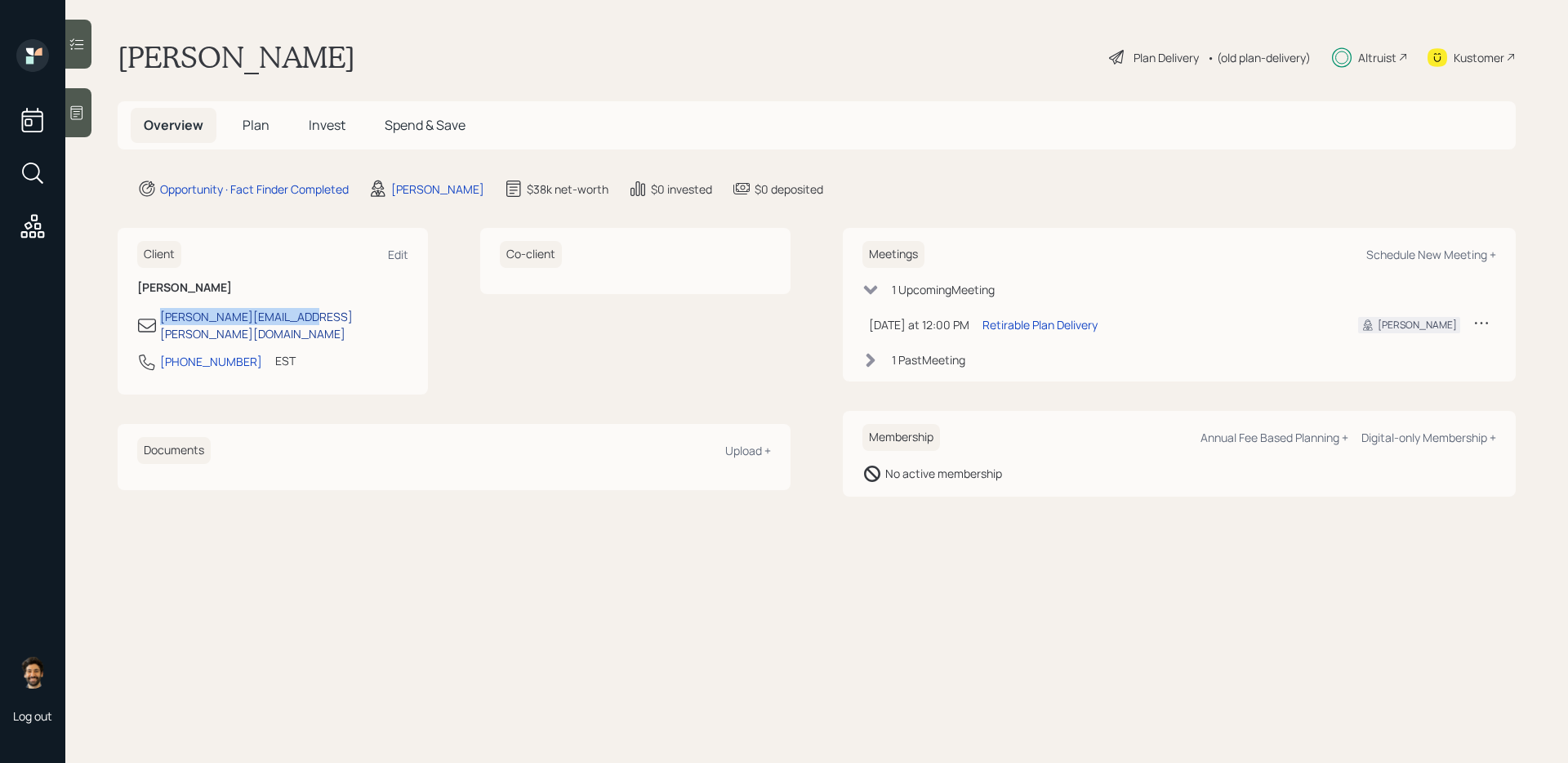
drag, startPoint x: 312, startPoint y: 322, endPoint x: 160, endPoint y: 321, distance: 152.0
click at [160, 321] on div "[PERSON_NAME][EMAIL_ADDRESS][PERSON_NAME][DOMAIN_NAME]" at bounding box center [272, 325] width 271 height 34
copy div "[PERSON_NAME][EMAIL_ADDRESS][PERSON_NAME][DOMAIN_NAME]"
drag, startPoint x: 239, startPoint y: 346, endPoint x: 151, endPoint y: 346, distance: 88.0
click at [151, 352] on div "[PHONE_NUMBER] EST Currently 12:22 PM" at bounding box center [272, 366] width 271 height 29
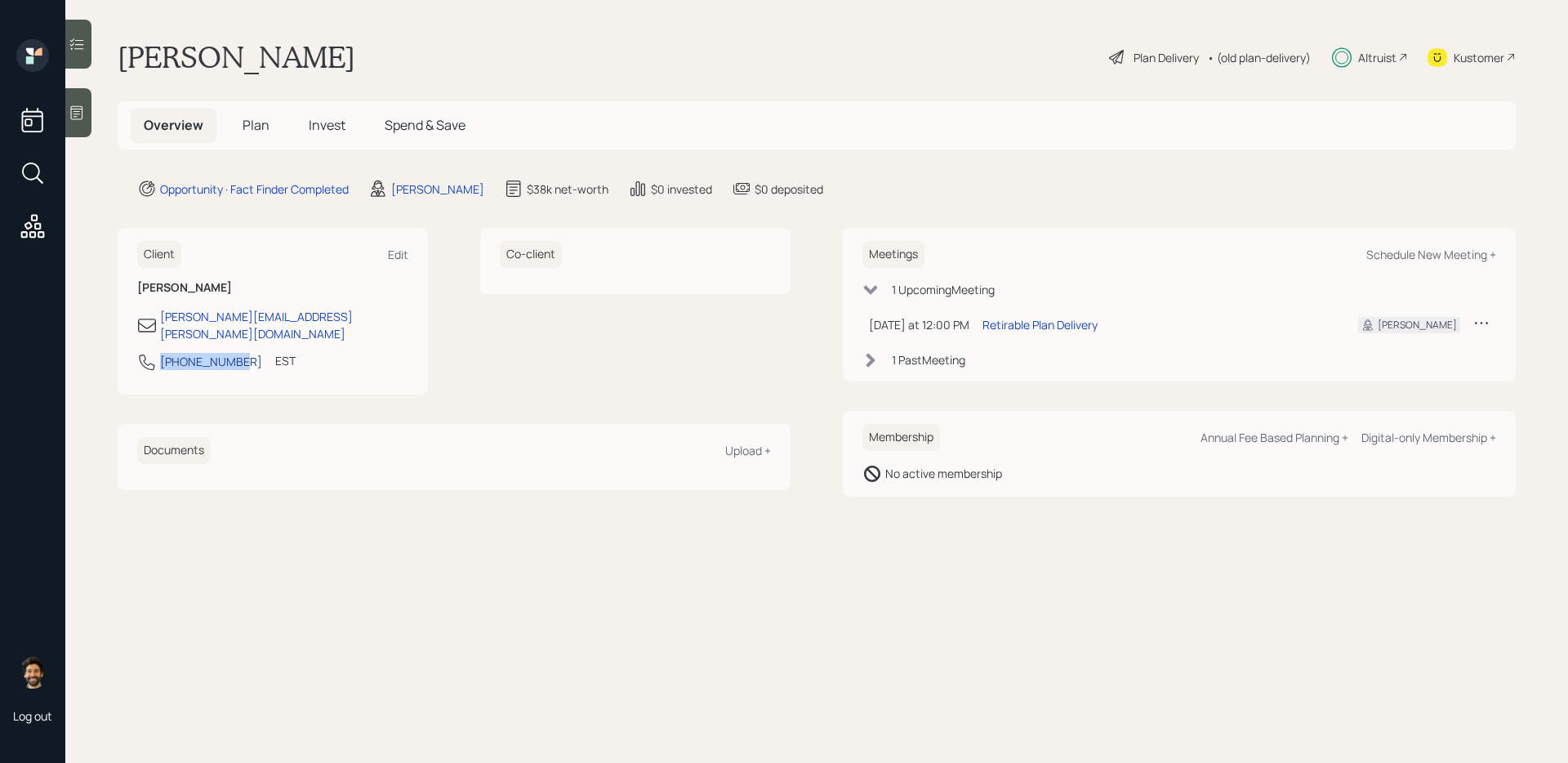
copy div "[PHONE_NUMBER]"
click at [252, 122] on span "Plan" at bounding box center [257, 124] width 27 height 17
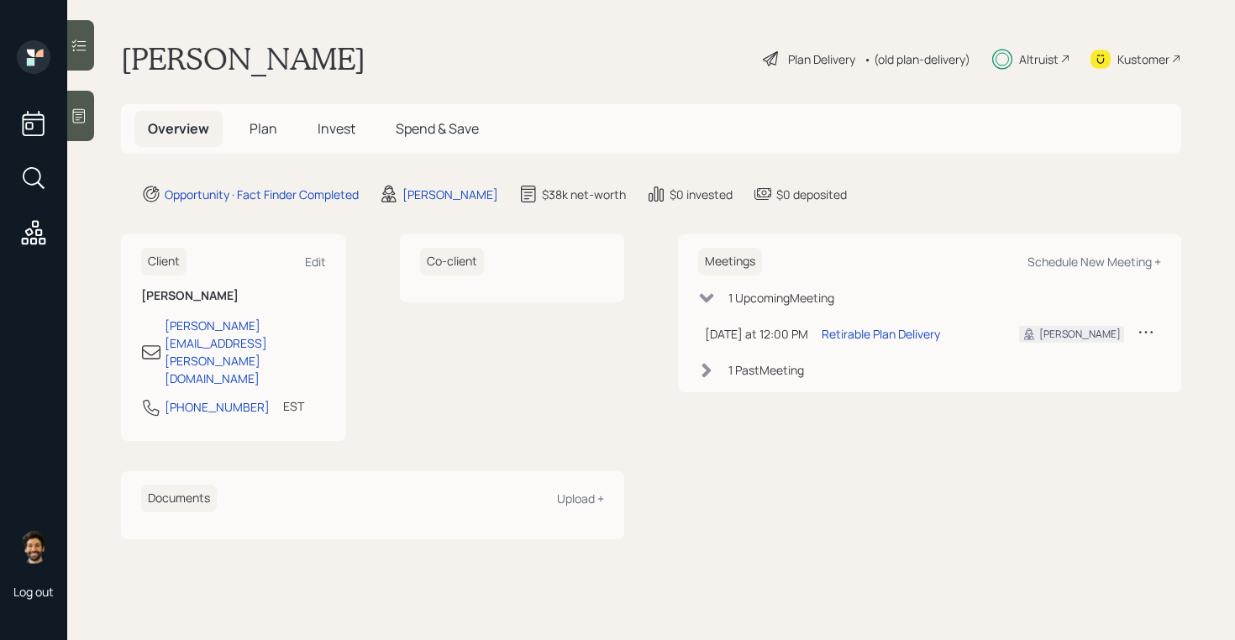
click at [262, 131] on span "Plan" at bounding box center [264, 128] width 28 height 18
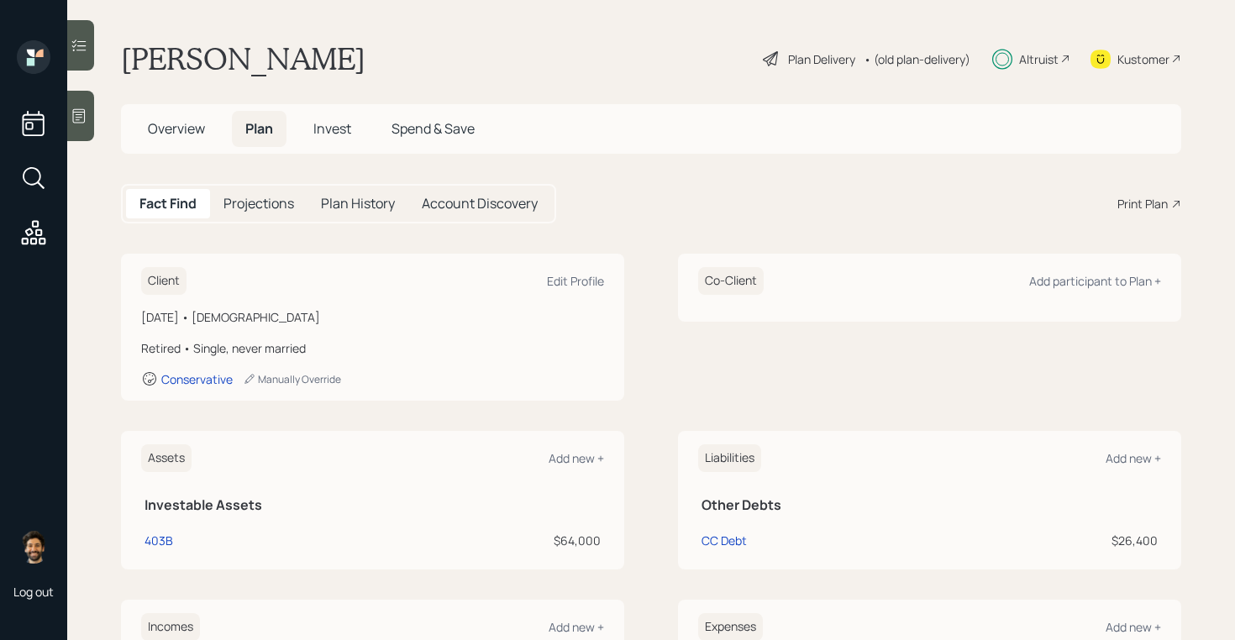
click at [1127, 205] on div "Print Plan" at bounding box center [1142, 204] width 50 height 18
click at [309, 135] on h5 "Invest" at bounding box center [332, 129] width 65 height 36
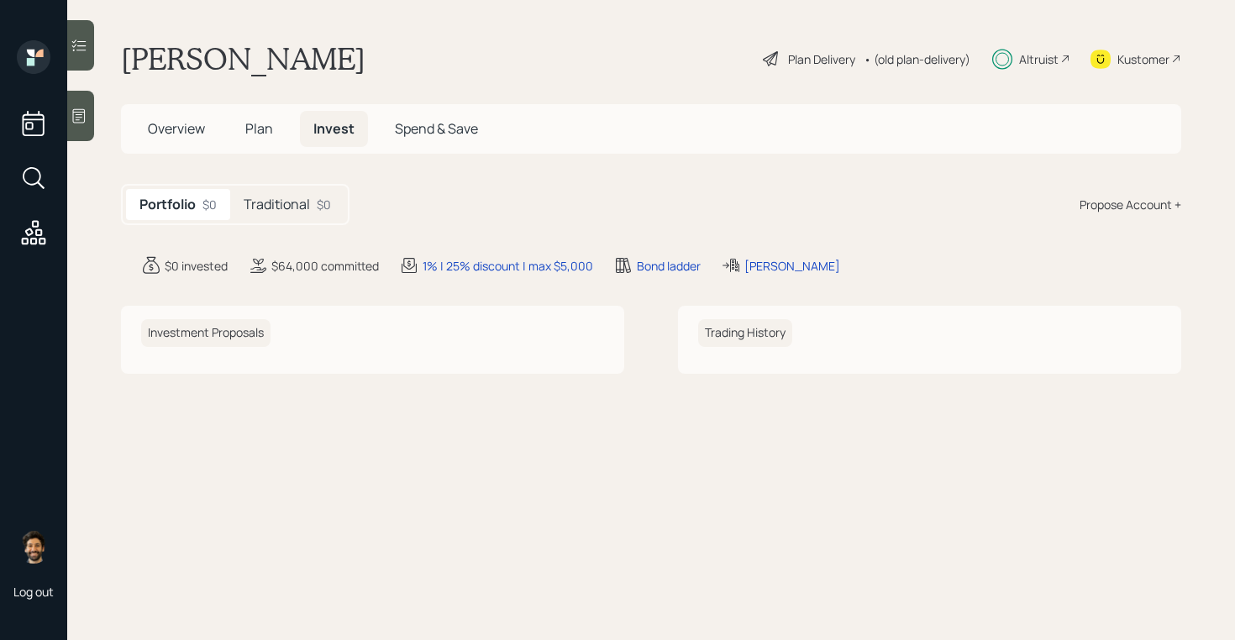
click at [267, 202] on h5 "Traditional" at bounding box center [277, 205] width 66 height 16
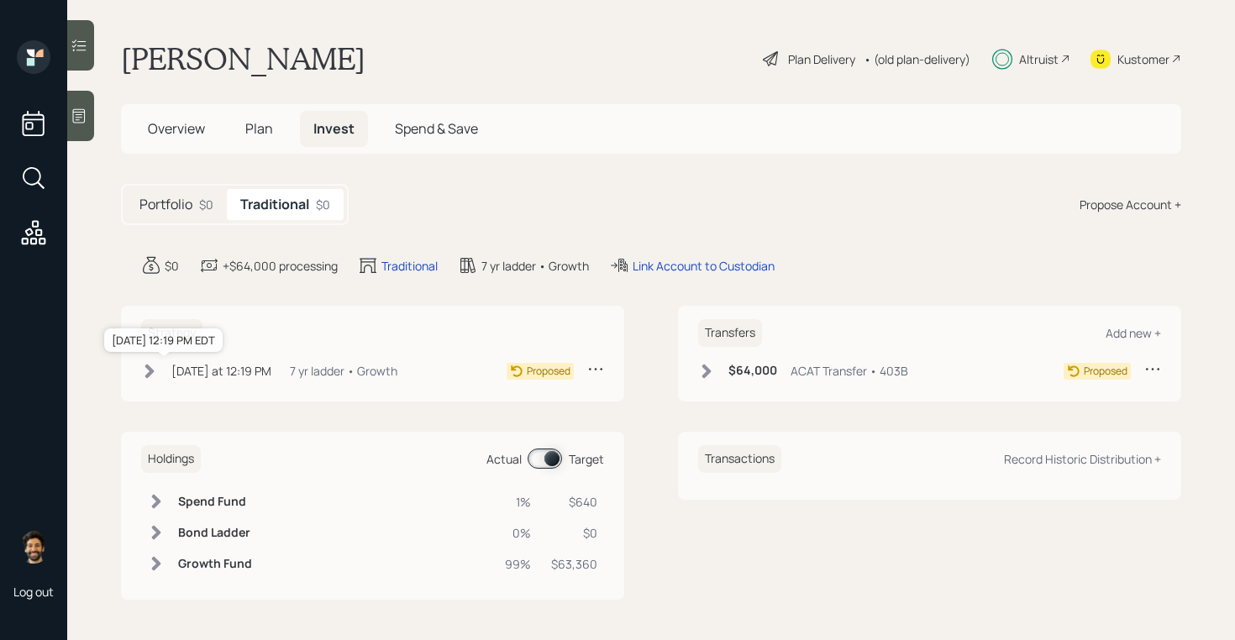
click at [262, 370] on div "[DATE] at 12:19 PM" at bounding box center [221, 371] width 100 height 18
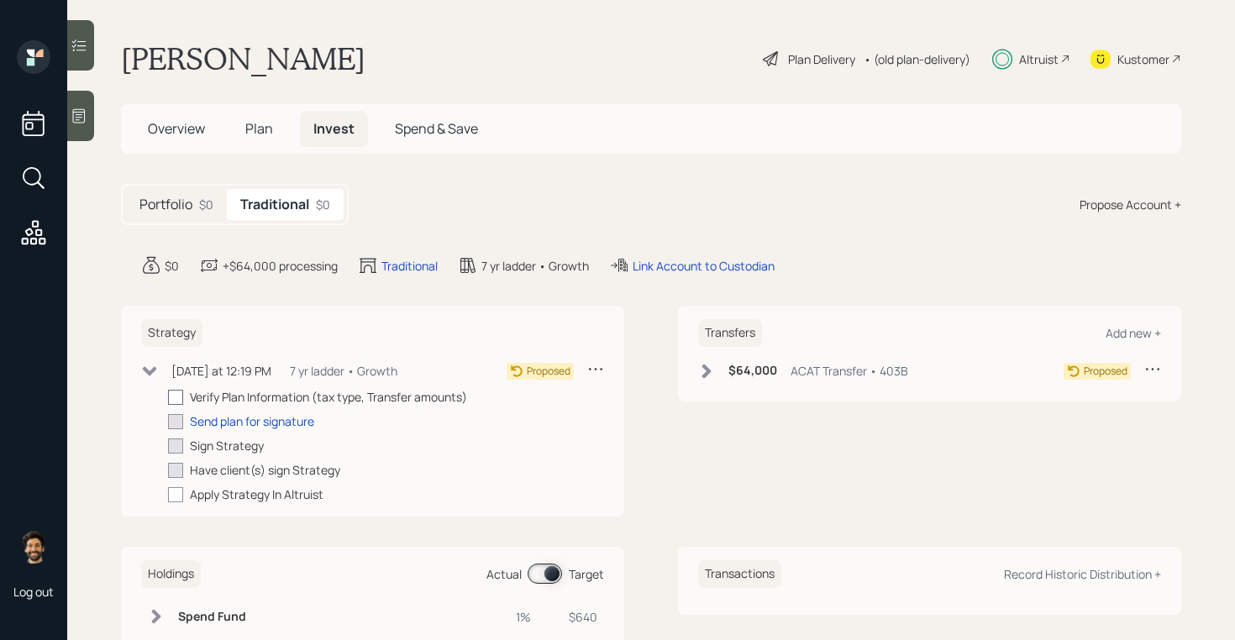
click at [179, 393] on div at bounding box center [175, 397] width 15 height 15
click at [168, 397] on input "checkbox" at bounding box center [167, 397] width 1 height 1
checkbox input "true"
click at [244, 126] on h5 "Plan" at bounding box center [259, 129] width 55 height 36
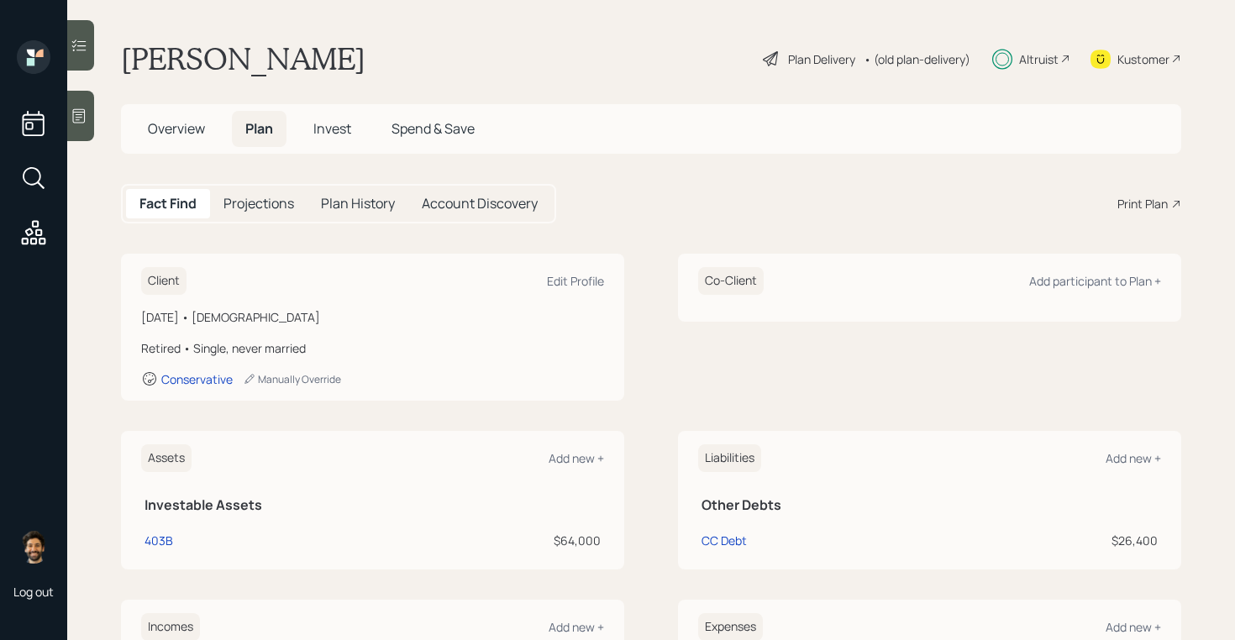
click at [248, 218] on div "Projections" at bounding box center [258, 203] width 97 height 29
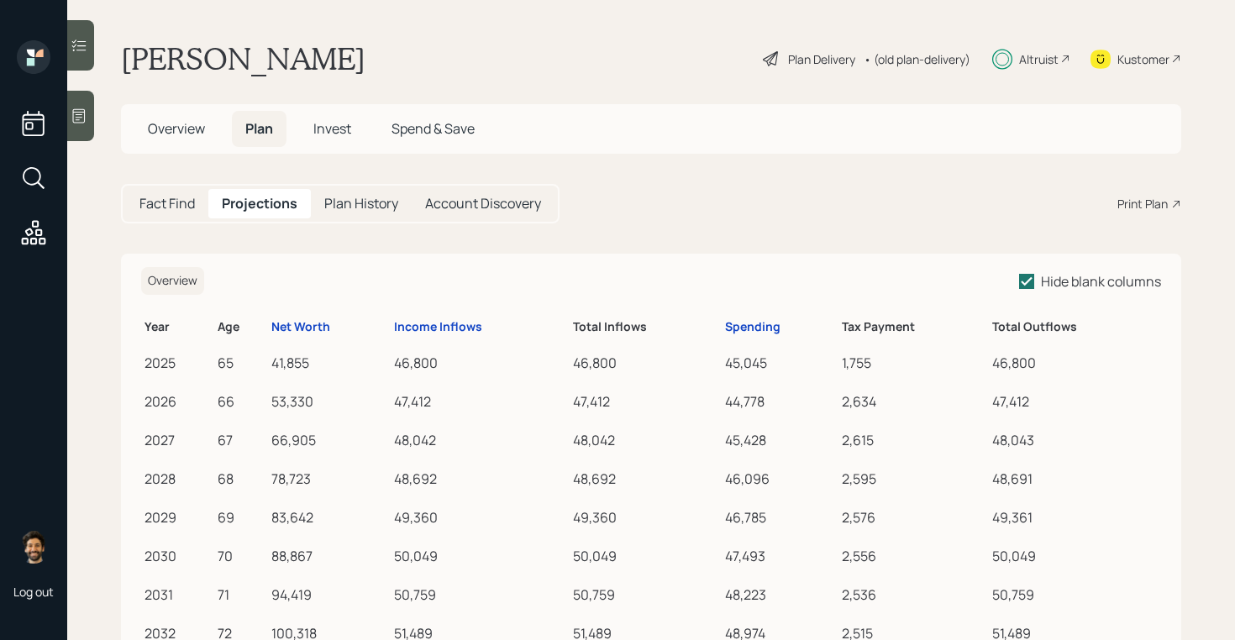
click at [192, 202] on h5 "Fact Find" at bounding box center [166, 204] width 55 height 16
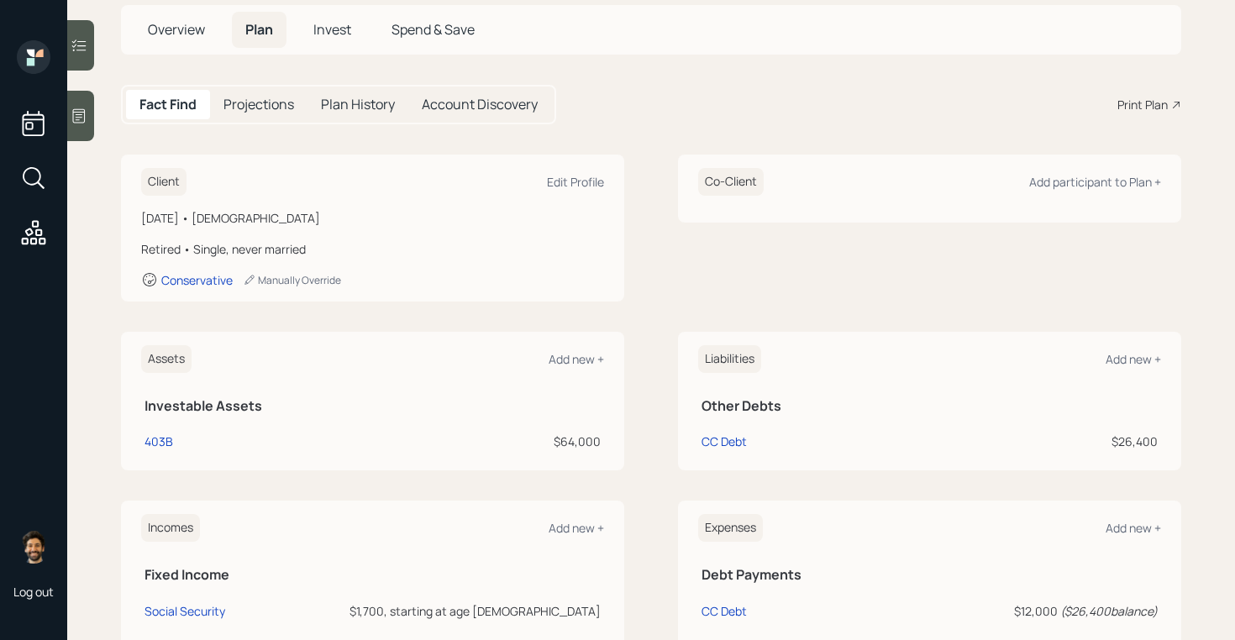
scroll to position [155, 0]
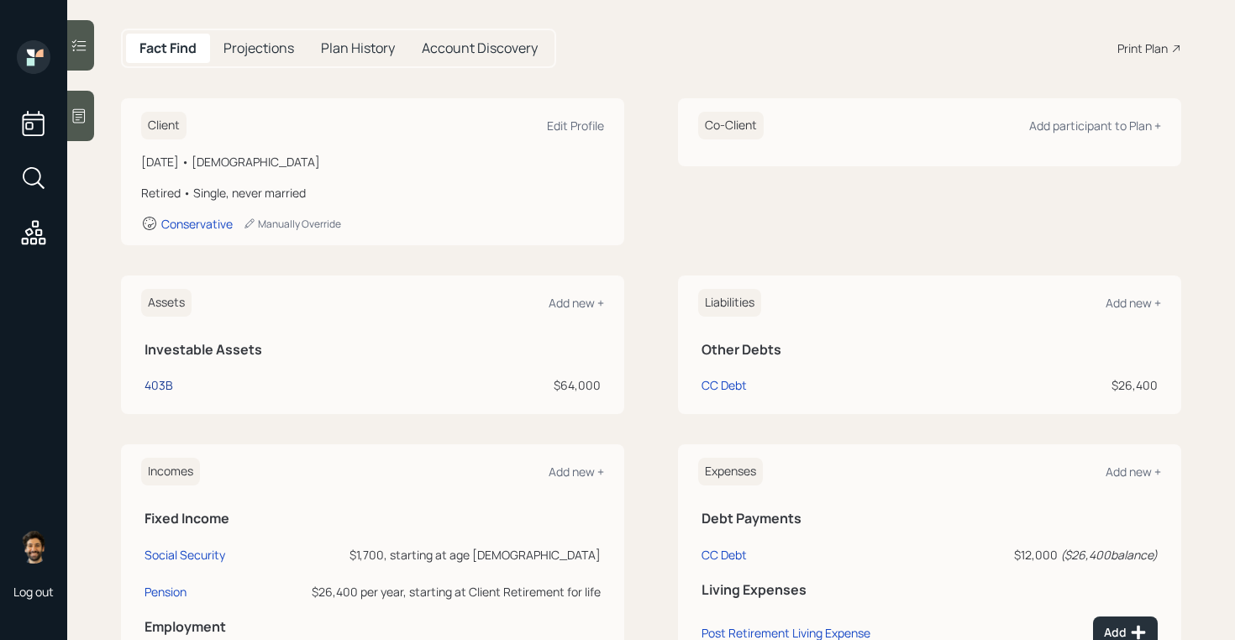
click at [170, 377] on div "403B" at bounding box center [158, 385] width 29 height 18
select select "public_school_sponsored"
select select "balanced"
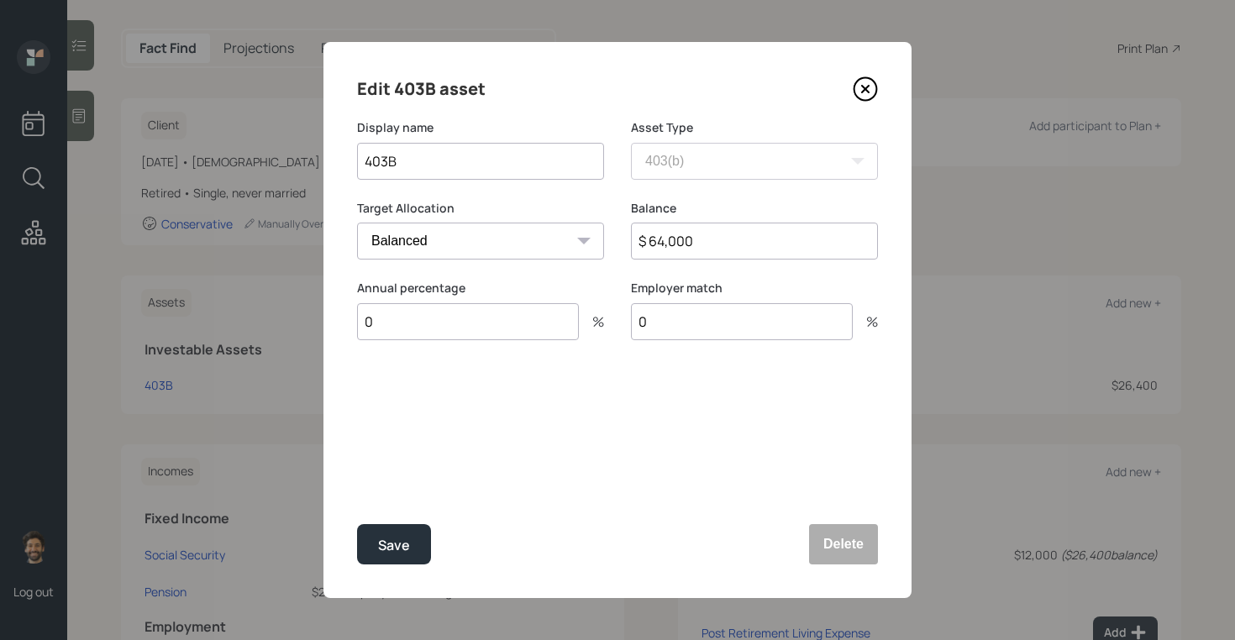
click at [702, 227] on input "$ 64,000" at bounding box center [754, 241] width 247 height 37
type input "$ 101,000"
click at [383, 542] on div "Save" at bounding box center [394, 545] width 32 height 23
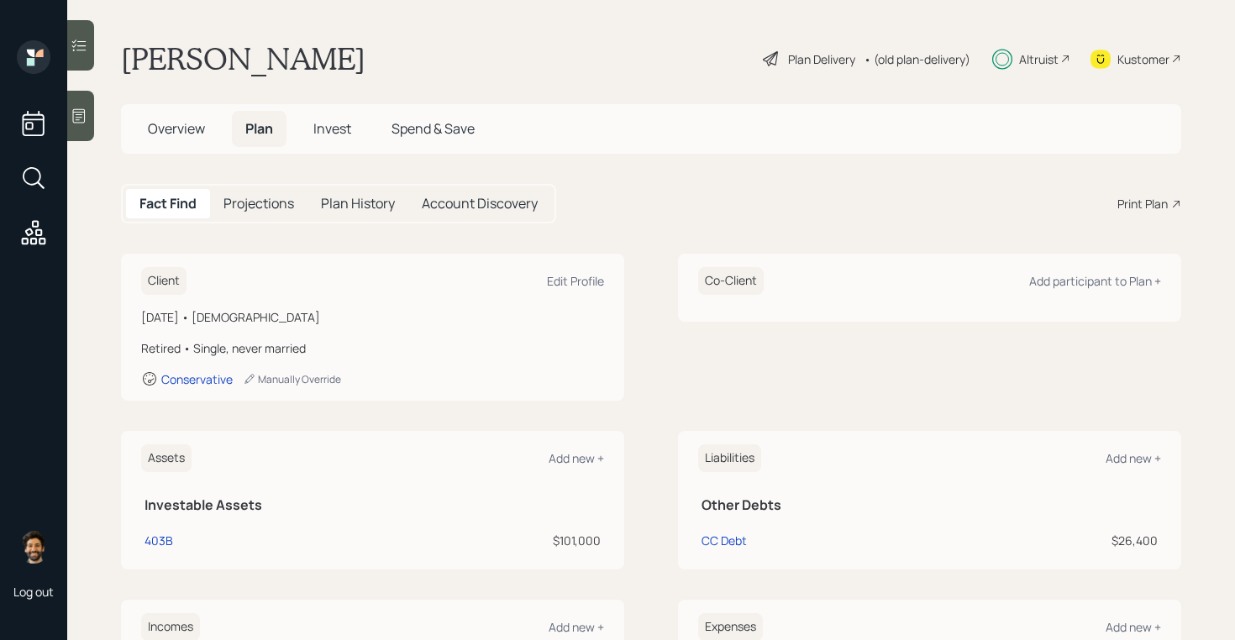
click at [330, 131] on span "Invest" at bounding box center [332, 128] width 38 height 18
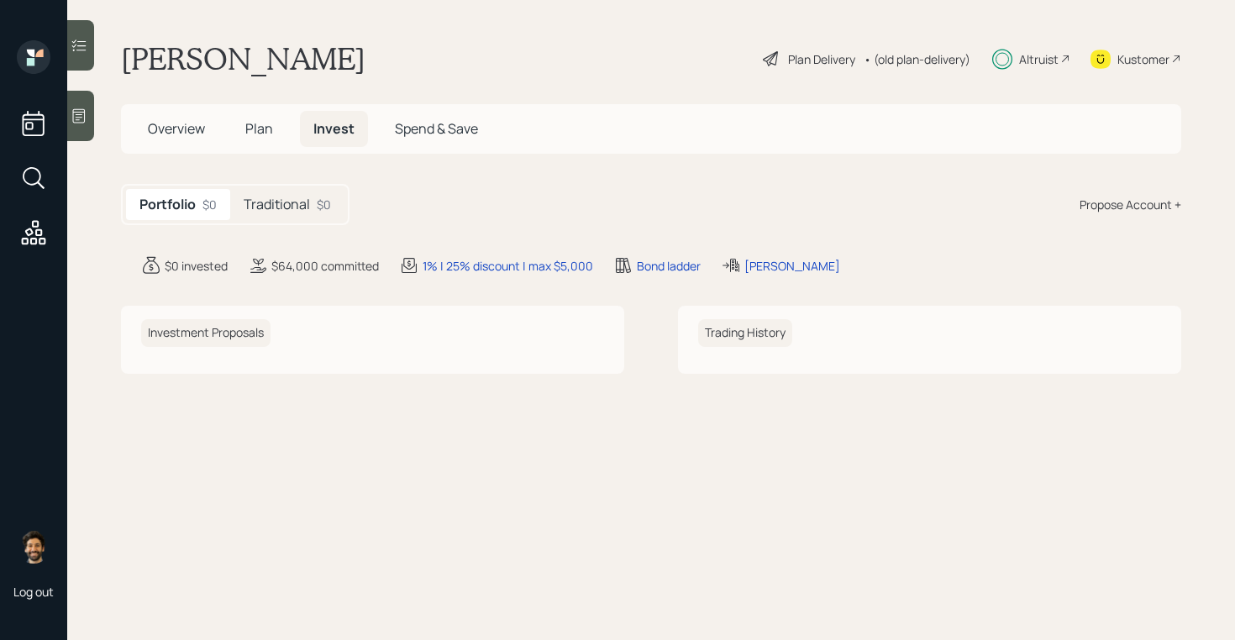
click at [303, 200] on h5 "Traditional" at bounding box center [277, 205] width 66 height 16
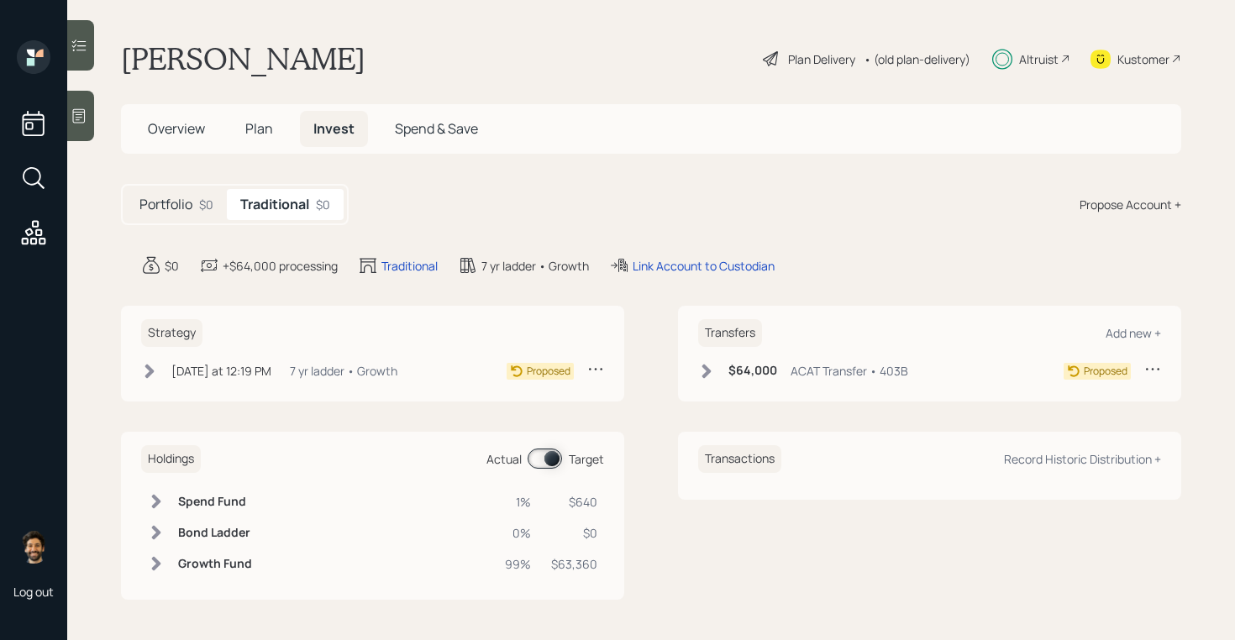
click at [722, 360] on div "Transfers Add new + $64,000 ACAT Transfer • 403B Proposed" at bounding box center [929, 354] width 503 height 96
click at [711, 371] on icon at bounding box center [706, 371] width 9 height 14
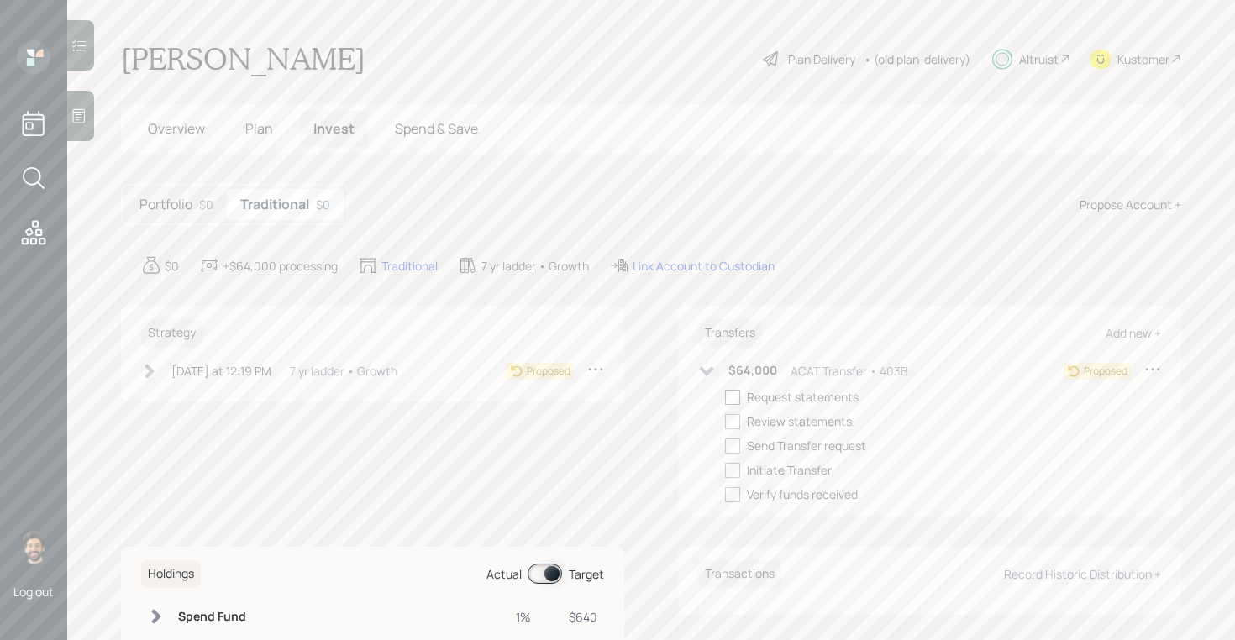
click at [737, 400] on div at bounding box center [732, 397] width 15 height 15
click at [725, 397] on input "checkbox" at bounding box center [724, 397] width 1 height 1
checkbox input "true"
click at [737, 424] on div at bounding box center [732, 421] width 15 height 15
click at [725, 422] on input "checkbox" at bounding box center [724, 421] width 1 height 1
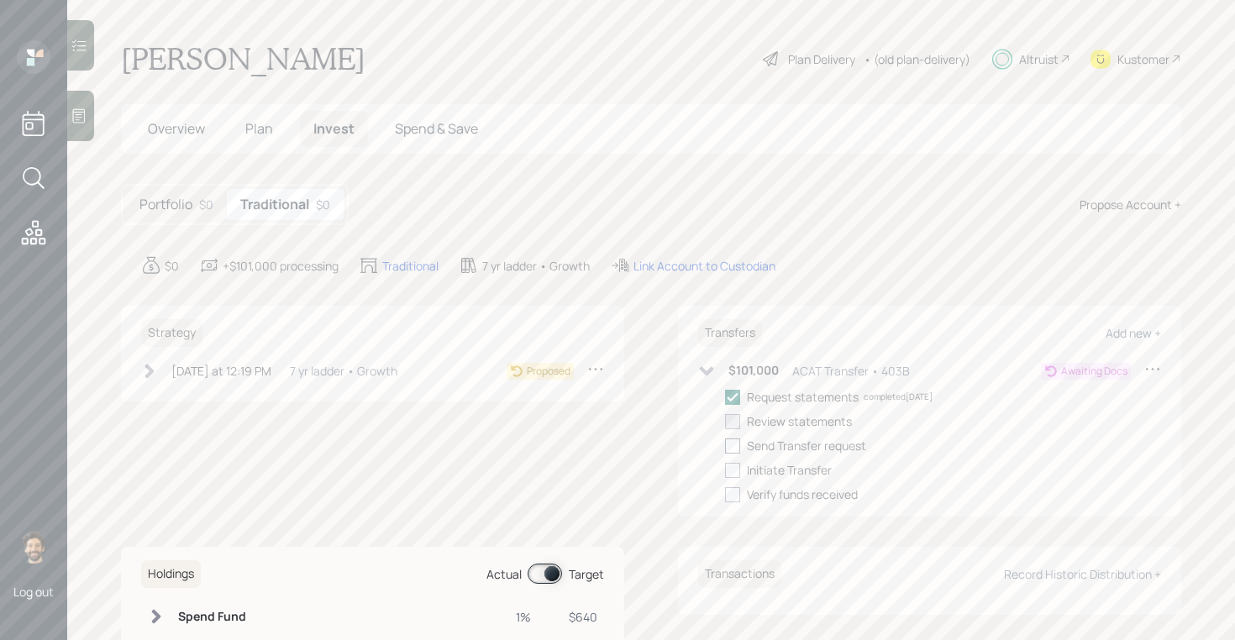
checkbox input "true"
click at [737, 439] on div at bounding box center [732, 446] width 15 height 15
click at [725, 445] on input "checkbox" at bounding box center [724, 445] width 1 height 1
checkbox input "true"
click at [737, 457] on div "Request statements completed 08/27/25 Review statements completed 08/27/25 Send…" at bounding box center [943, 445] width 436 height 115
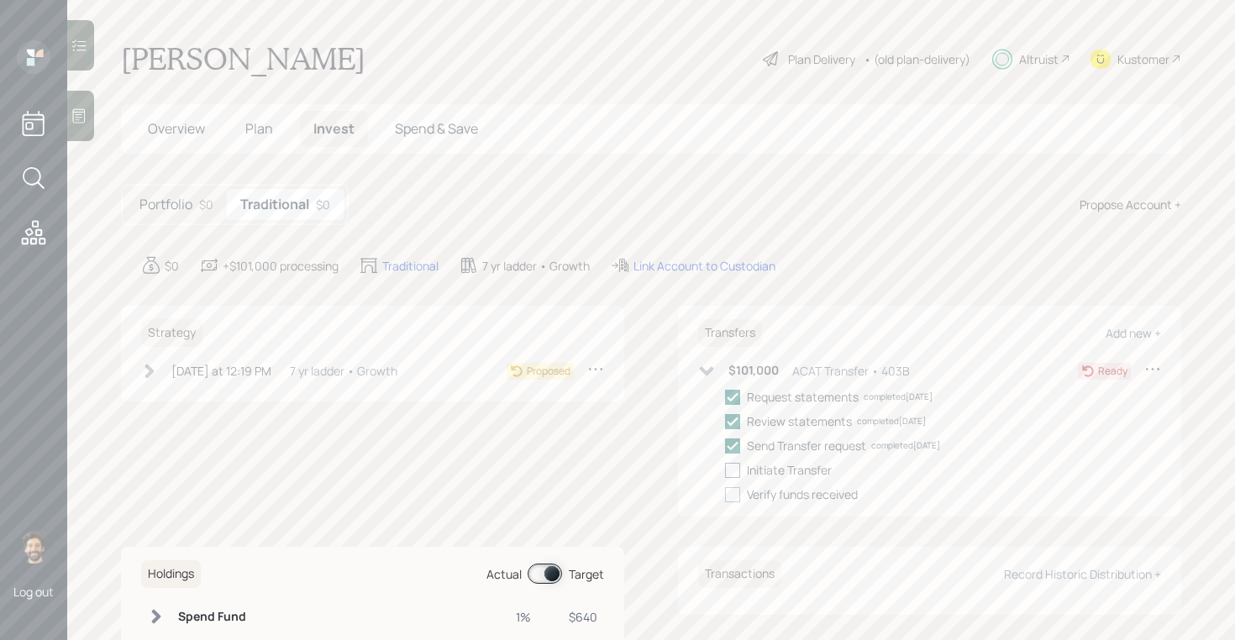
click at [737, 470] on div at bounding box center [732, 470] width 15 height 15
click at [725, 470] on input "checkbox" at bounding box center [724, 470] width 1 height 1
checkbox input "true"
click at [168, 370] on div "Today at 12:19 PM Wednesday, August 27, 2025 12:19 PM EDT 7 yr ladder • Growth" at bounding box center [269, 370] width 256 height 21
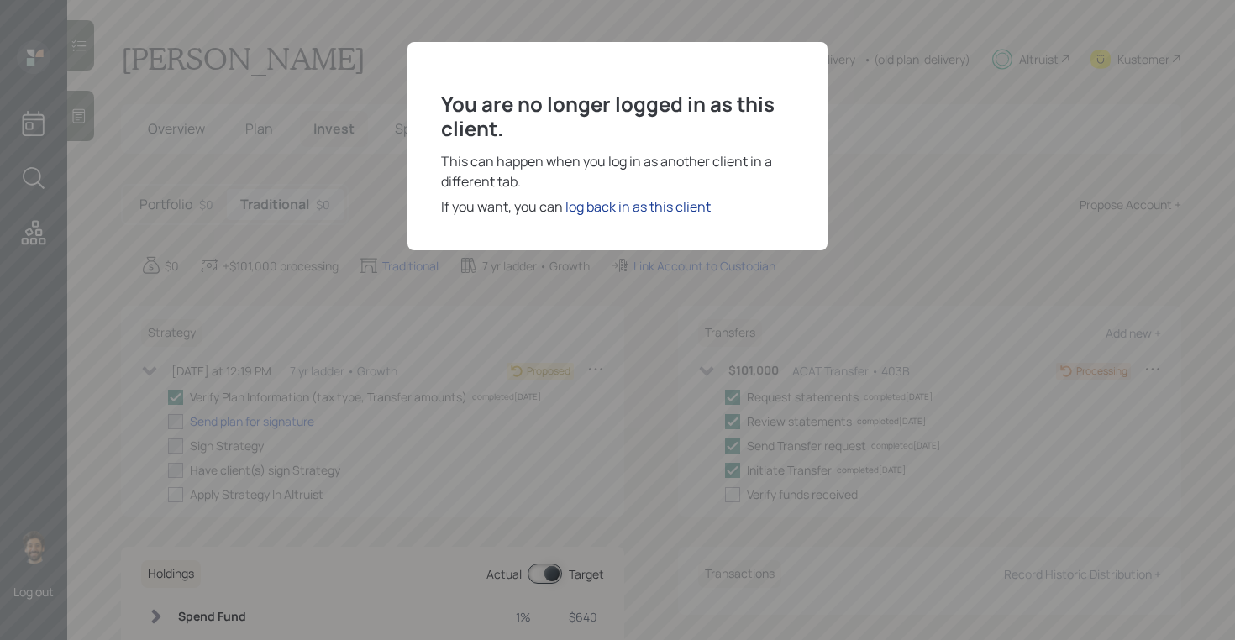
click at [659, 208] on div "log back in as this client" at bounding box center [637, 207] width 145 height 20
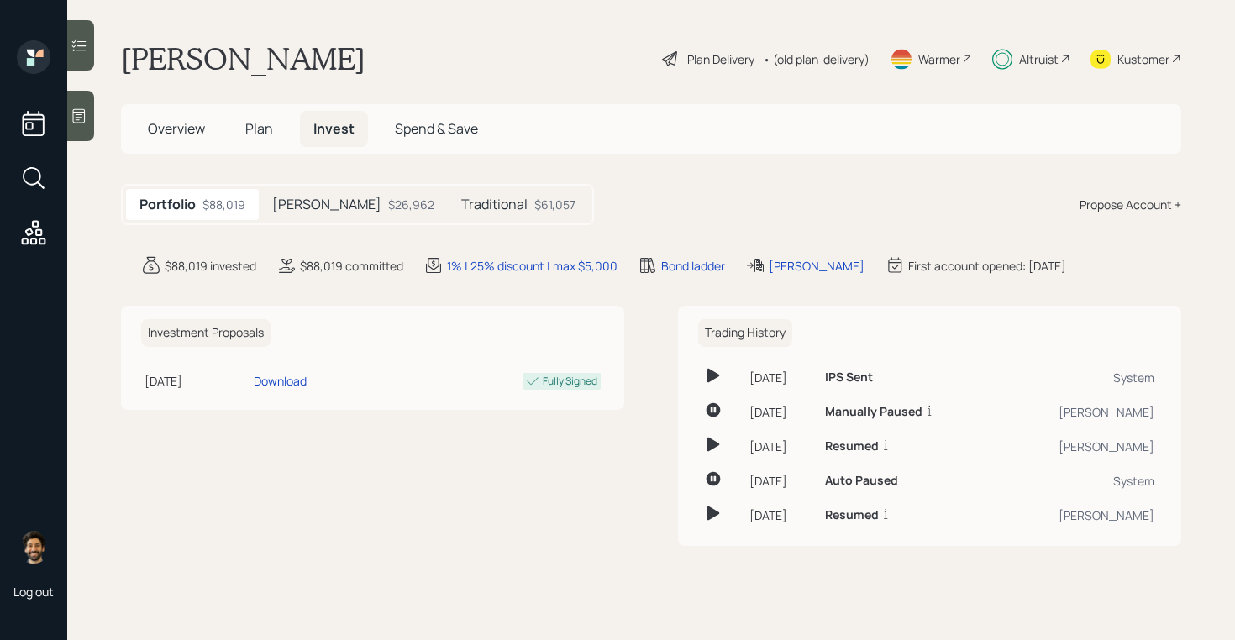
click at [388, 206] on div "$26,962" at bounding box center [411, 205] width 46 height 18
